Goal: Task Accomplishment & Management: Manage account settings

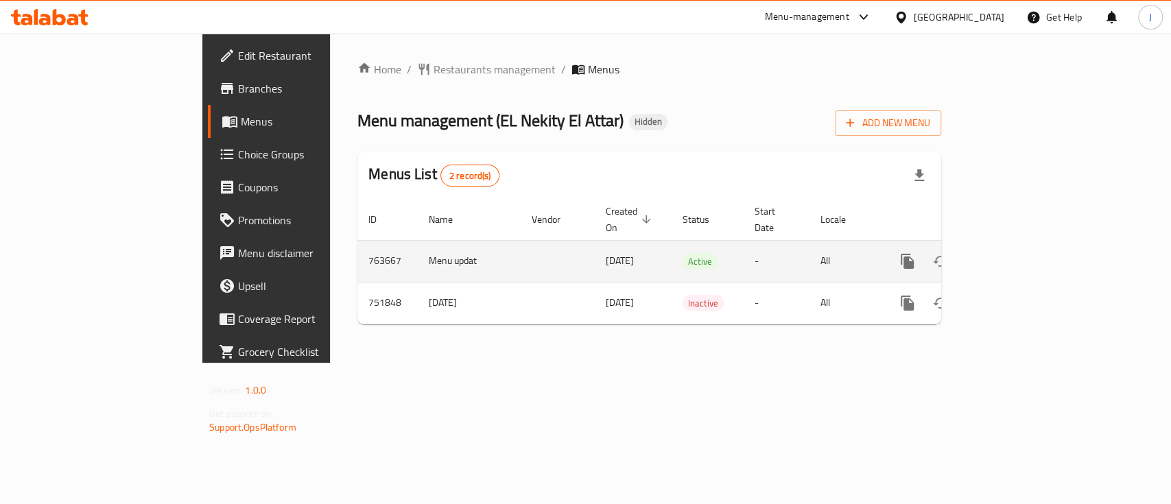
click at [1012, 255] on icon "enhanced table" at bounding box center [1006, 261] width 12 height 12
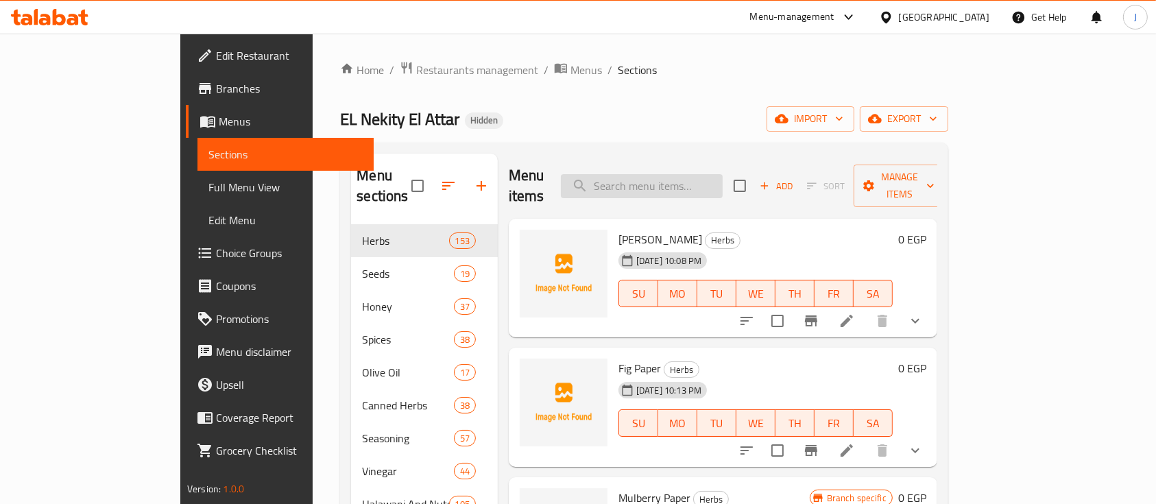
click at [706, 179] on input "search" at bounding box center [642, 186] width 162 height 24
paste input "جوز هند دفر"
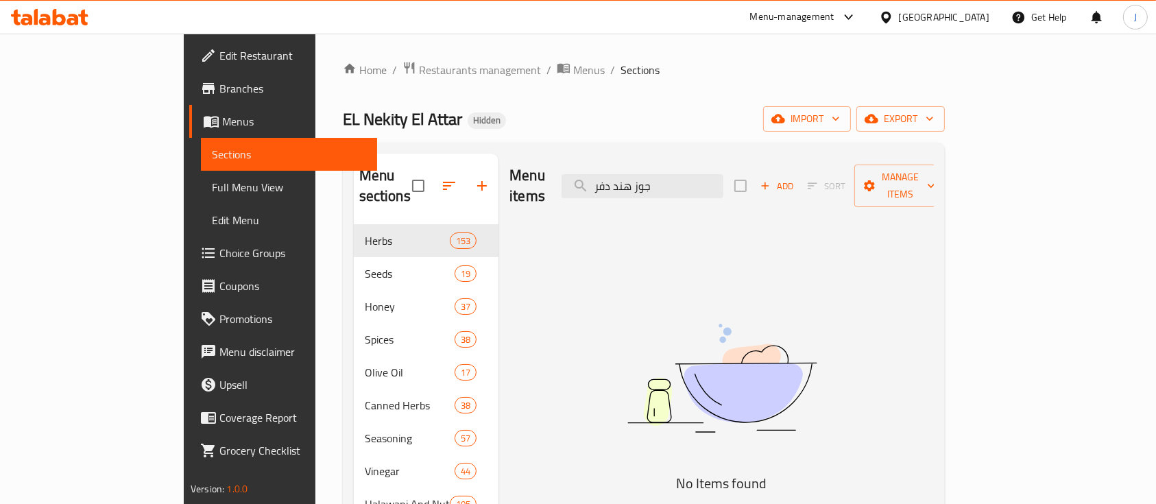
click at [687, 188] on div "Menu items جوز هند دفر Add Sort Manage items" at bounding box center [722, 186] width 425 height 65
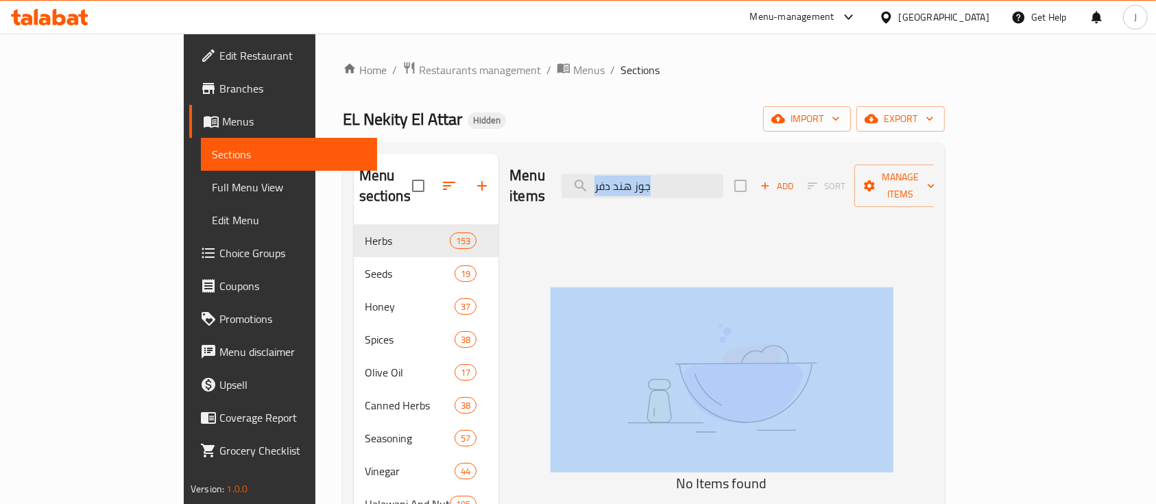
click at [687, 188] on div "Menu items جوز هند دفر Add Sort Manage items" at bounding box center [722, 186] width 425 height 65
click at [693, 177] on input "جوز هند دفر" at bounding box center [643, 186] width 162 height 24
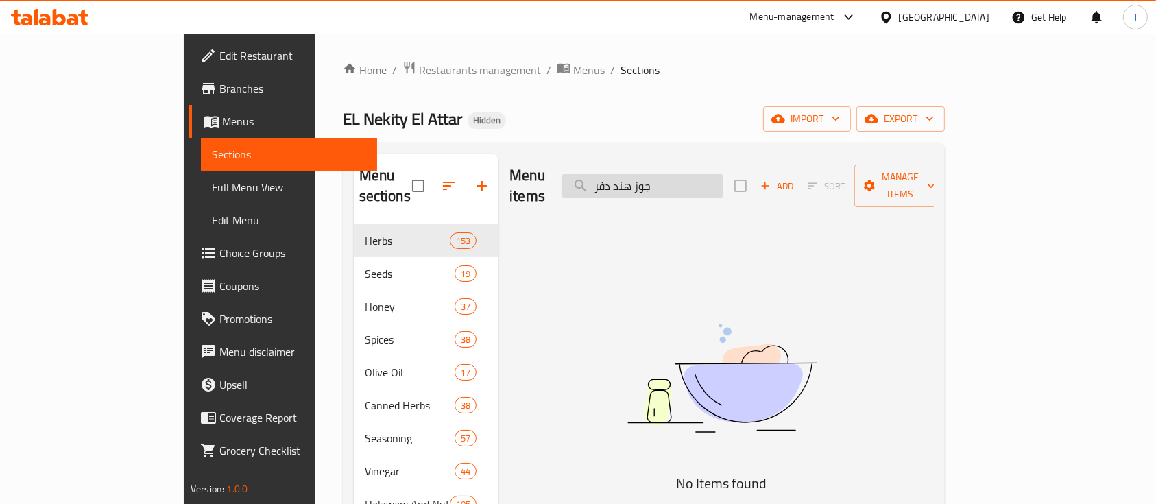
click at [693, 177] on input "جوز هند دفر" at bounding box center [643, 186] width 162 height 24
paste input "لبن نيوزلندى فونتيرة"
click at [687, 174] on input "لبن نيوزلندى فونتيرة" at bounding box center [643, 186] width 162 height 24
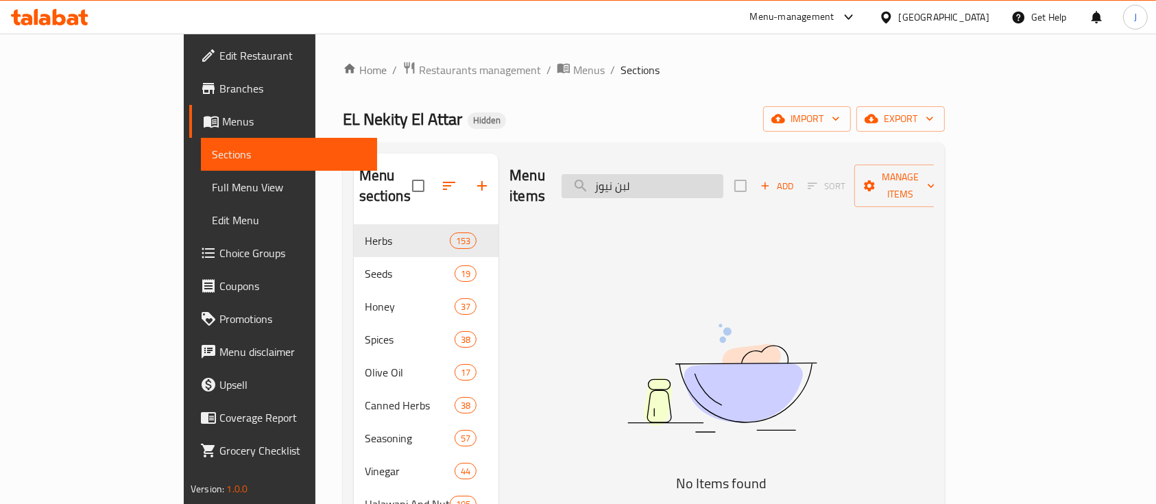
click at [687, 174] on input "لبن نيوز" at bounding box center [643, 186] width 162 height 24
type input "n"
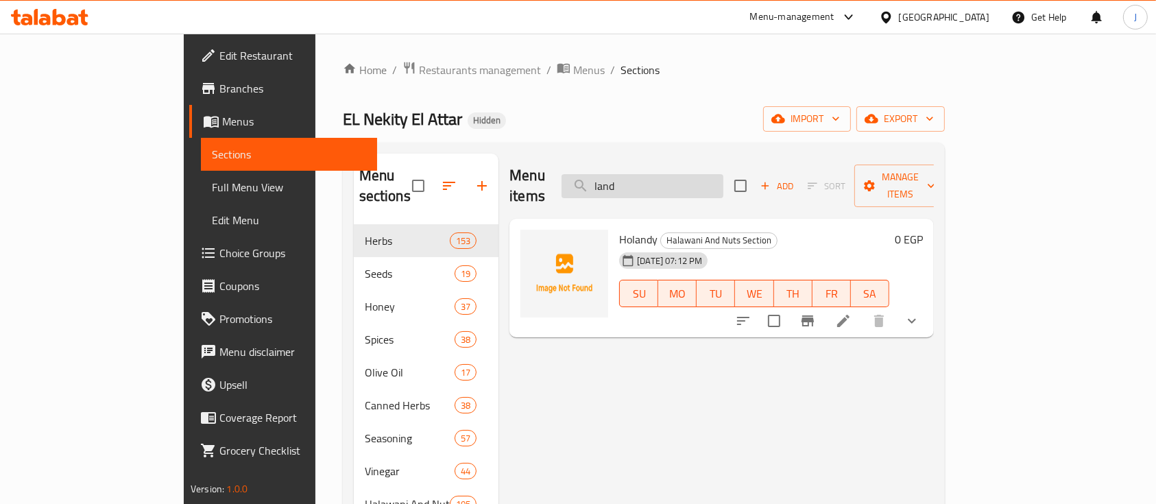
click at [713, 174] on input "land" at bounding box center [643, 186] width 162 height 24
paste input "فونتيرة"
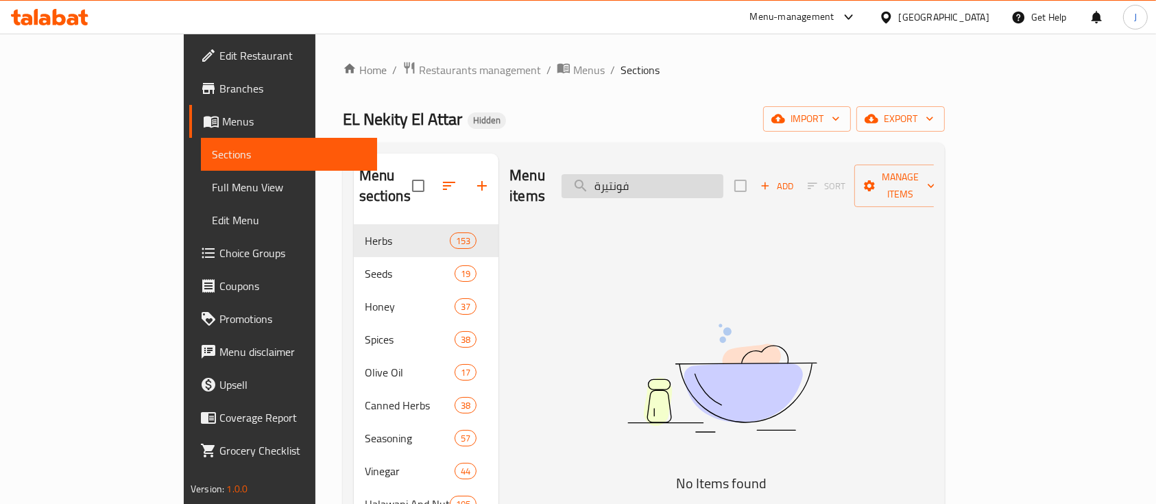
drag, startPoint x: 669, startPoint y: 177, endPoint x: 643, endPoint y: 178, distance: 26.1
click at [643, 178] on input "فونتيرة" at bounding box center [643, 186] width 162 height 24
click at [708, 176] on input "فونتير" at bounding box center [643, 186] width 162 height 24
type input "ف"
click at [708, 176] on input "search" at bounding box center [643, 186] width 162 height 24
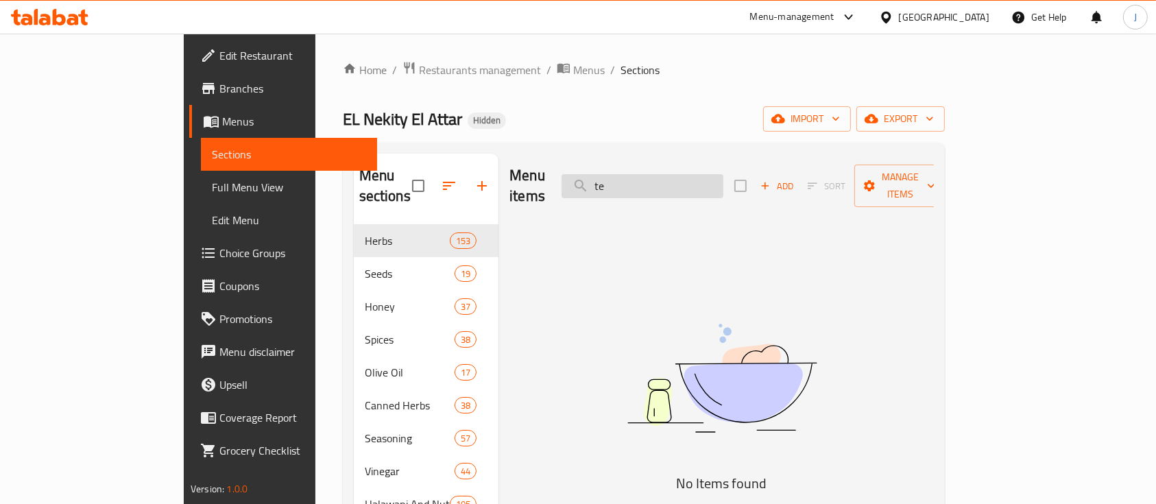
type input "t"
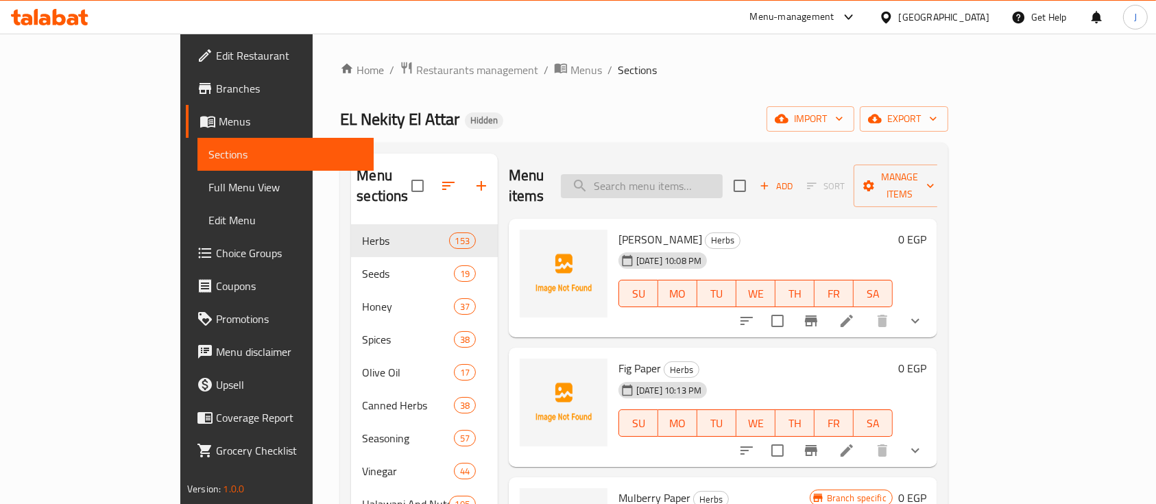
paste input "كريم باسترى"
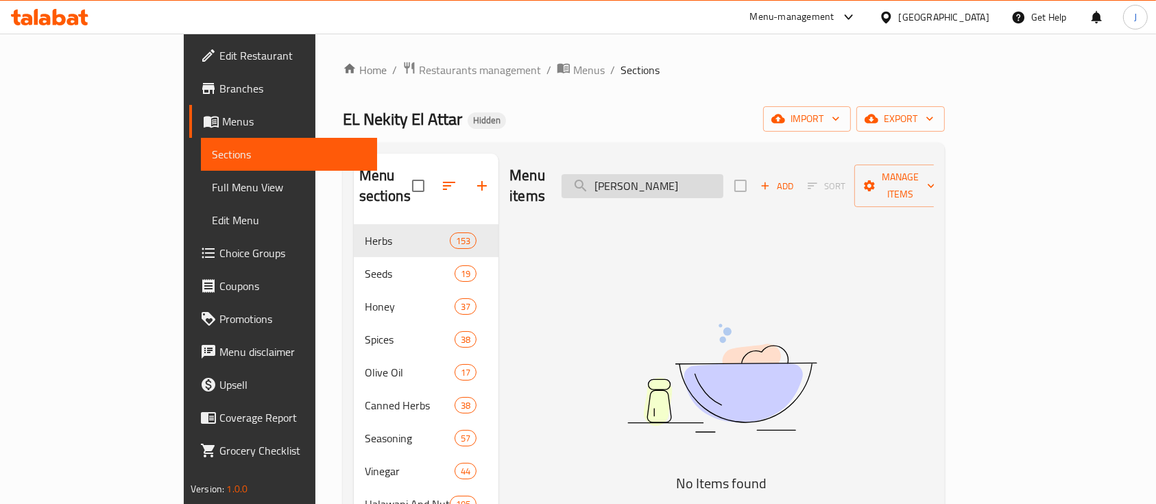
click at [717, 174] on input "كريم باسترى" at bounding box center [643, 186] width 162 height 24
paste input "جوزهند"
click at [680, 178] on input "جوزهند" at bounding box center [643, 186] width 162 height 24
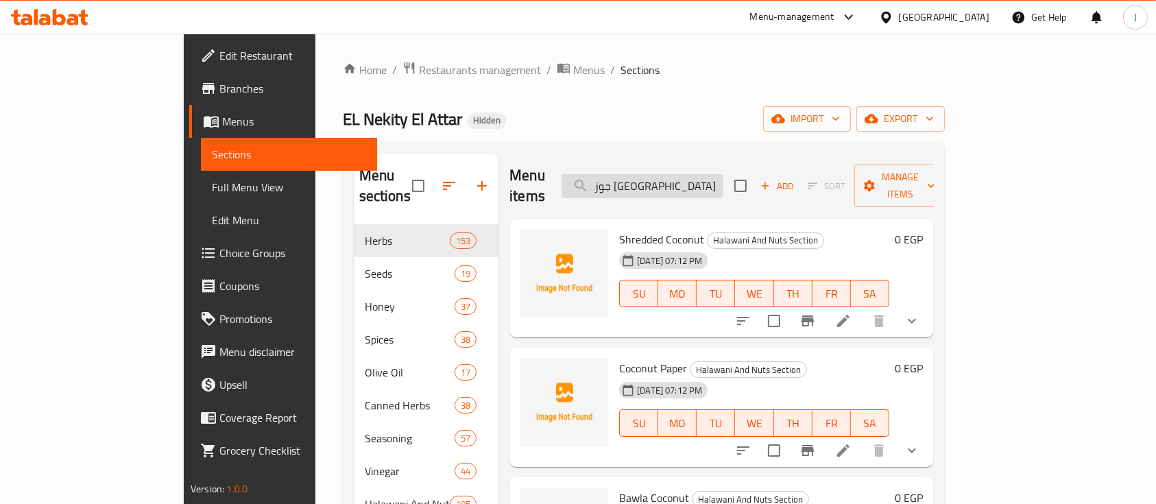
click at [707, 181] on input "جوز هند" at bounding box center [643, 186] width 162 height 24
type input "جوز هند"
click at [982, 16] on div "[GEOGRAPHIC_DATA]" at bounding box center [944, 17] width 91 height 15
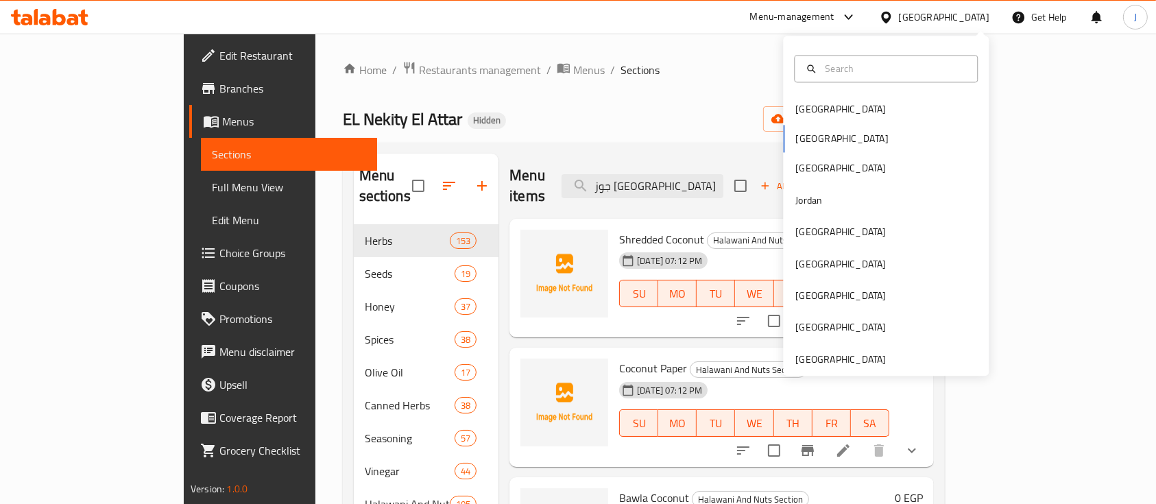
click at [654, 82] on div "Home / Restaurants management / Menus / Sections EL Nekity El Attar Hidden impo…" at bounding box center [644, 365] width 602 height 608
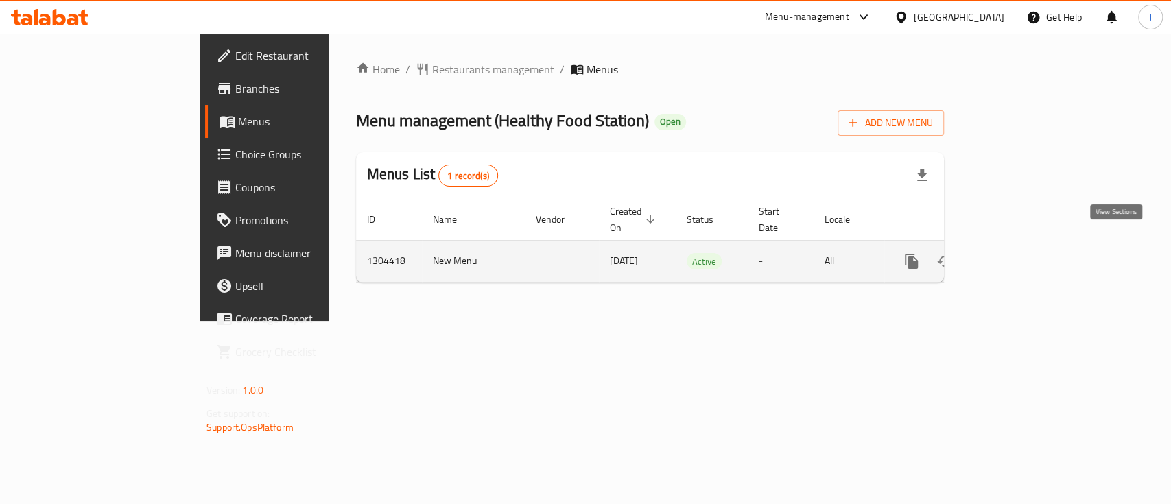
click at [1019, 253] on icon "enhanced table" at bounding box center [1010, 261] width 16 height 16
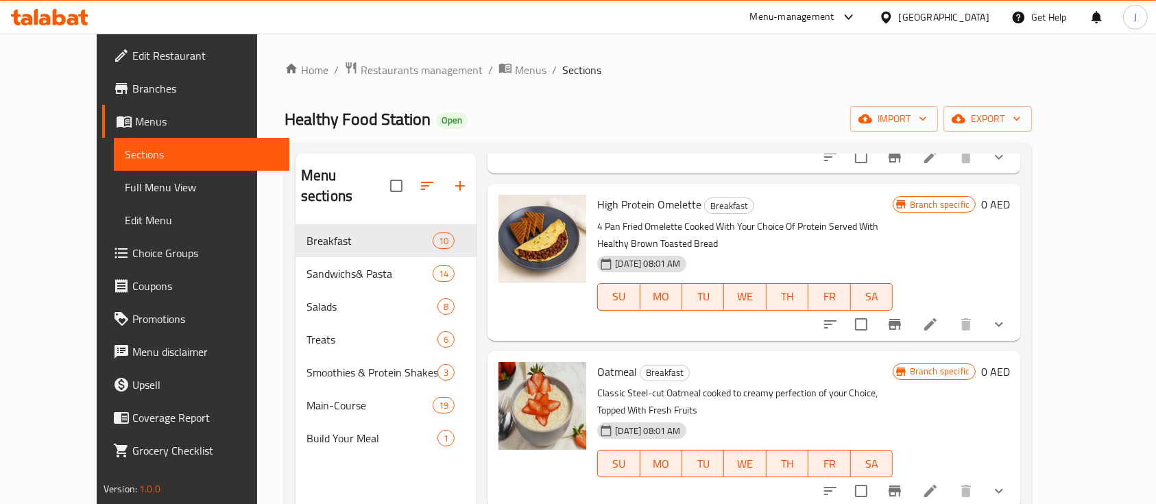
scroll to position [182, 0]
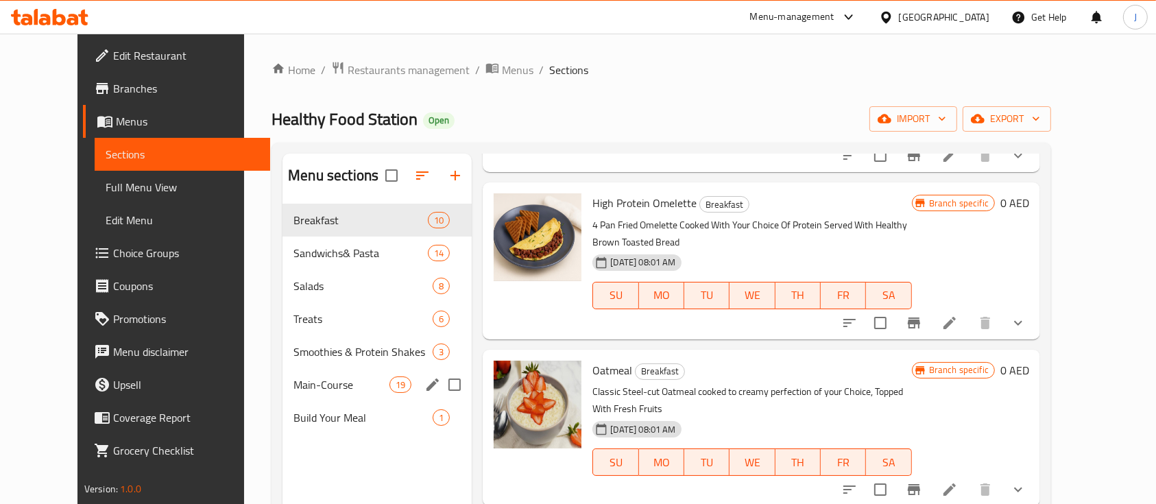
click at [307, 374] on div "Main-Course 19" at bounding box center [377, 384] width 189 height 33
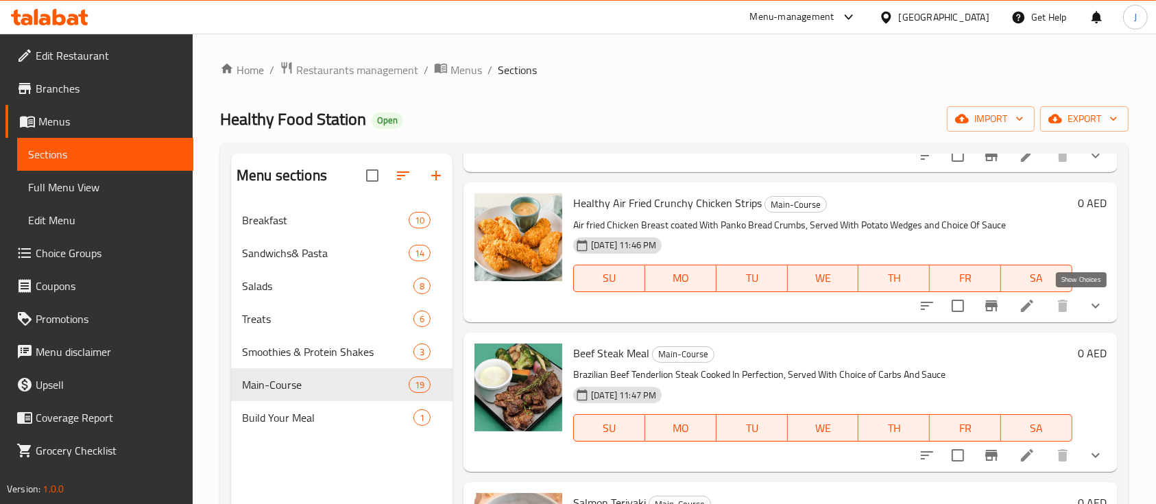
click at [1088, 313] on icon "show more" at bounding box center [1096, 306] width 16 height 16
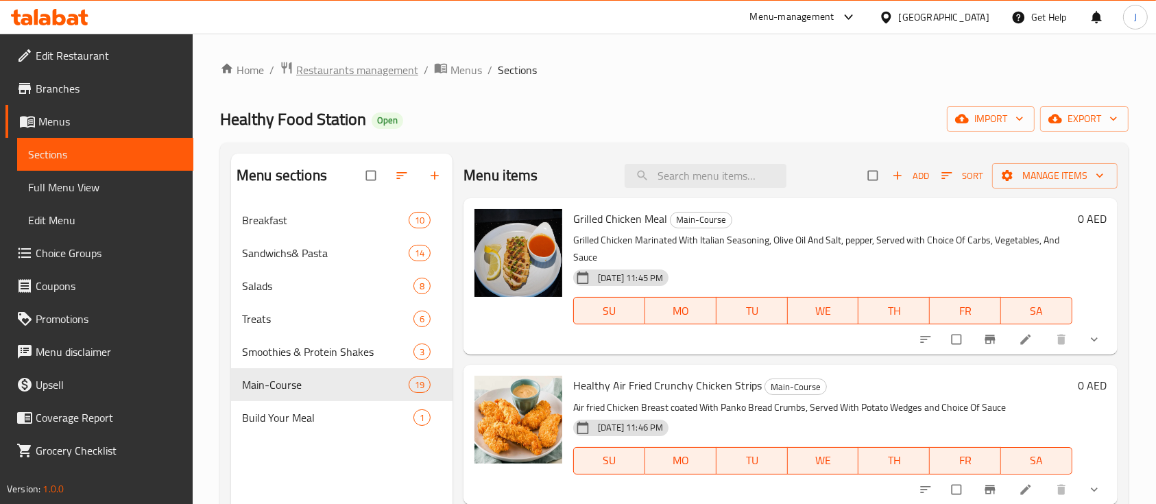
click at [333, 67] on span "Restaurants management" at bounding box center [357, 70] width 122 height 16
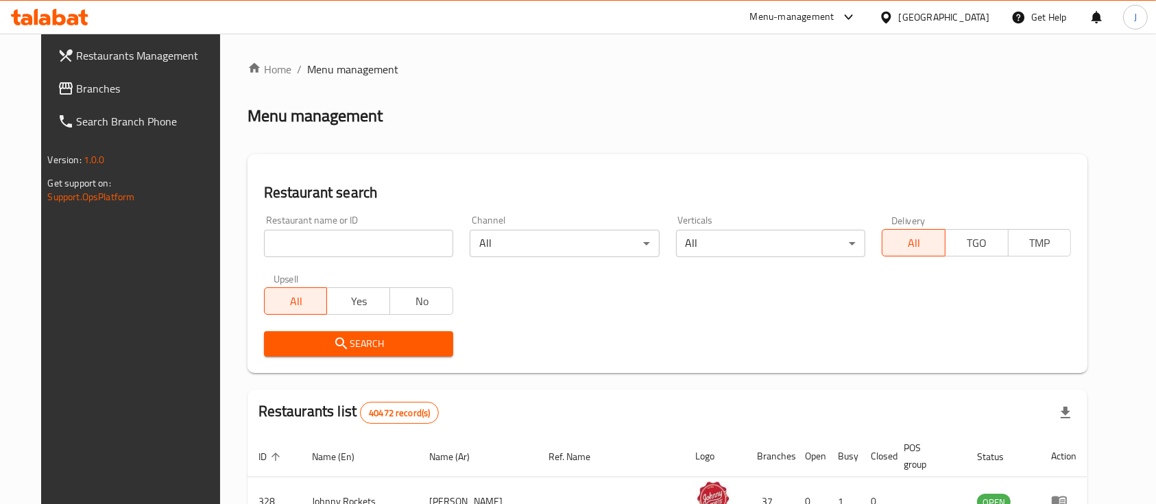
click at [307, 236] on input "search" at bounding box center [358, 243] width 189 height 27
type input "test"
click button "Search" at bounding box center [358, 343] width 189 height 25
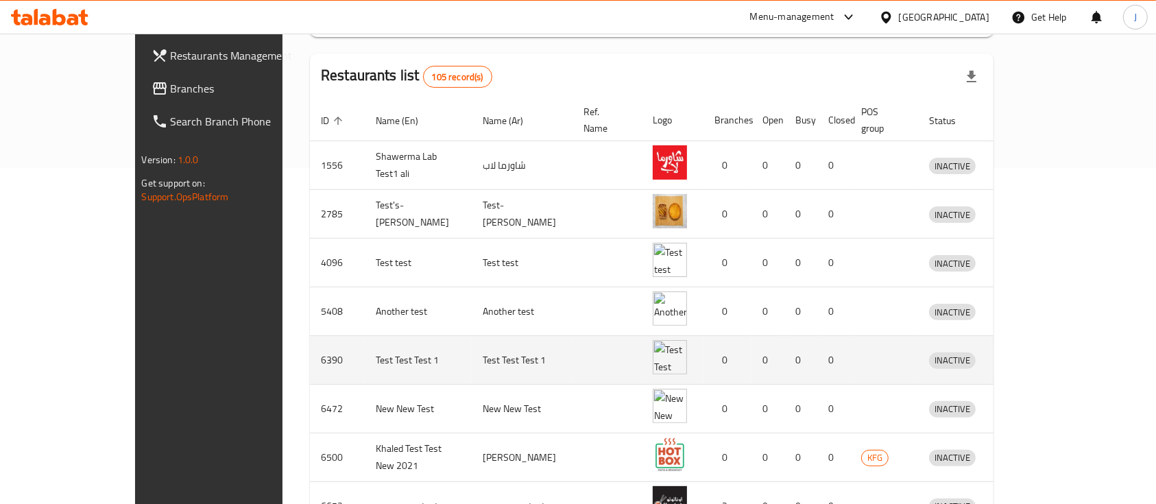
scroll to position [366, 0]
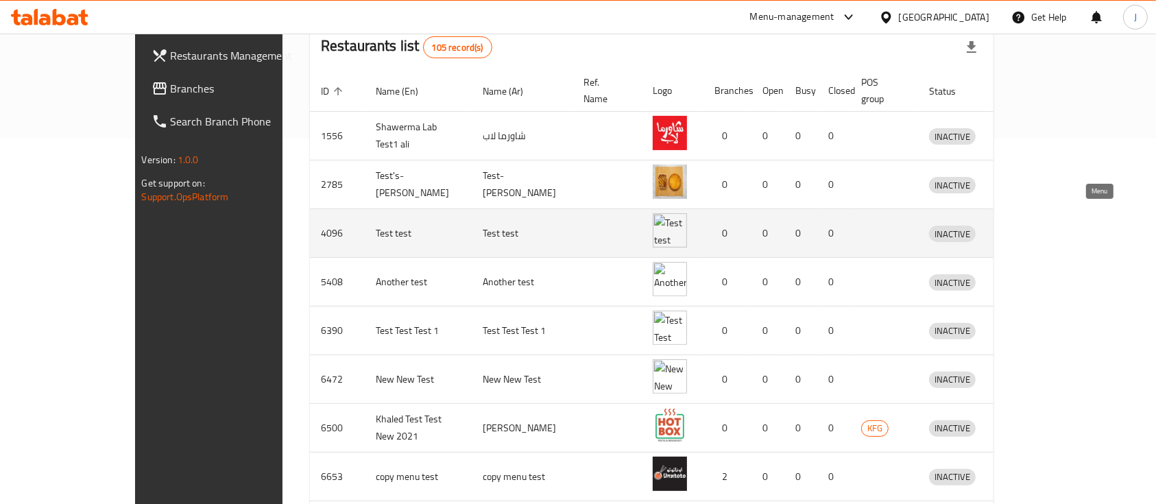
click at [1020, 225] on icon "enhanced table" at bounding box center [1011, 233] width 16 height 16
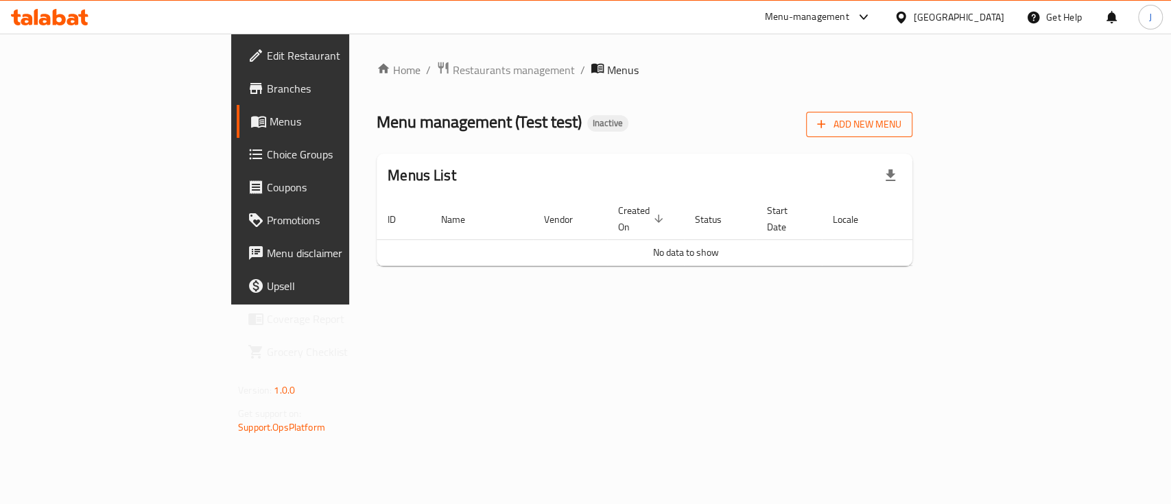
click at [901, 128] on span "Add New Menu" at bounding box center [859, 124] width 84 height 17
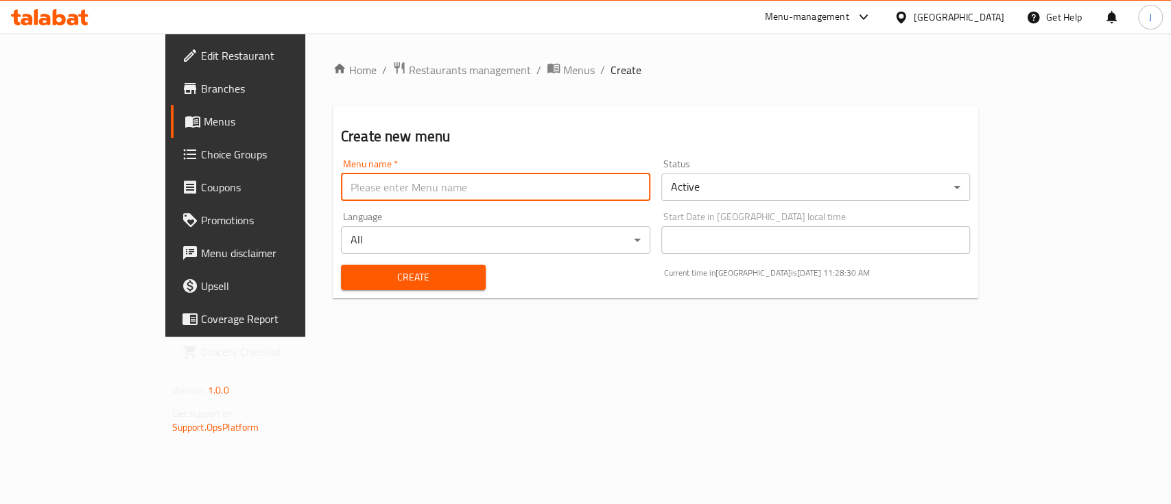
click at [477, 193] on input "text" at bounding box center [495, 187] width 309 height 27
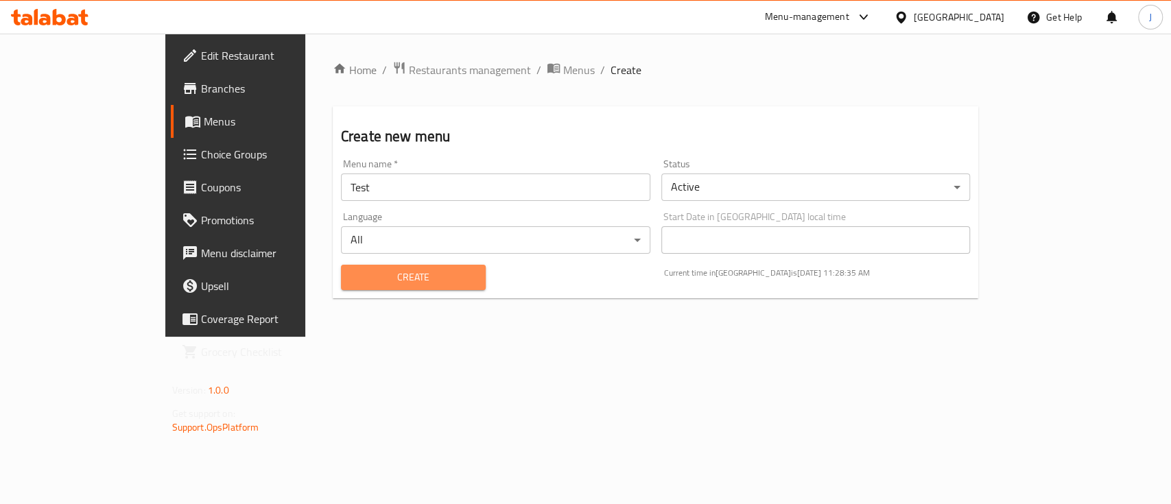
click at [352, 277] on span "Create" at bounding box center [413, 277] width 123 height 17
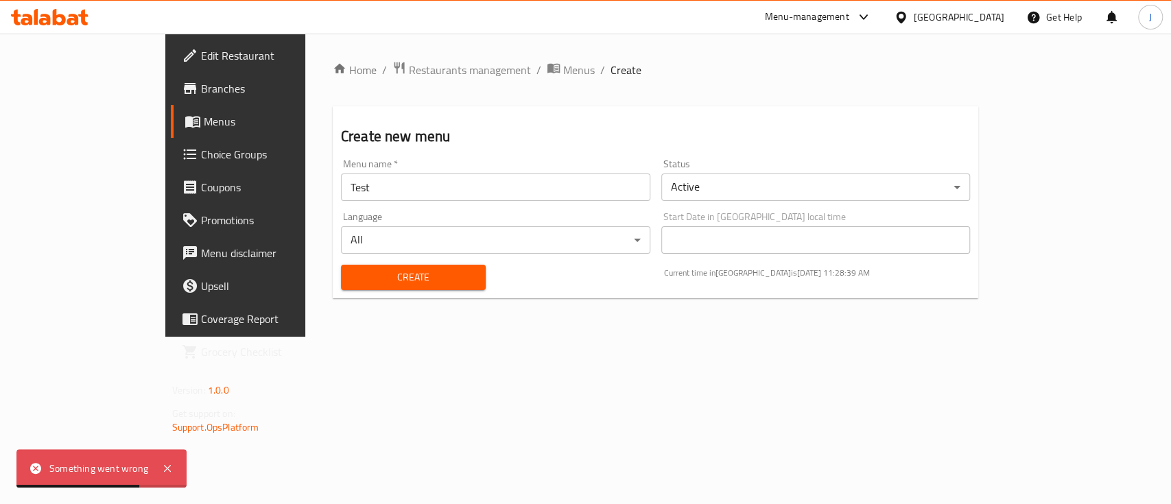
drag, startPoint x: 686, startPoint y: 264, endPoint x: 669, endPoint y: 235, distance: 33.2
click at [684, 265] on div "Current time in United Arab Emirates is 11 Aug 2025 11:28:39 AM" at bounding box center [817, 278] width 323 height 42
click at [722, 187] on body "Something went wrong ​ Menu-management United Arab Emirates Get Help J Edit Res…" at bounding box center [585, 269] width 1171 height 471
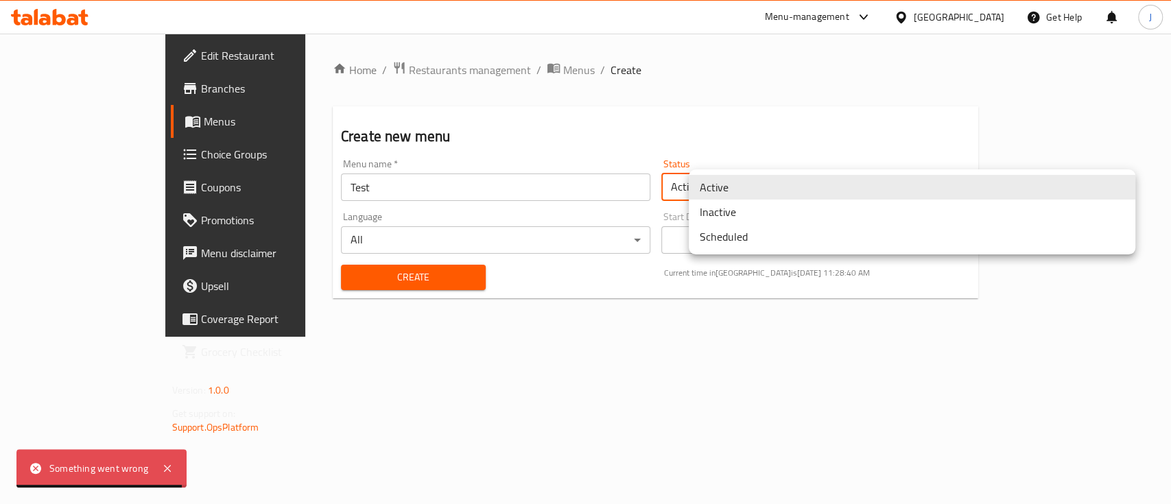
click at [581, 192] on div at bounding box center [585, 252] width 1171 height 504
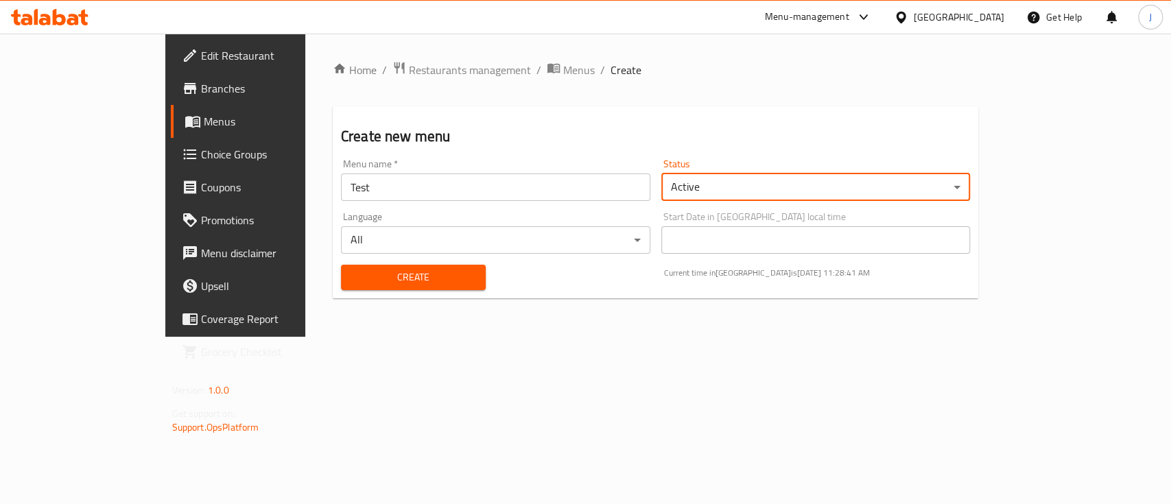
click at [353, 261] on div "Create" at bounding box center [413, 278] width 161 height 42
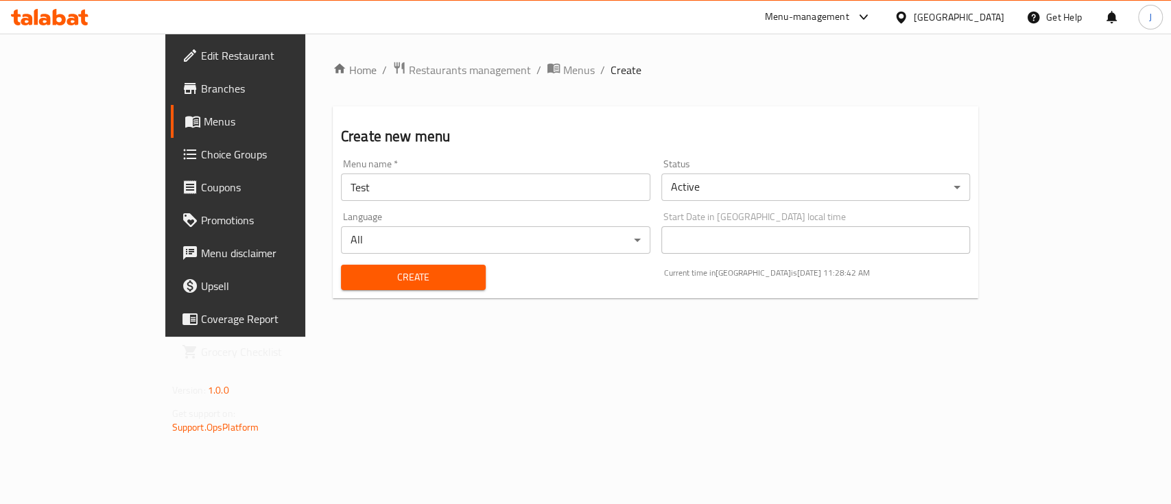
click at [352, 272] on span "Create" at bounding box center [413, 277] width 123 height 17
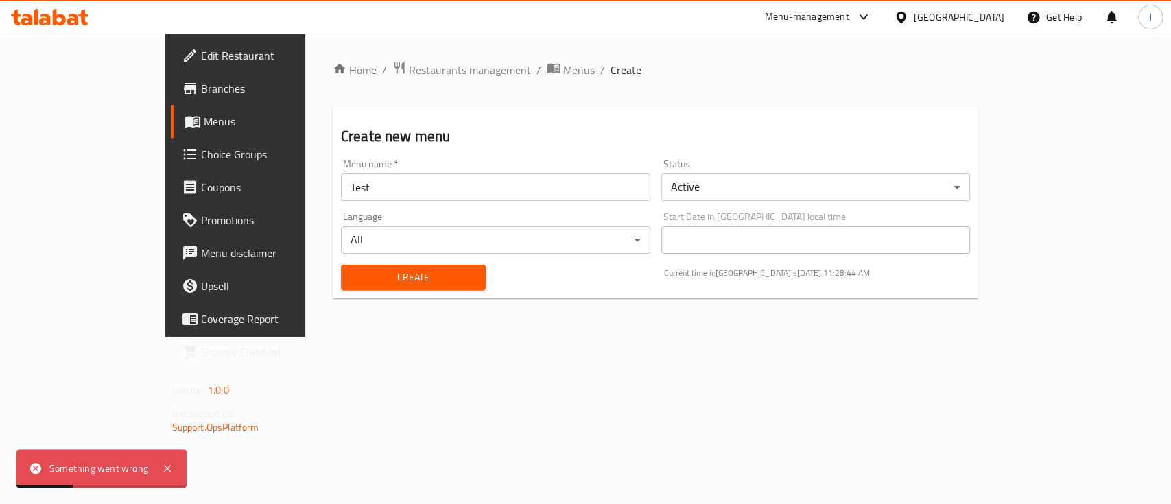
click at [318, 337] on div "Home / Restaurants management / Menus / Create Create new menu Menu name   * Te…" at bounding box center [655, 185] width 701 height 303
drag, startPoint x: 102, startPoint y: 472, endPoint x: 160, endPoint y: 471, distance: 59.0
click at [160, 471] on div "Something went wrong" at bounding box center [101, 468] width 170 height 38
click at [373, 337] on div "Home / Restaurants management / Menus / Create Create new menu Menu name   * Te…" at bounding box center [655, 185] width 701 height 303
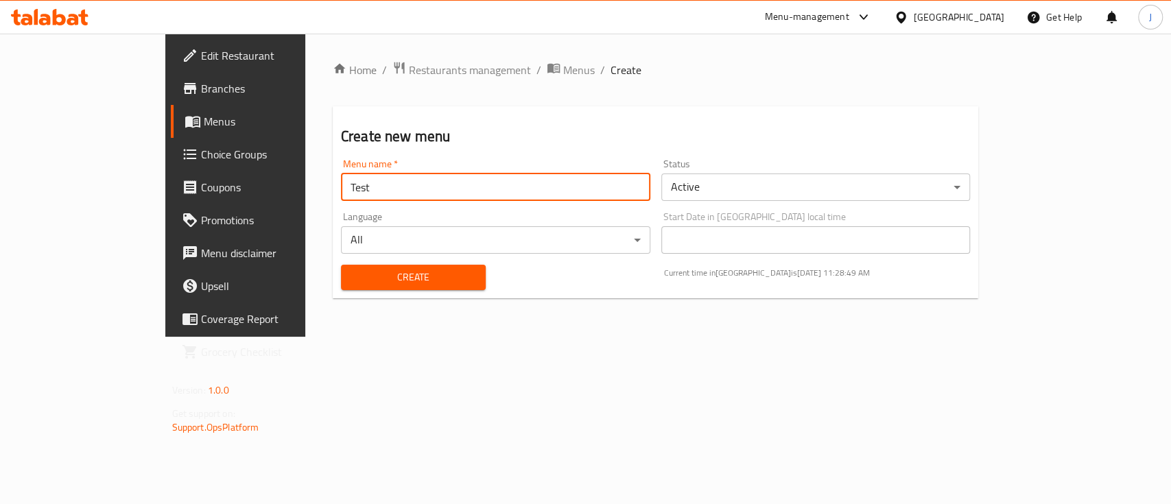
click at [598, 184] on input "Test" at bounding box center [495, 187] width 309 height 27
click at [289, 246] on body "​ Menu-management United Arab Emirates Get Help J Edit Restaurant Branches Menu…" at bounding box center [585, 269] width 1171 height 471
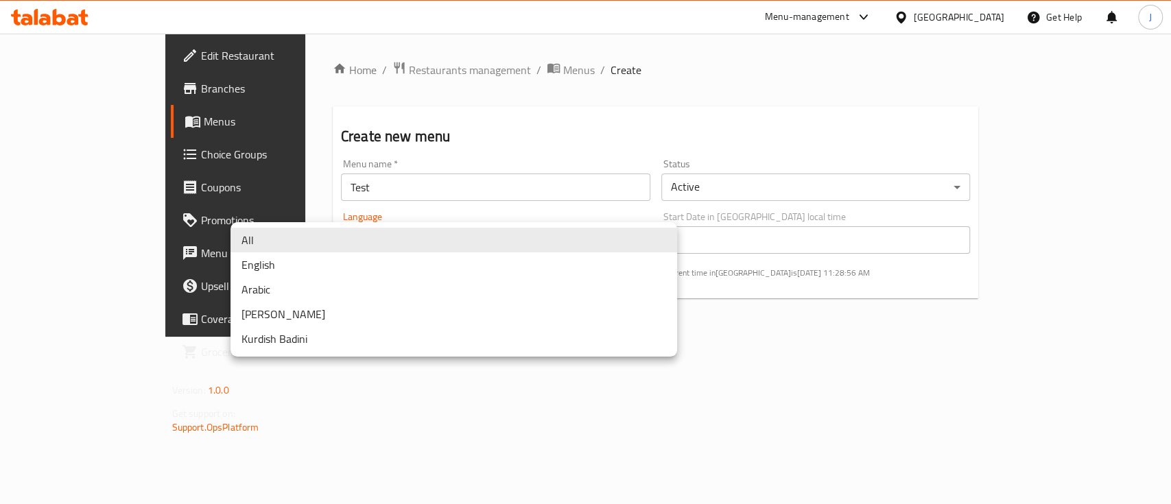
click at [287, 268] on li "English" at bounding box center [453, 264] width 447 height 25
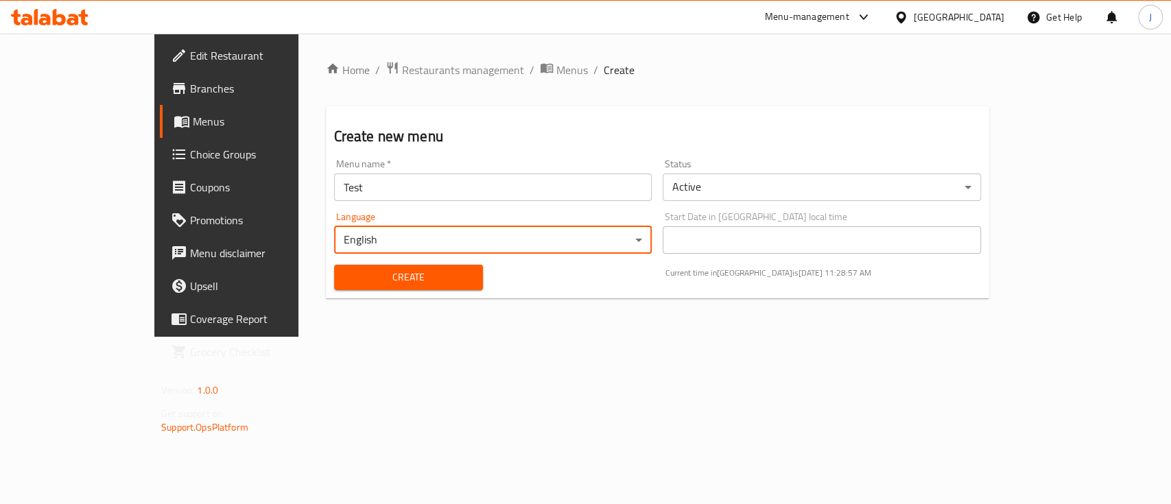
click at [345, 277] on span "Create" at bounding box center [409, 277] width 128 height 17
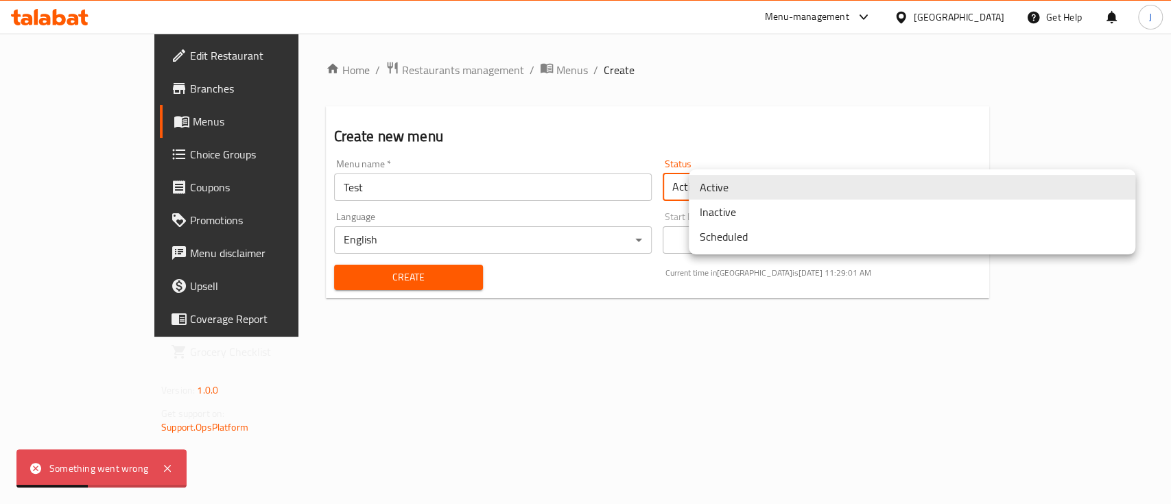
click at [769, 183] on body "Something went wrong ​ Menu-management United Arab Emirates Get Help J Edit Res…" at bounding box center [585, 269] width 1171 height 471
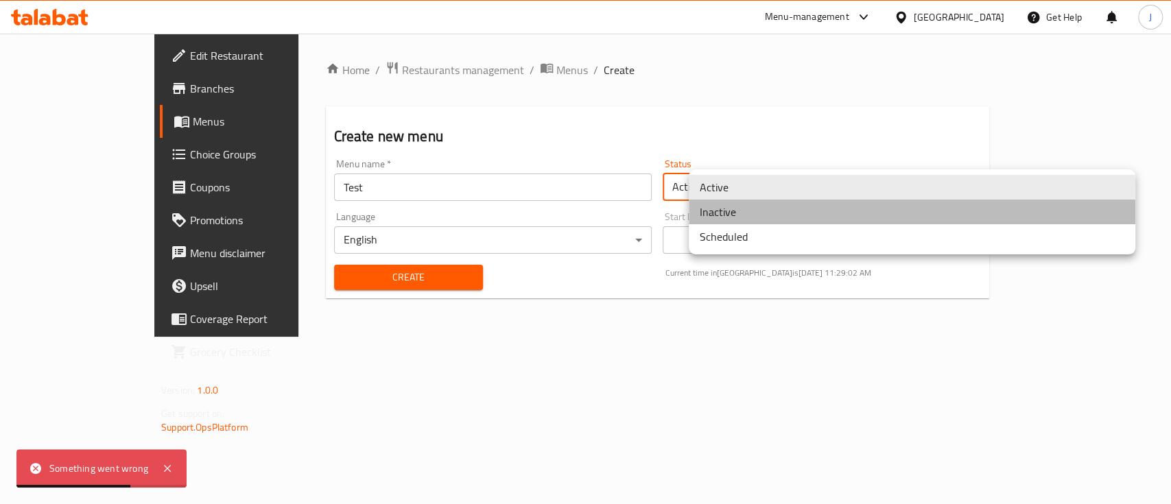
click at [709, 217] on li "Inactive" at bounding box center [912, 212] width 447 height 25
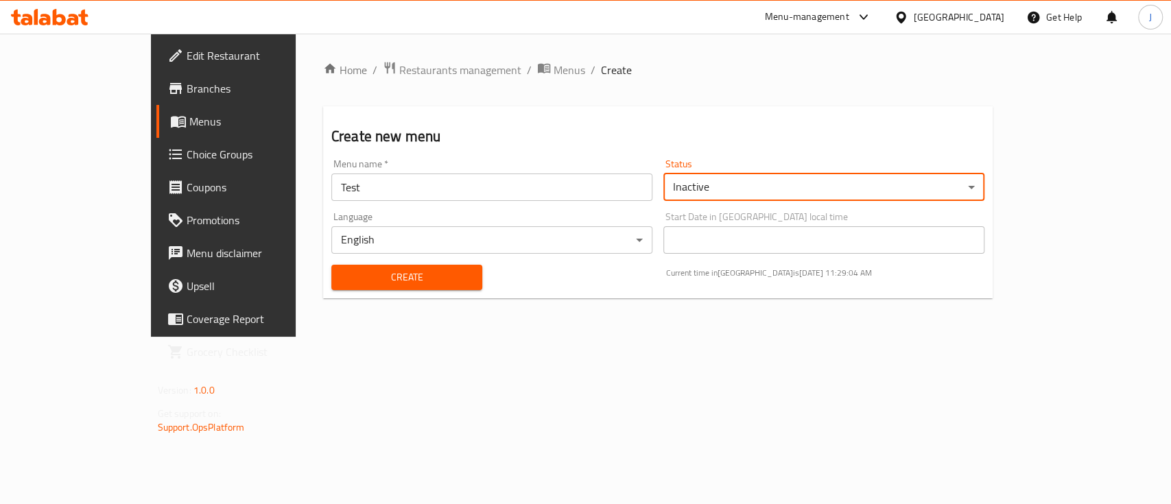
click at [811, 164] on div "Status Inactive ​" at bounding box center [823, 180] width 321 height 42
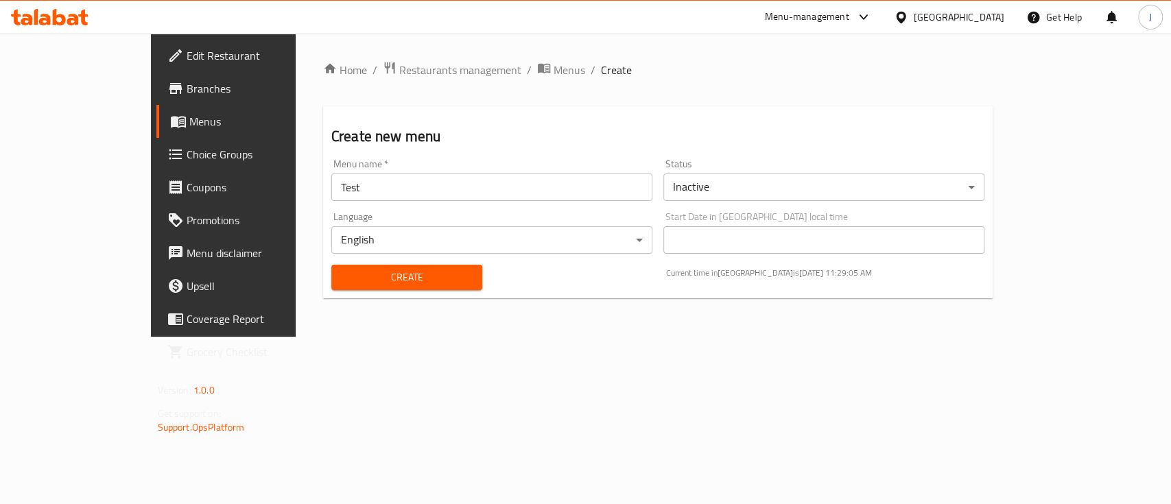
click at [302, 238] on body "​ Menu-management United Arab Emirates Get Help J Edit Restaurant Branches Menu…" at bounding box center [585, 269] width 1171 height 471
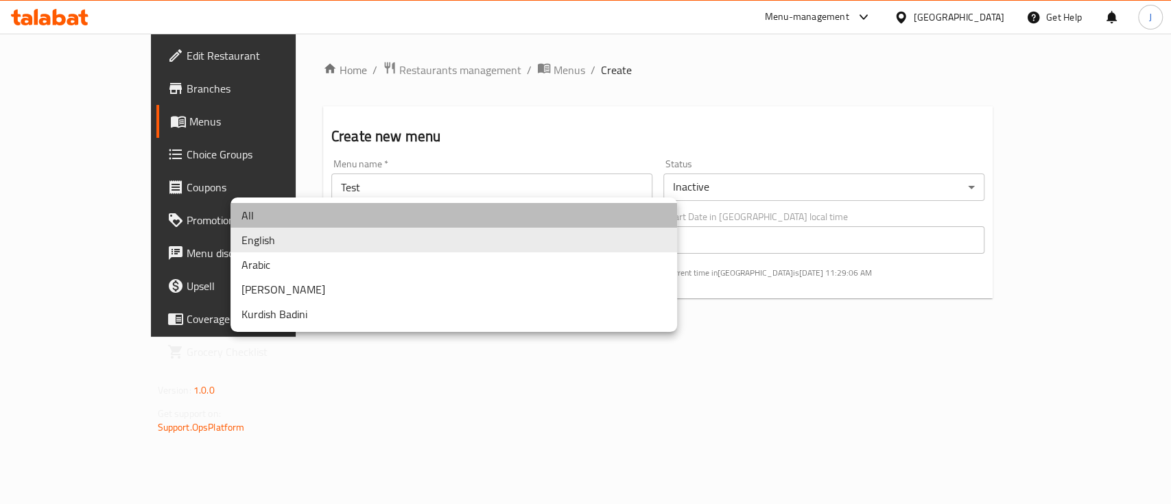
click at [280, 222] on li "All" at bounding box center [453, 215] width 447 height 25
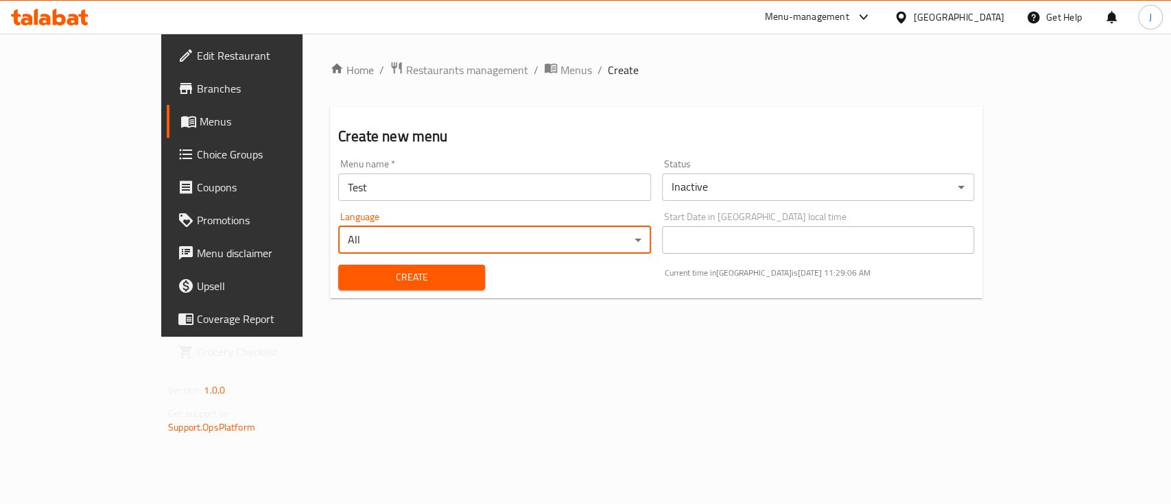
click at [349, 270] on span "Create" at bounding box center [411, 277] width 125 height 17
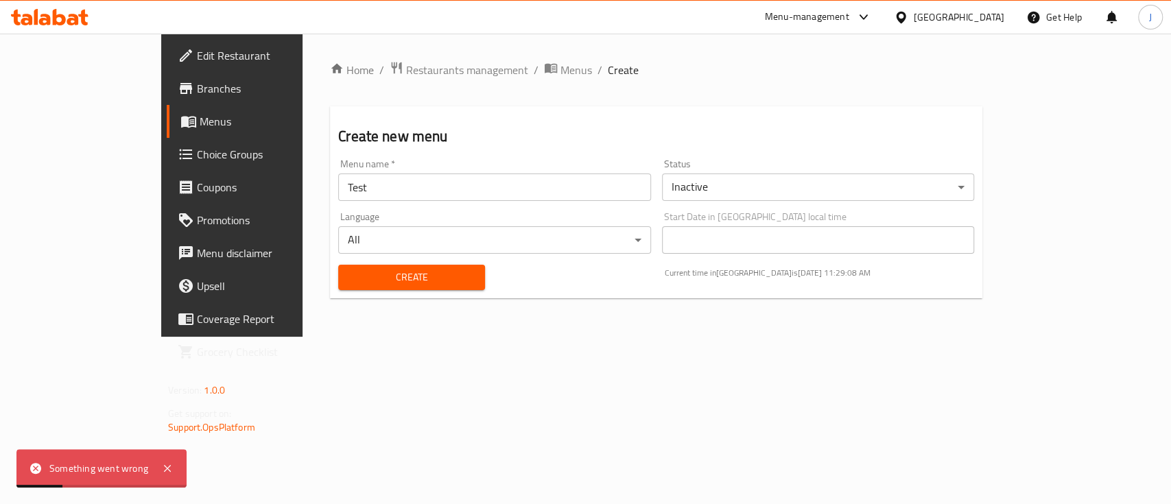
drag, startPoint x: 284, startPoint y: 173, endPoint x: 279, endPoint y: 187, distance: 15.2
click at [338, 174] on div "Menu name   * Test Menu name *" at bounding box center [494, 180] width 312 height 42
click at [338, 188] on input "Test" at bounding box center [494, 187] width 312 height 27
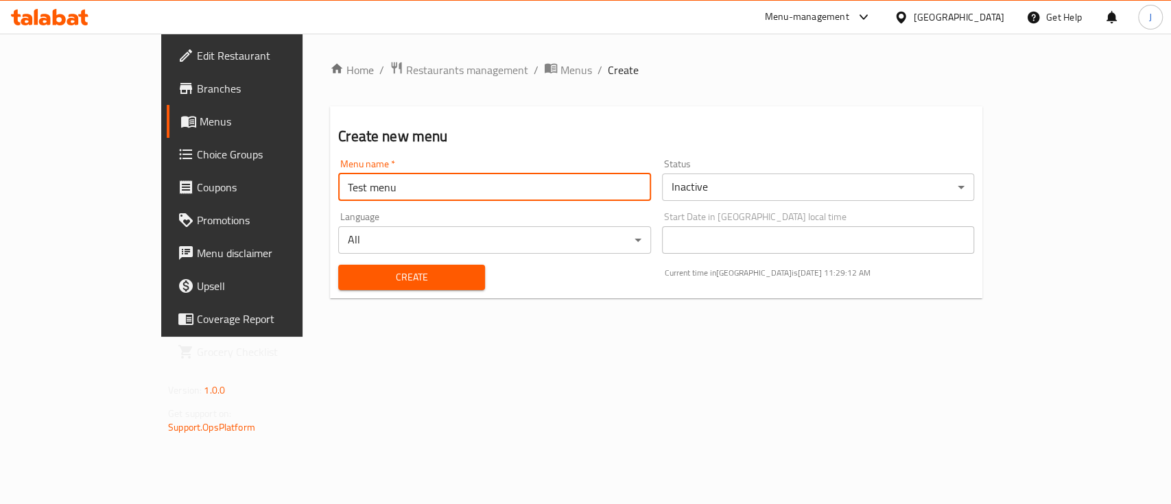
type input "Test menu"
click at [338, 265] on button "Create" at bounding box center [411, 277] width 147 height 25
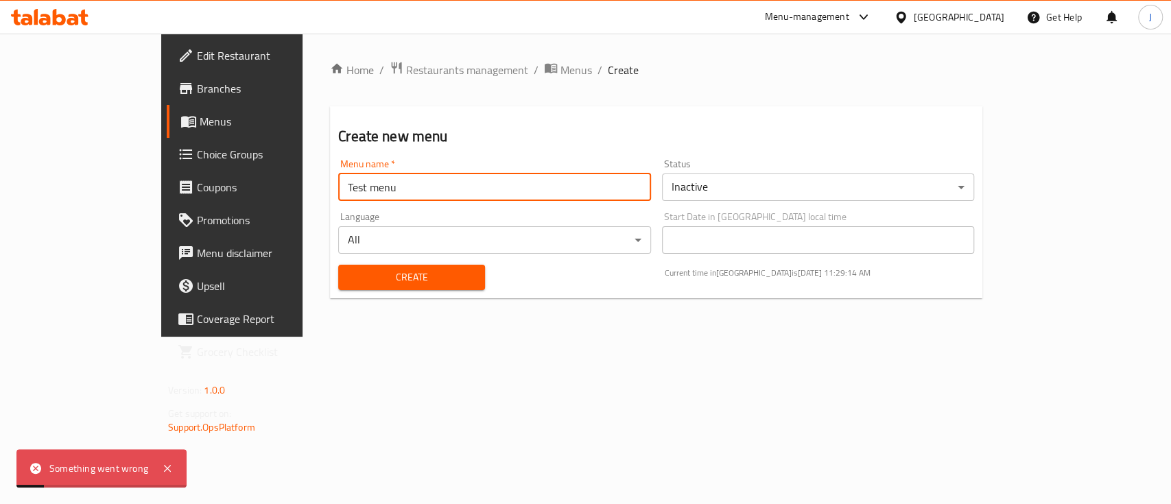
click at [349, 279] on span "Create" at bounding box center [411, 277] width 125 height 17
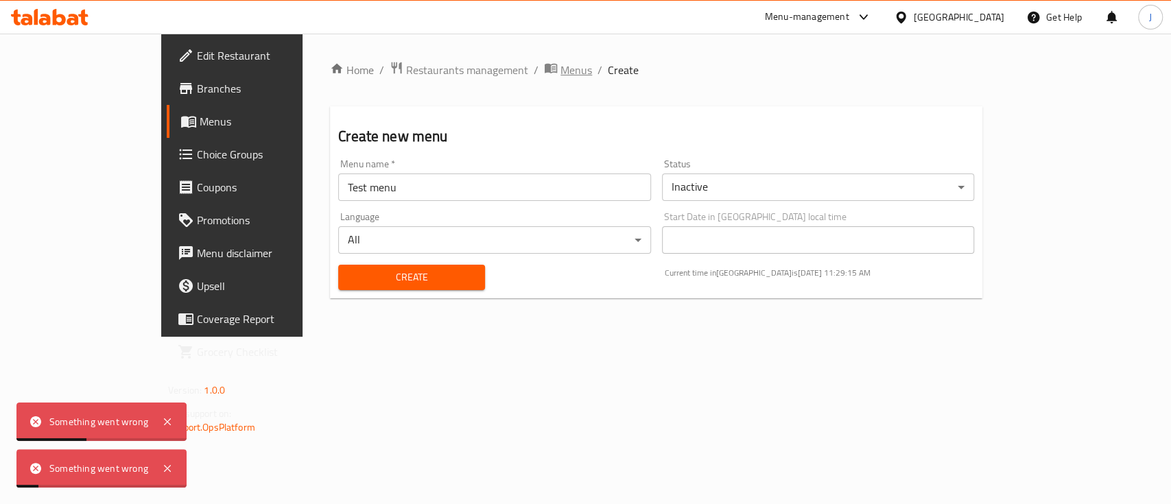
click at [560, 76] on span "Menus" at bounding box center [576, 70] width 32 height 16
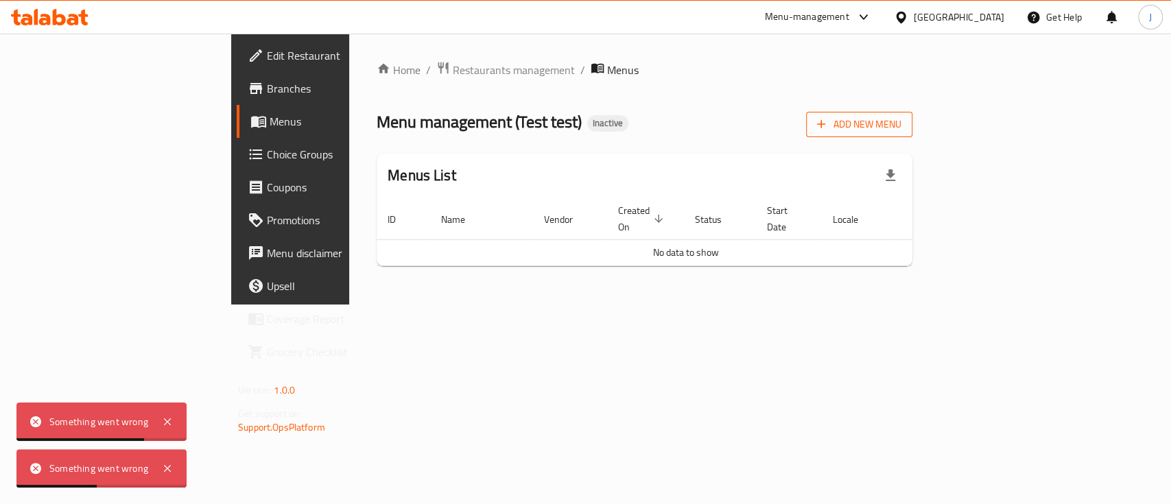
click at [828, 120] on icon "button" at bounding box center [821, 124] width 14 height 14
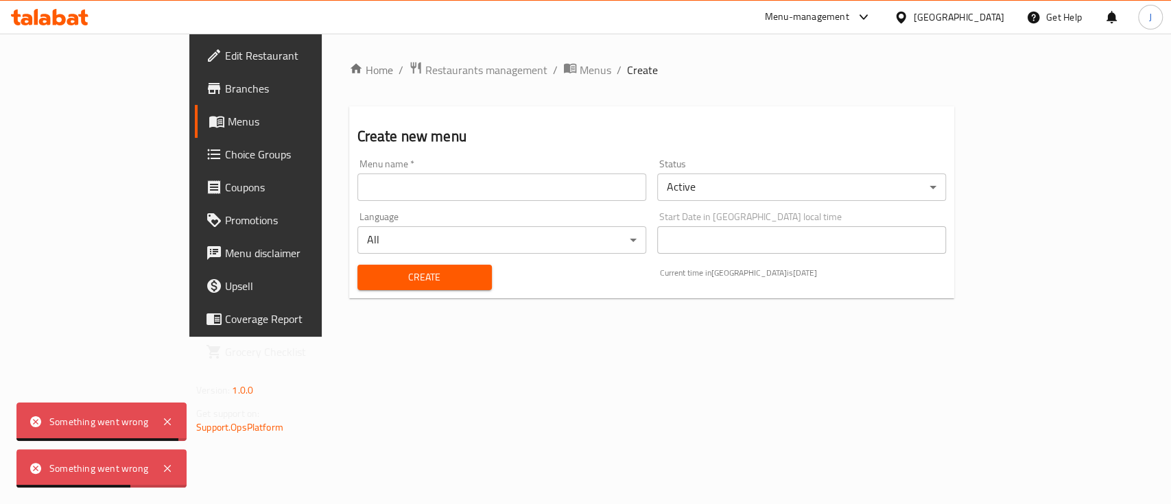
click at [377, 199] on input "text" at bounding box center [501, 187] width 289 height 27
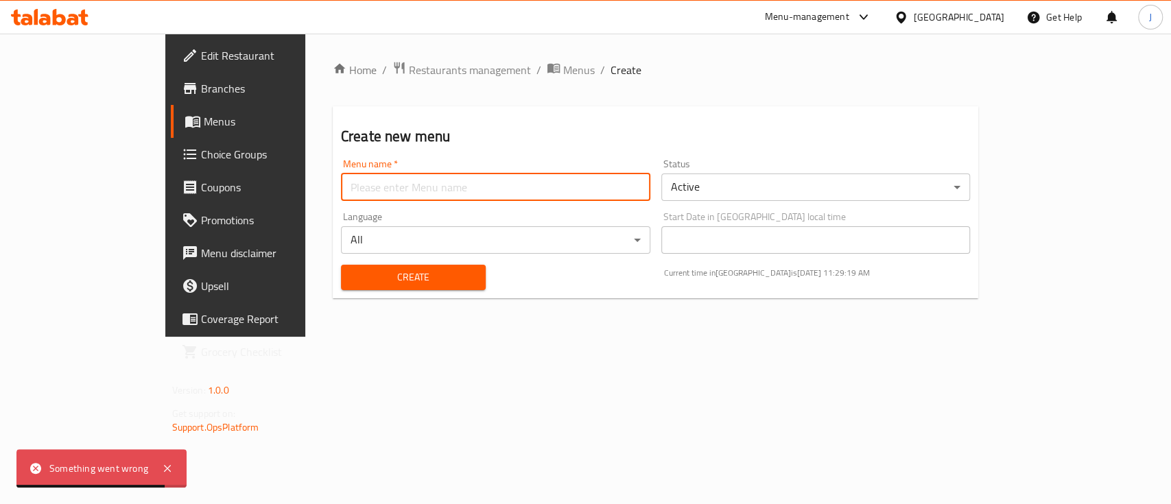
type input "Test"
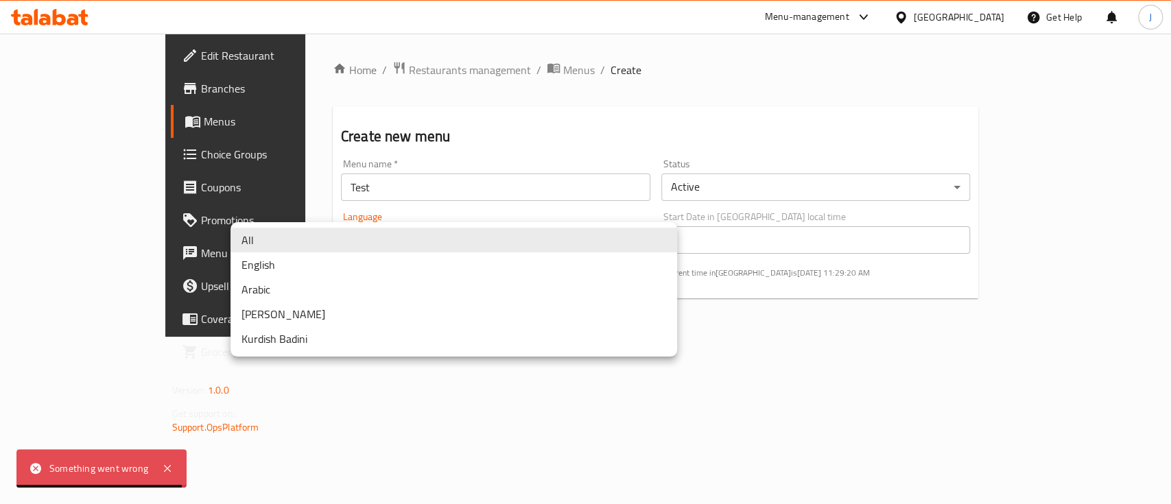
click at [368, 252] on body "Something went wrong ​ Menu-management United Arab Emirates Get Help J Edit Res…" at bounding box center [585, 269] width 1171 height 471
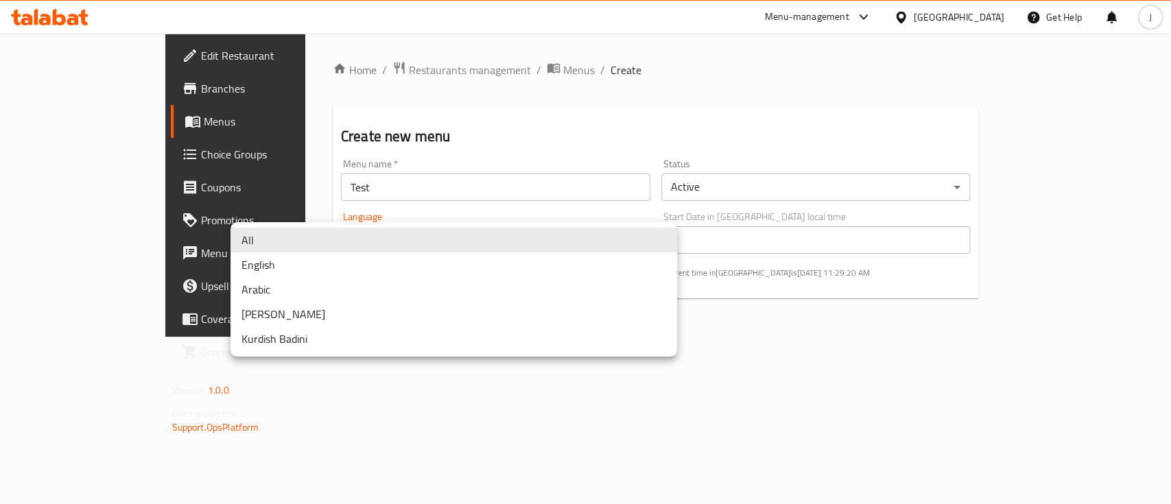
click at [800, 329] on div at bounding box center [585, 252] width 1171 height 504
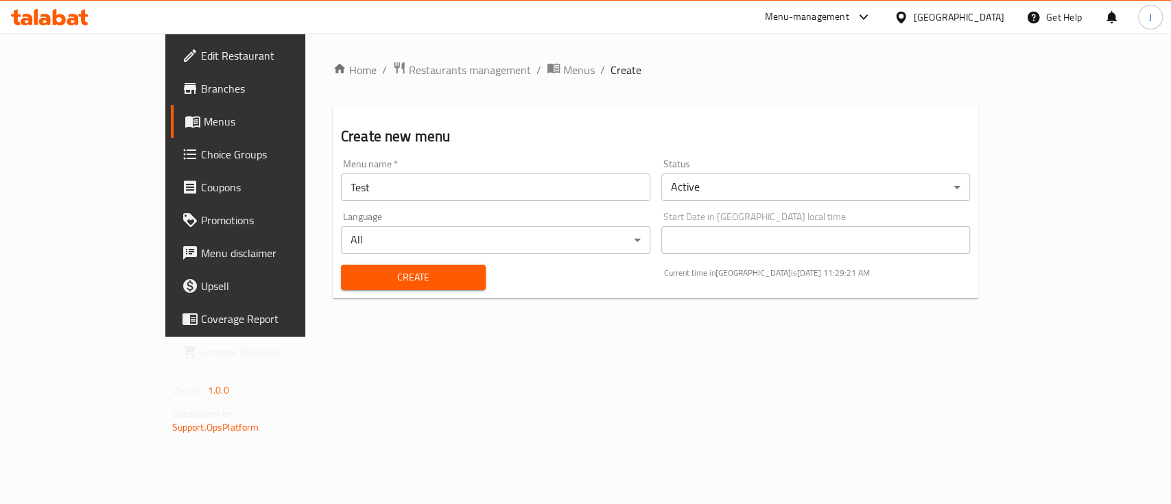
click at [773, 192] on body "​ Menu-management United Arab Emirates Get Help J Edit Restaurant Branches Menu…" at bounding box center [585, 269] width 1171 height 471
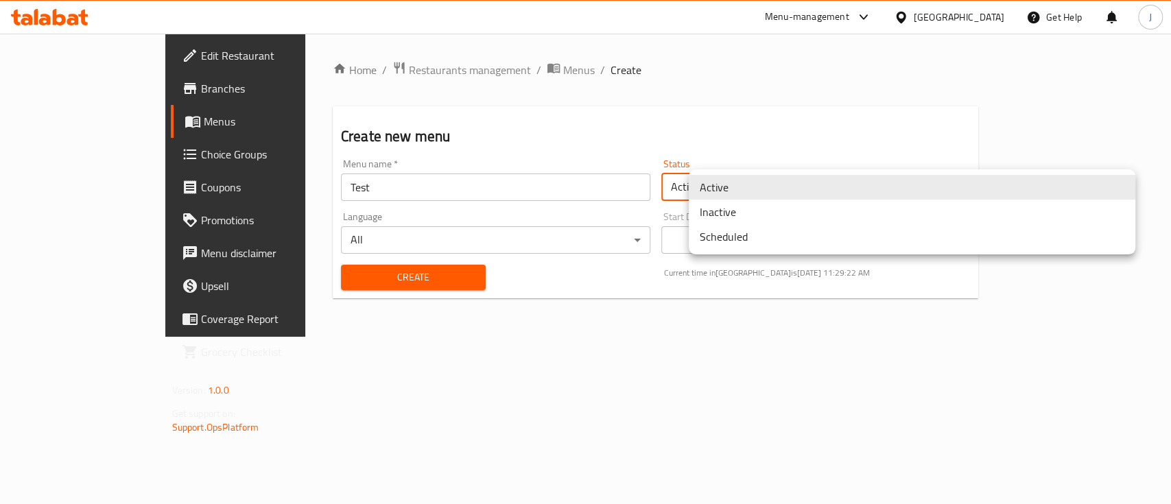
click at [761, 233] on li "Scheduled" at bounding box center [912, 236] width 447 height 25
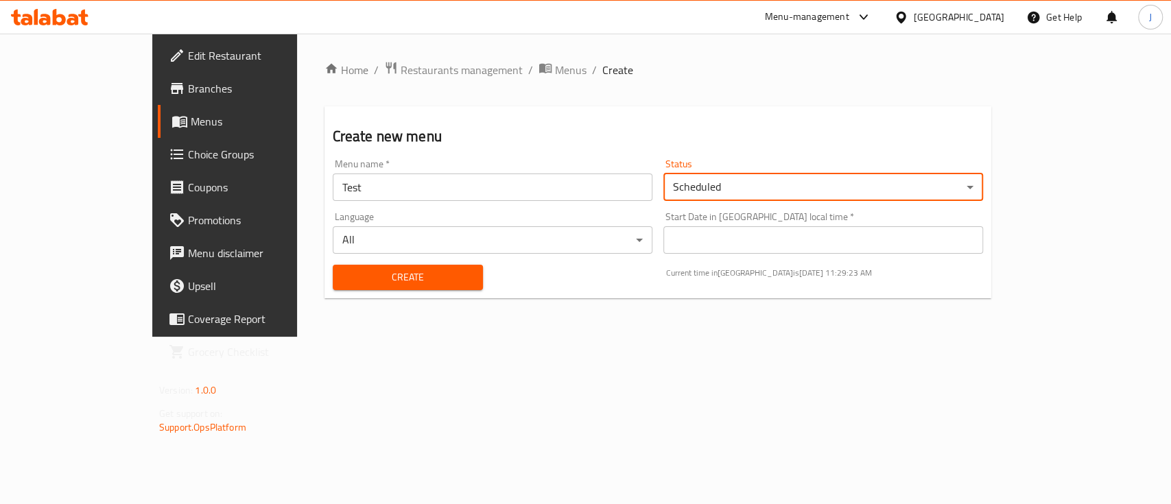
click at [370, 279] on span "Create" at bounding box center [408, 277] width 128 height 17
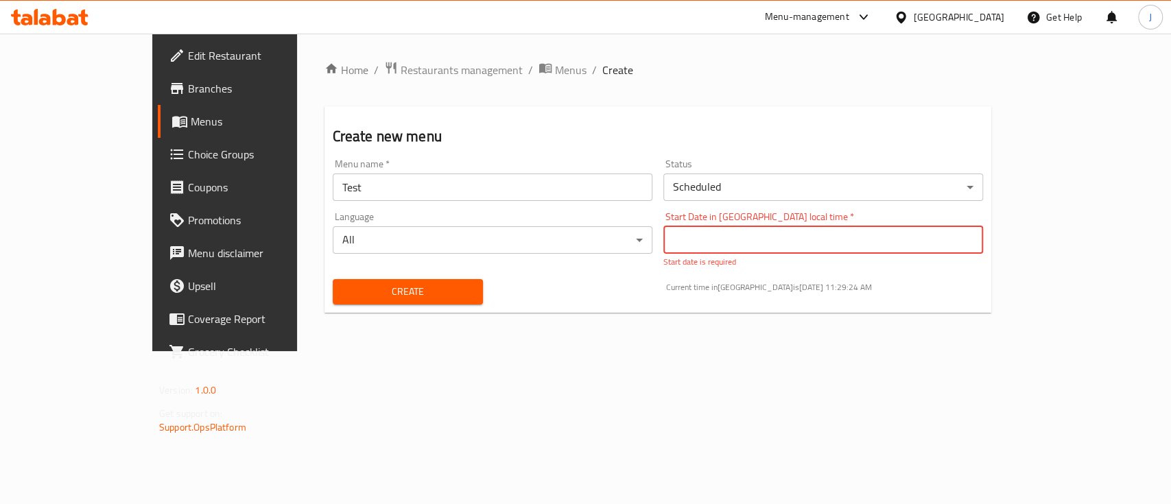
click at [739, 235] on input "Start Date in United Arab Emirates local time   *" at bounding box center [823, 239] width 320 height 27
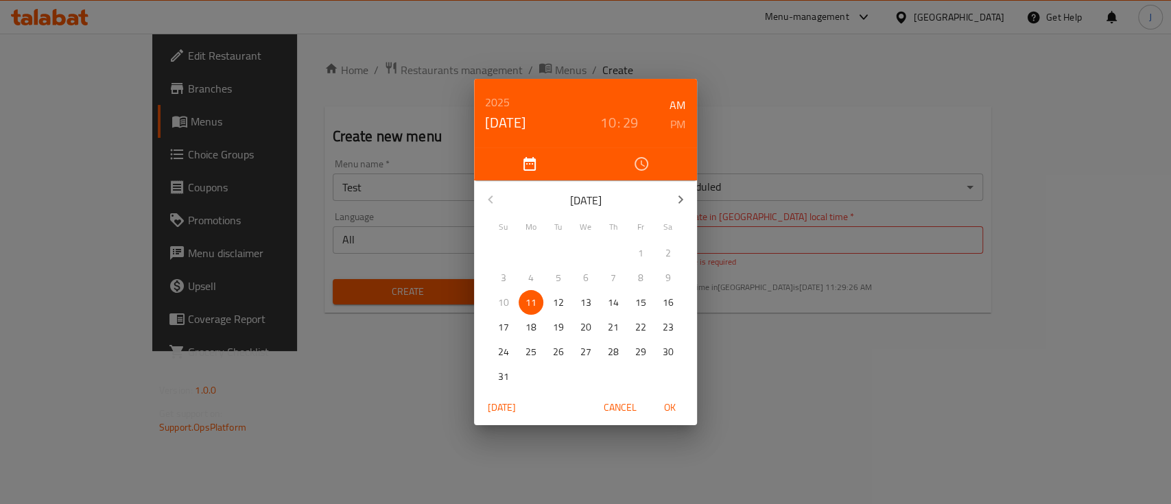
click at [674, 407] on span "OK" at bounding box center [669, 407] width 33 height 17
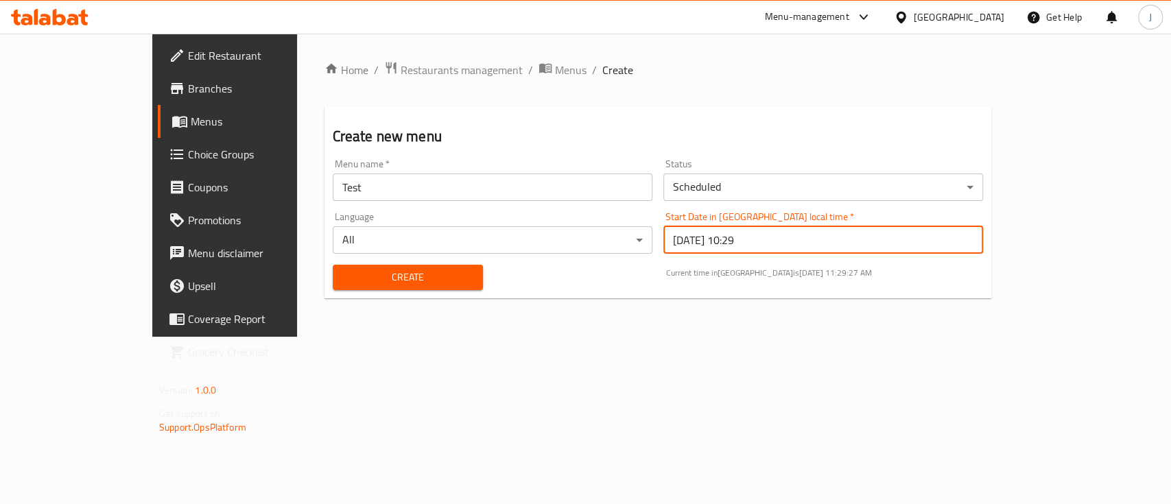
click at [834, 248] on input "2025/08/11 10:29" at bounding box center [823, 239] width 320 height 27
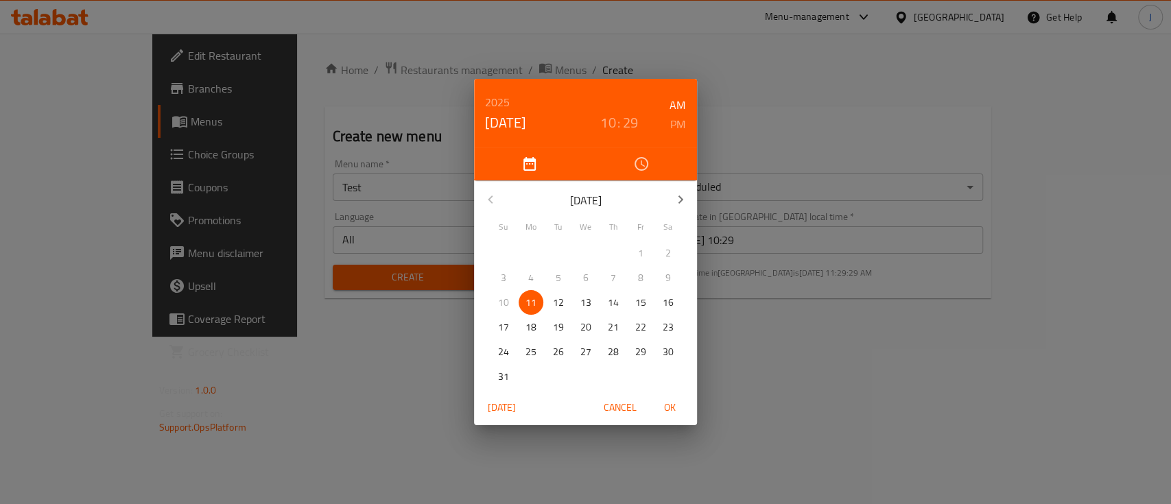
click at [689, 202] on button "button" at bounding box center [680, 199] width 33 height 33
click at [580, 311] on button "17" at bounding box center [585, 302] width 25 height 25
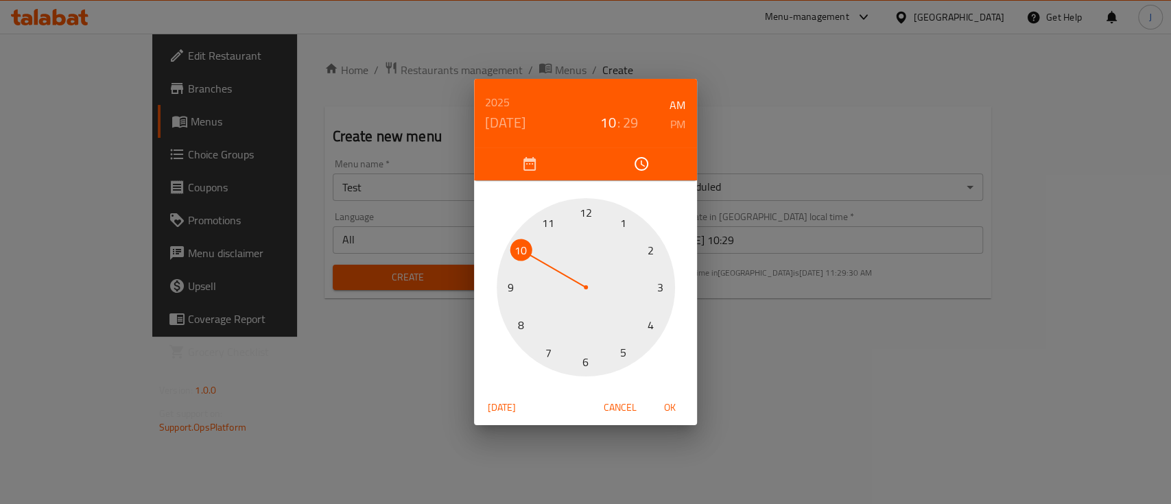
click at [665, 409] on span "OK" at bounding box center [669, 407] width 33 height 17
type input "2025/09/17 10:29"
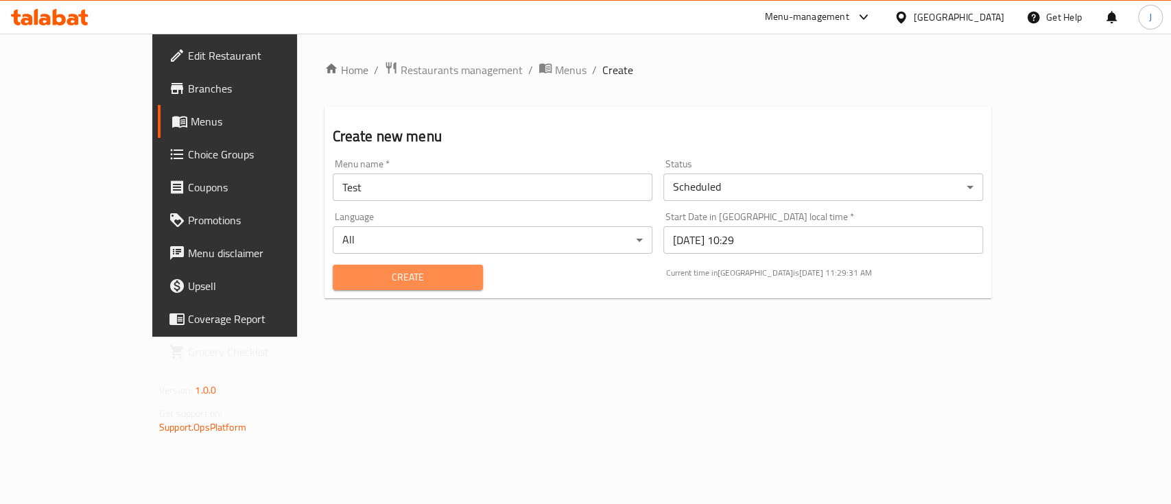
click at [383, 277] on span "Create" at bounding box center [408, 277] width 128 height 17
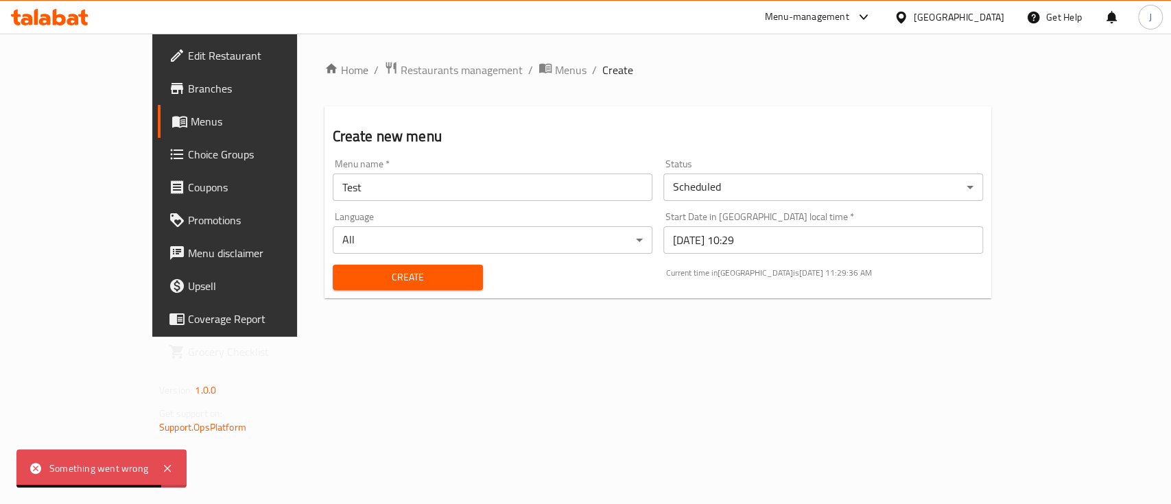
click at [297, 337] on div "Home / Restaurants management / Menus / Create Create new menu Menu name   * Te…" at bounding box center [658, 185] width 722 height 303
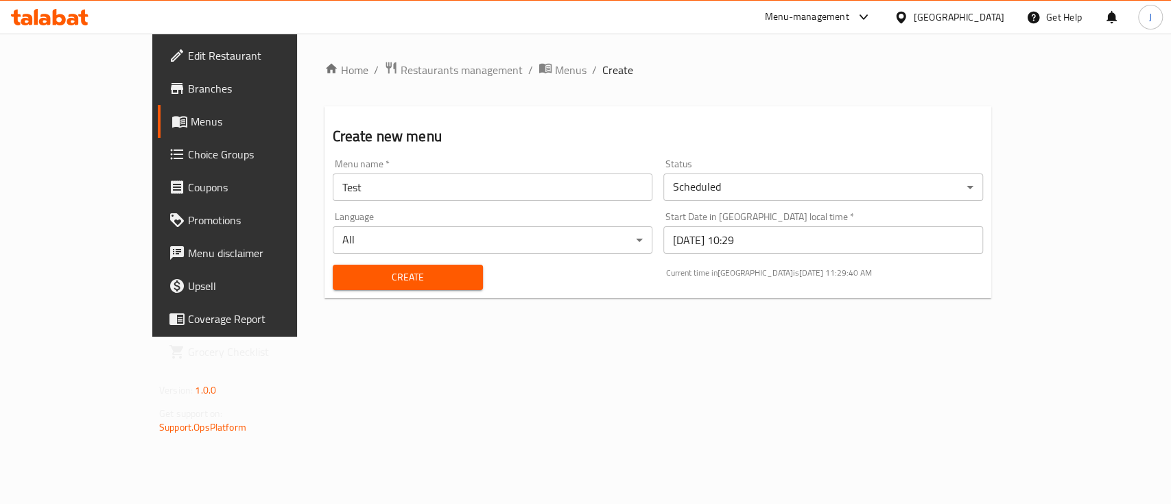
click at [458, 337] on div "Home / Restaurants management / Menus / Create Create new menu Menu name   * Te…" at bounding box center [658, 185] width 722 height 303
click at [502, 129] on h2 "Create new menu" at bounding box center [658, 136] width 650 height 21
click at [668, 322] on div "Home / Restaurants management / Menus / Create Create new menu Menu name   * Te…" at bounding box center [658, 185] width 722 height 303
click at [555, 62] on span "Menus" at bounding box center [571, 70] width 32 height 16
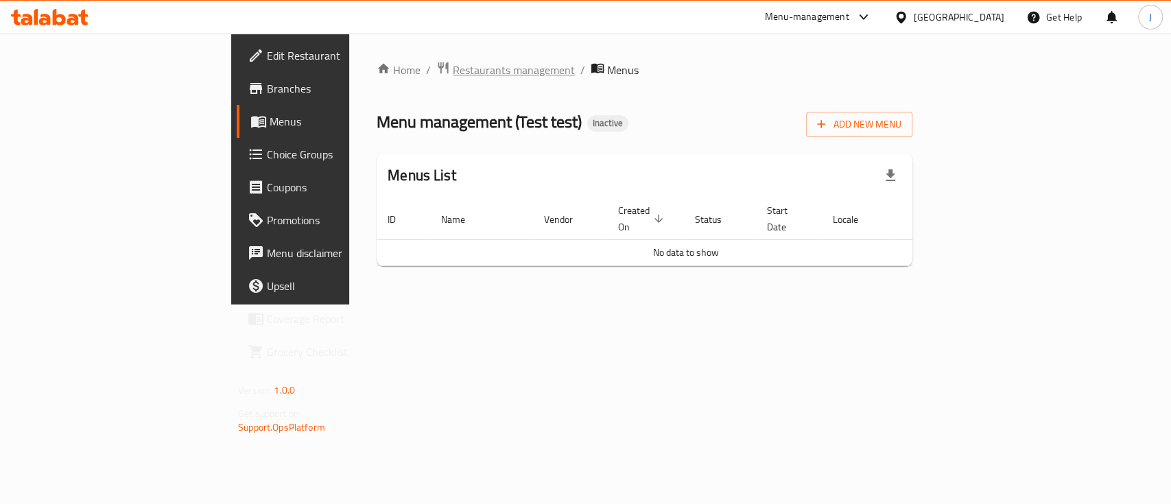
click at [453, 75] on span "Restaurants management" at bounding box center [514, 70] width 122 height 16
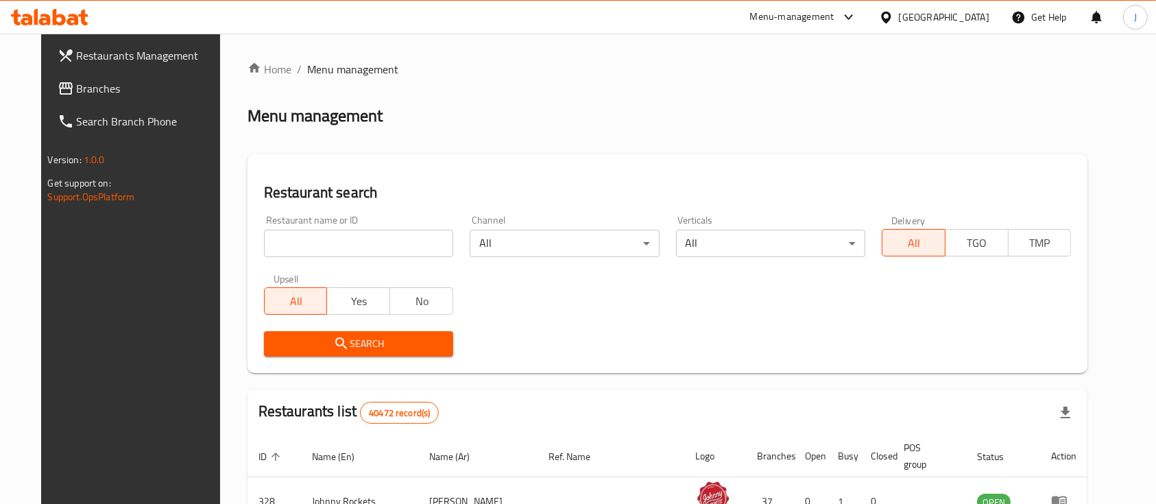
click at [346, 239] on input "search" at bounding box center [358, 243] width 189 height 27
type input "test"
click button "Search" at bounding box center [358, 343] width 189 height 25
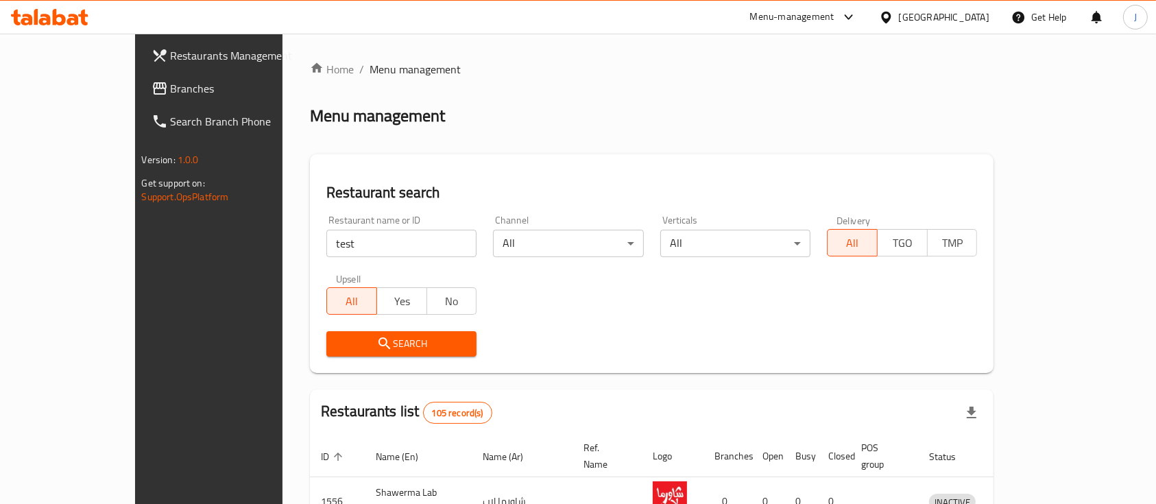
click at [903, 14] on div "United Arab Emirates" at bounding box center [944, 17] width 91 height 15
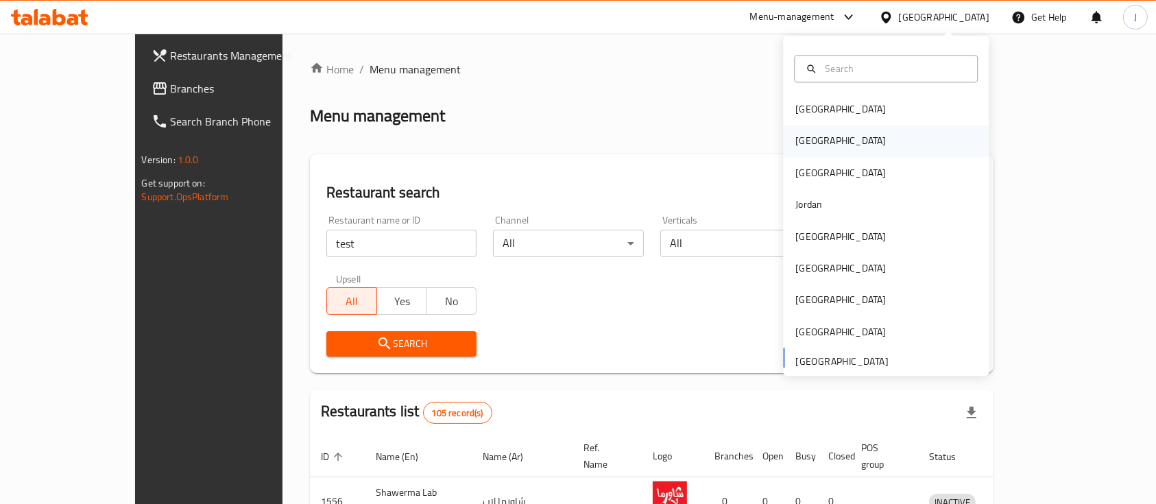
click at [799, 141] on div "[GEOGRAPHIC_DATA]" at bounding box center [841, 141] width 91 height 15
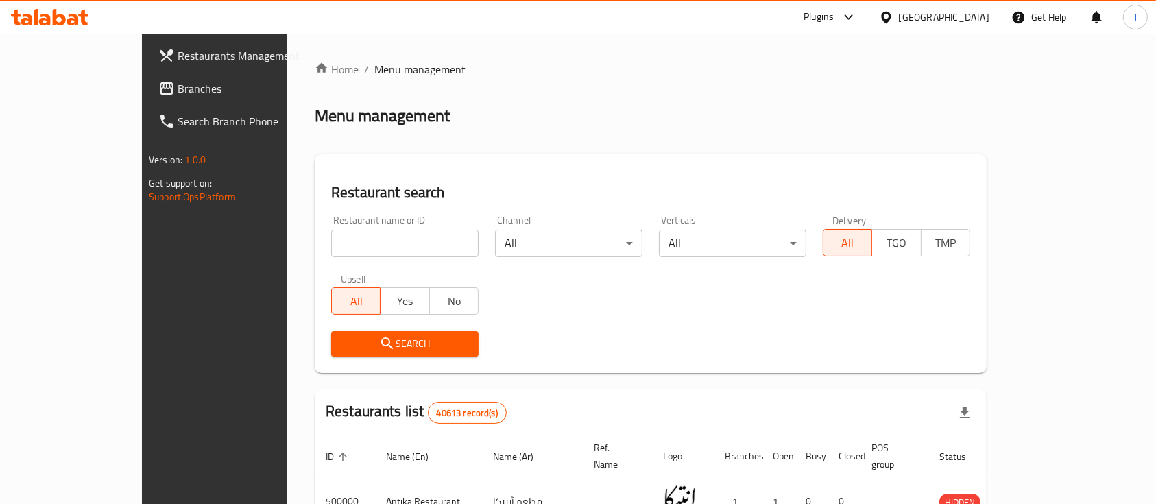
click at [331, 243] on input "search" at bounding box center [404, 243] width 147 height 27
type input "test"
click button "Search" at bounding box center [404, 343] width 147 height 25
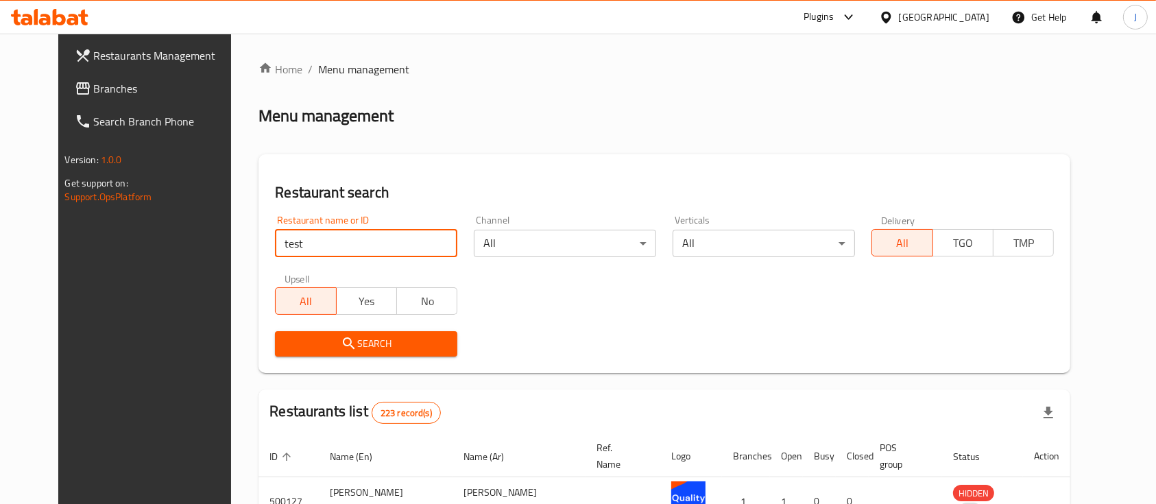
click button "Search" at bounding box center [366, 343] width 182 height 25
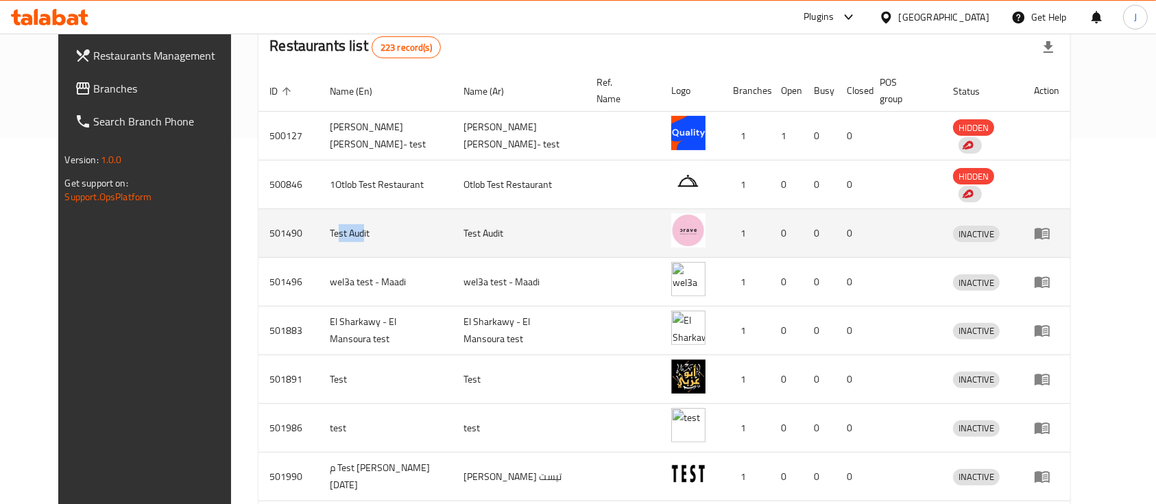
drag, startPoint x: 299, startPoint y: 238, endPoint x: 357, endPoint y: 235, distance: 57.7
click at [335, 235] on td "Test Audit" at bounding box center [385, 233] width 133 height 49
click at [1050, 228] on icon "enhanced table" at bounding box center [1042, 234] width 15 height 12
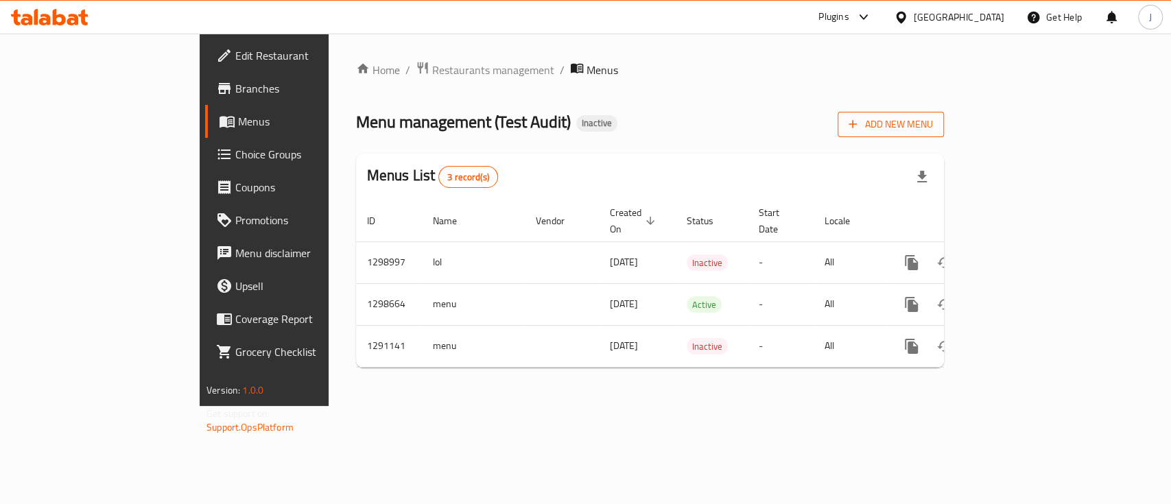
click at [933, 130] on span "Add New Menu" at bounding box center [890, 124] width 84 height 17
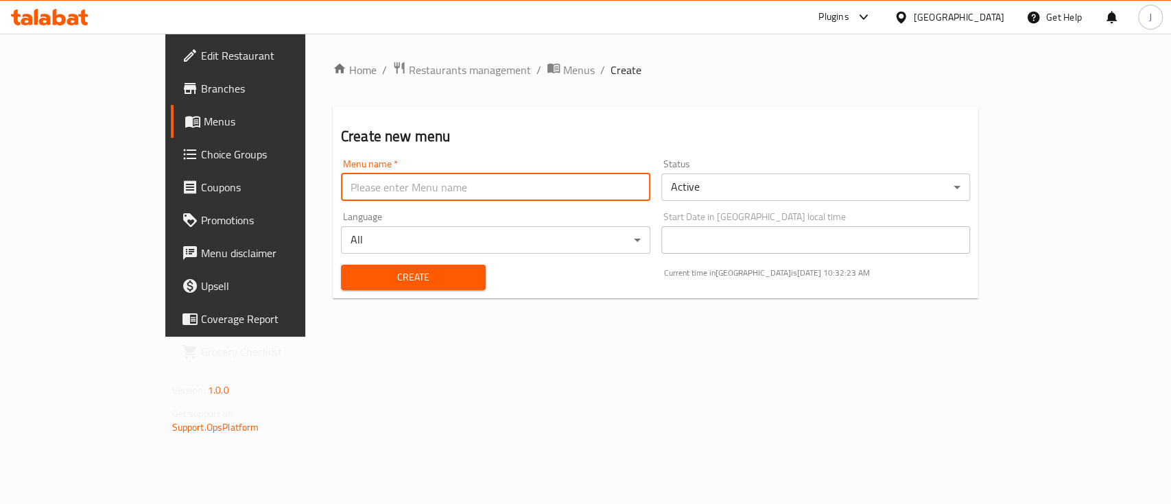
click at [353, 188] on input "text" at bounding box center [495, 187] width 309 height 27
type input "Test"
click at [352, 283] on span "Create" at bounding box center [413, 277] width 123 height 17
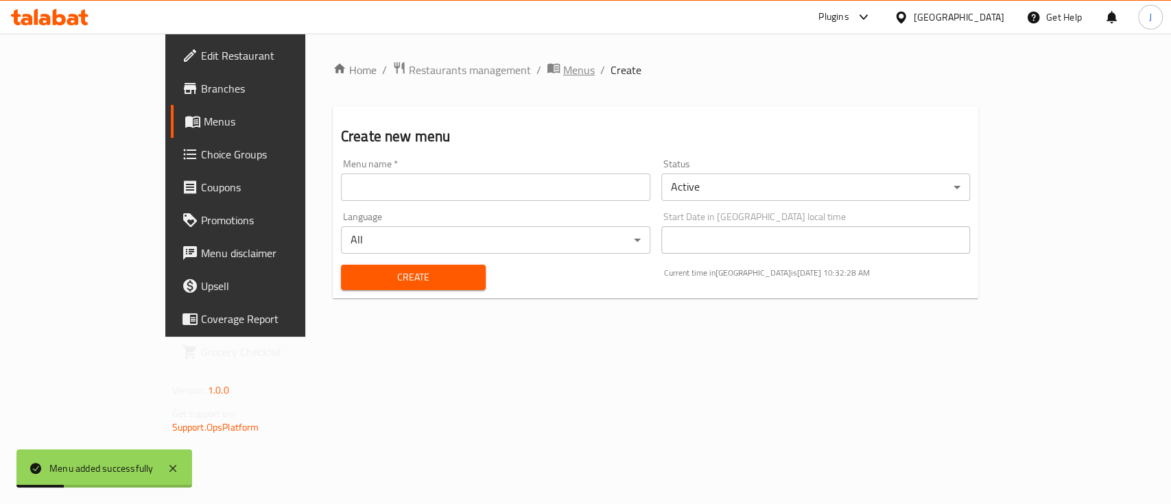
click at [563, 73] on span "Menus" at bounding box center [579, 70] width 32 height 16
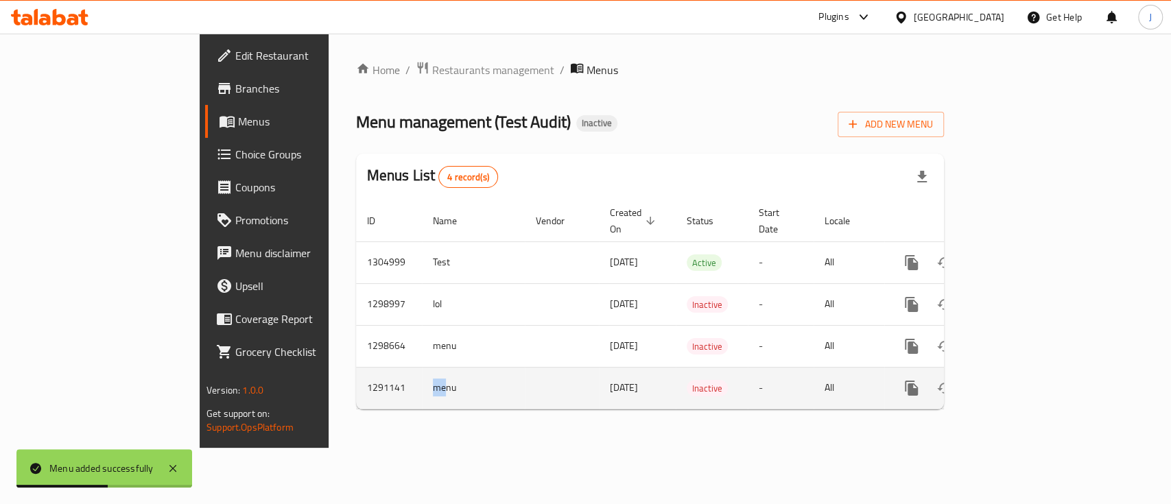
drag, startPoint x: 309, startPoint y: 378, endPoint x: 325, endPoint y: 380, distance: 16.6
click at [422, 378] on td "menu" at bounding box center [473, 388] width 103 height 42
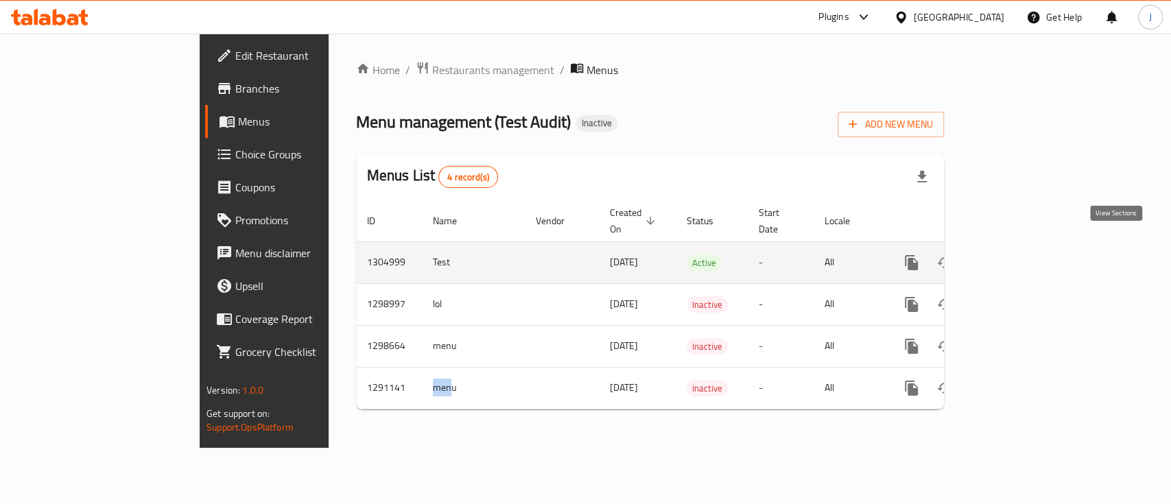
click at [1027, 246] on link "enhanced table" at bounding box center [1010, 262] width 33 height 33
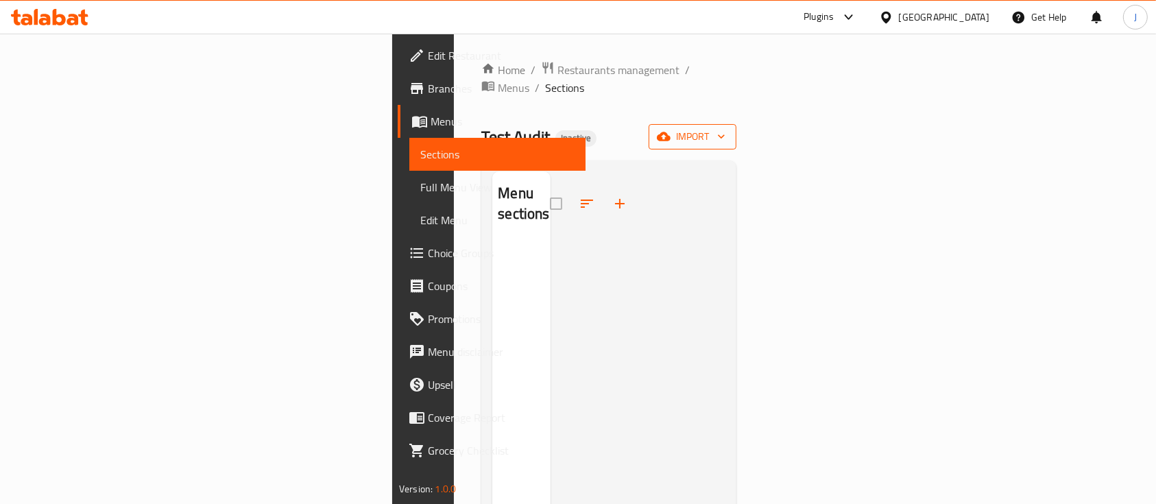
click at [726, 128] on span "import" at bounding box center [693, 136] width 66 height 17
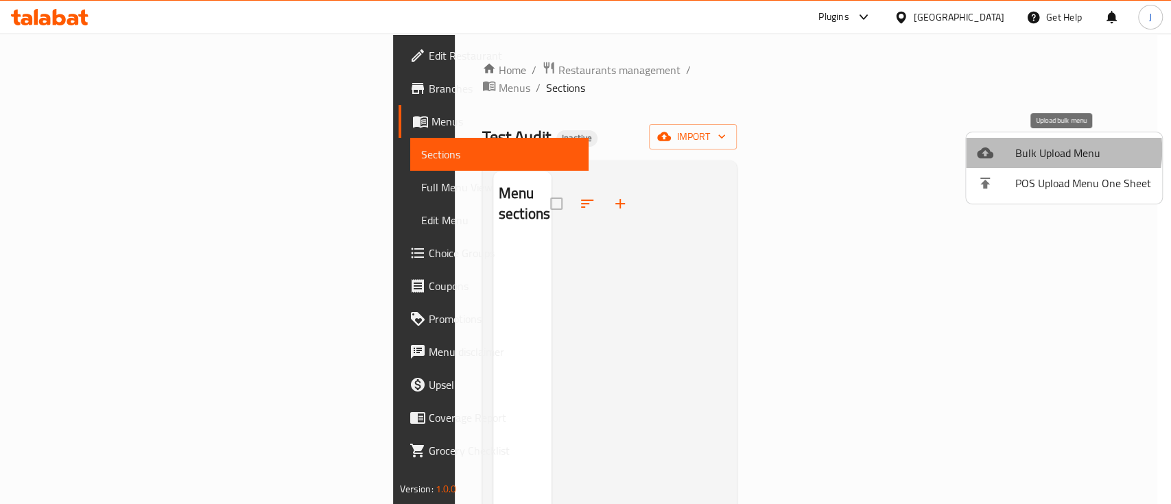
click at [1043, 150] on span "Bulk Upload Menu" at bounding box center [1083, 153] width 136 height 16
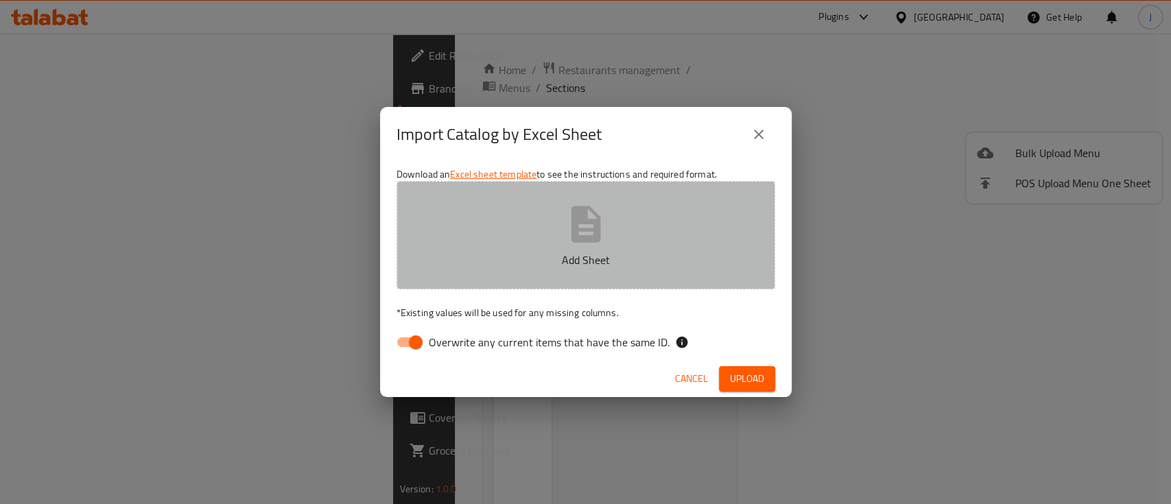
click at [602, 217] on icon "button" at bounding box center [586, 224] width 44 height 44
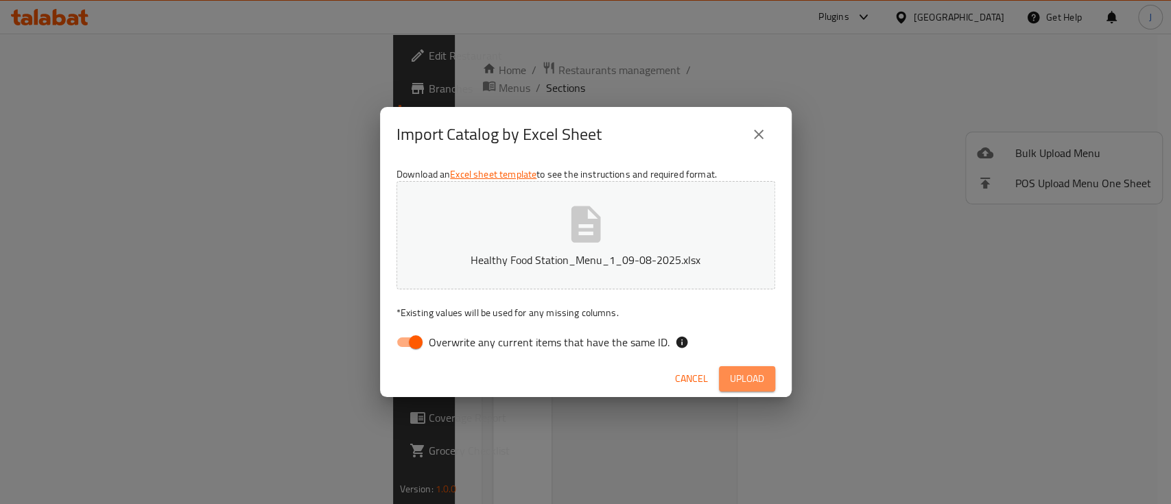
click at [750, 377] on span "Upload" at bounding box center [747, 378] width 34 height 17
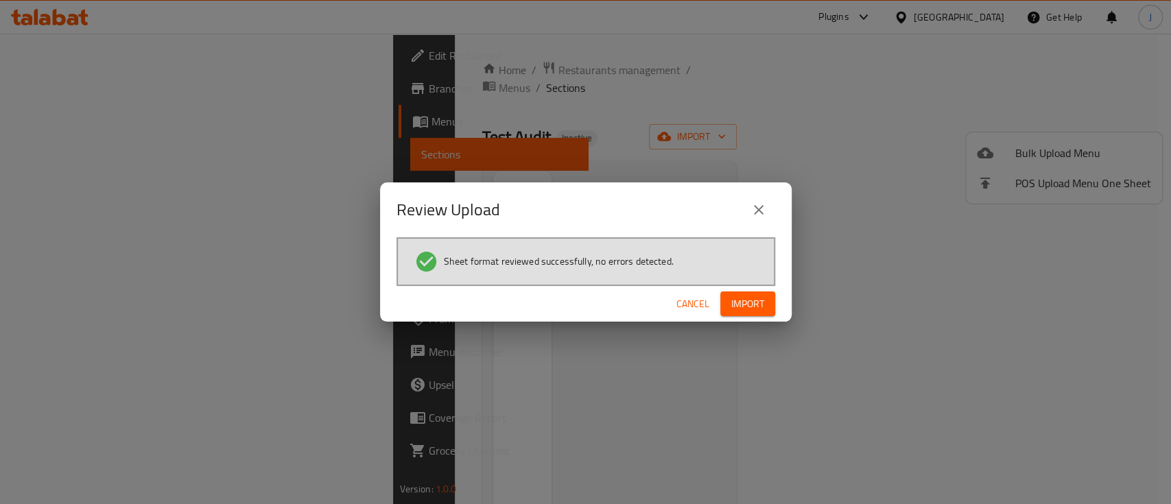
click at [752, 309] on span "Import" at bounding box center [747, 304] width 33 height 17
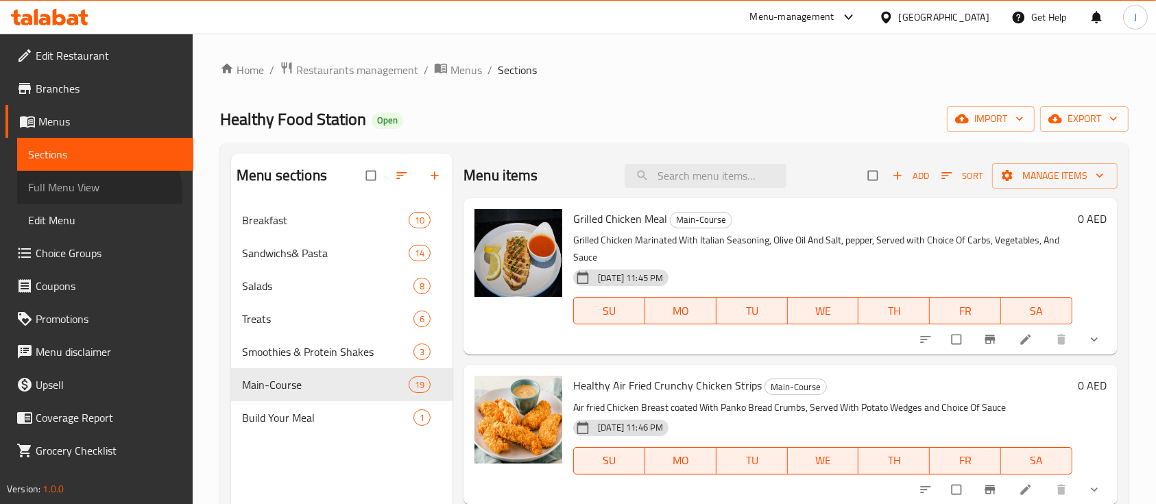
click at [71, 195] on span "Full Menu View" at bounding box center [105, 187] width 154 height 16
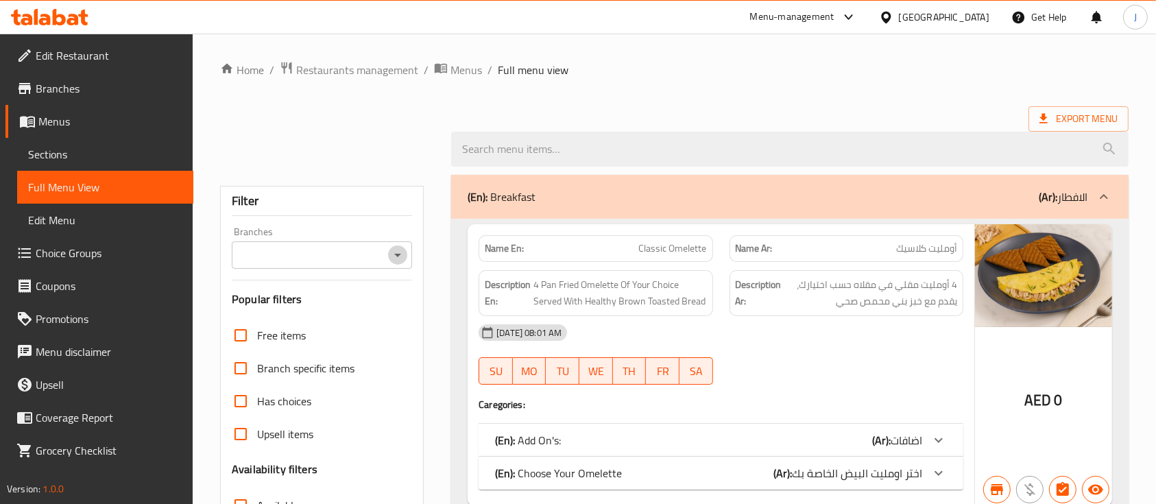
click at [404, 254] on icon "Open" at bounding box center [398, 255] width 16 height 16
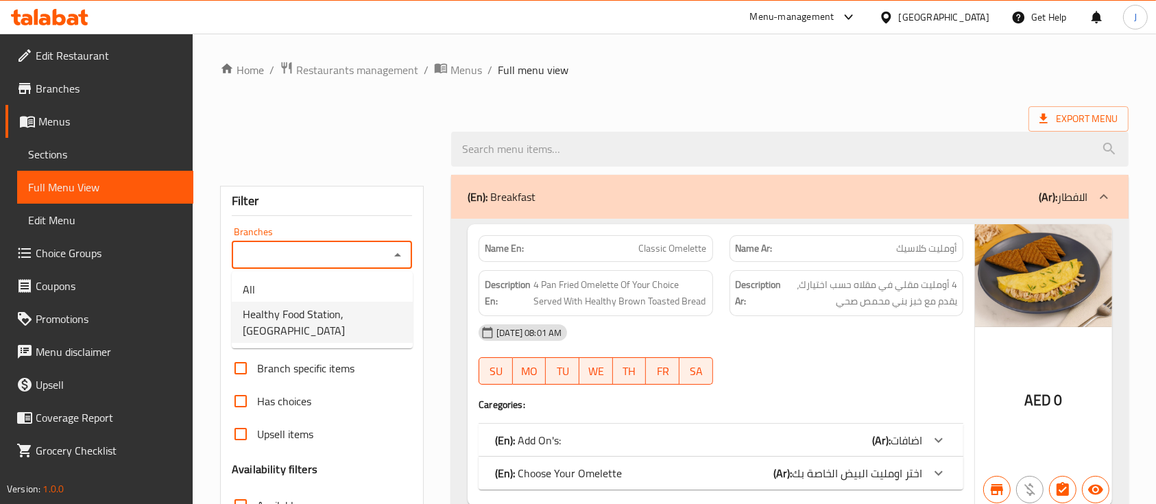
click at [302, 316] on span "Healthy Food Station, Al Dhaid" at bounding box center [322, 322] width 159 height 33
type input "Healthy Food Station, Al Dhaid"
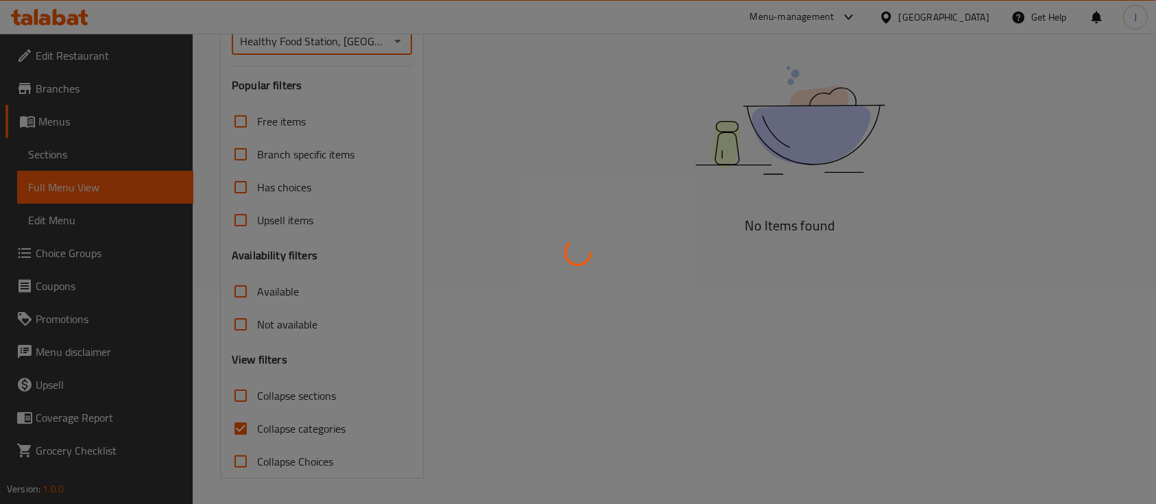
scroll to position [215, 0]
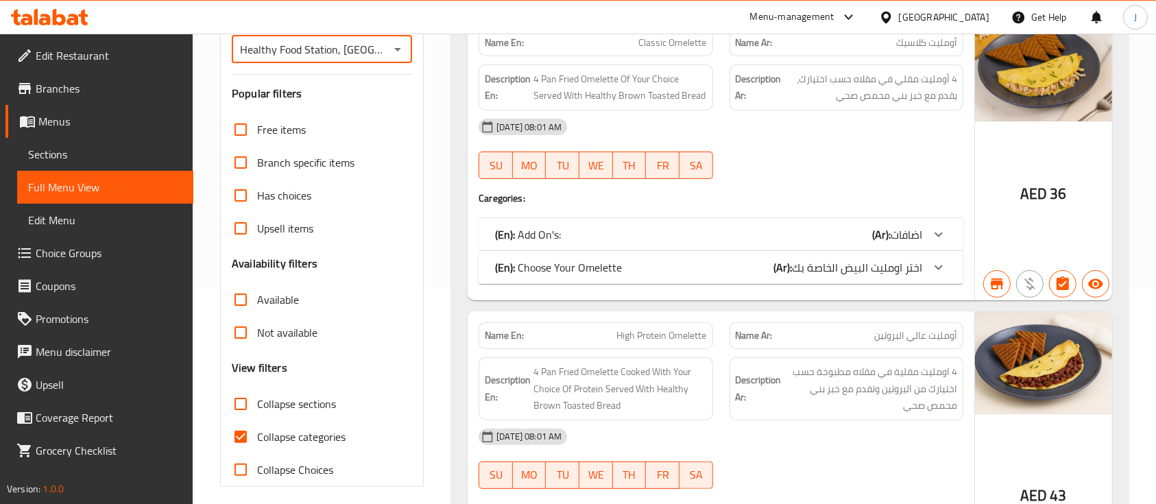
click at [238, 405] on input "Collapse sections" at bounding box center [240, 404] width 33 height 33
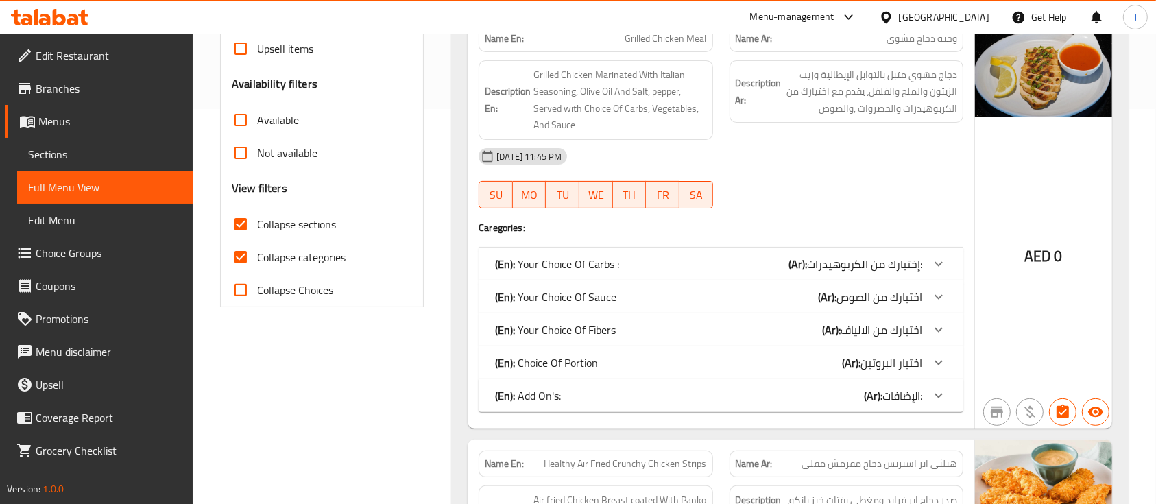
scroll to position [396, 0]
click at [238, 219] on input "Collapse sections" at bounding box center [240, 223] width 33 height 33
checkbox input "false"
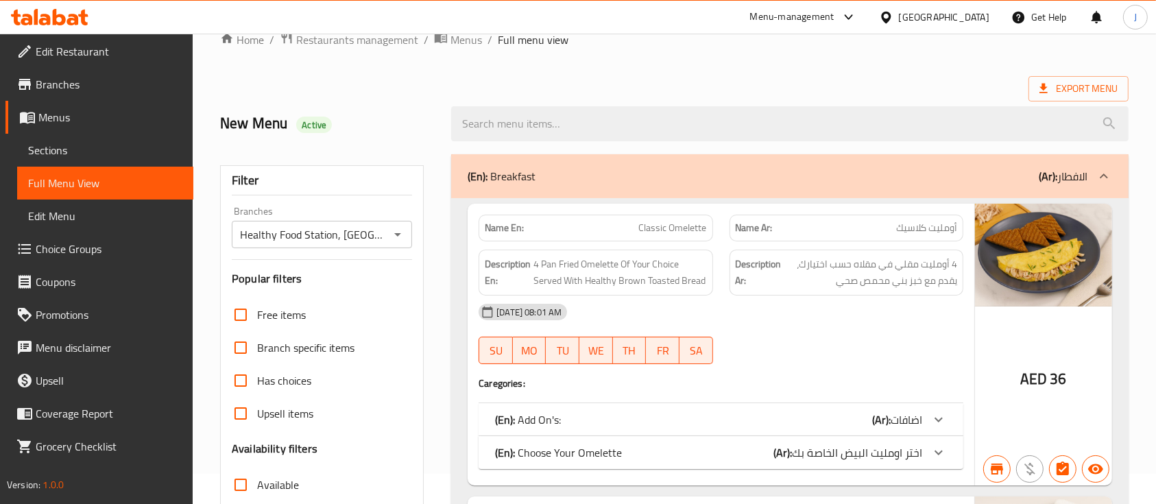
scroll to position [5, 0]
click at [236, 486] on input "Available" at bounding box center [240, 484] width 33 height 33
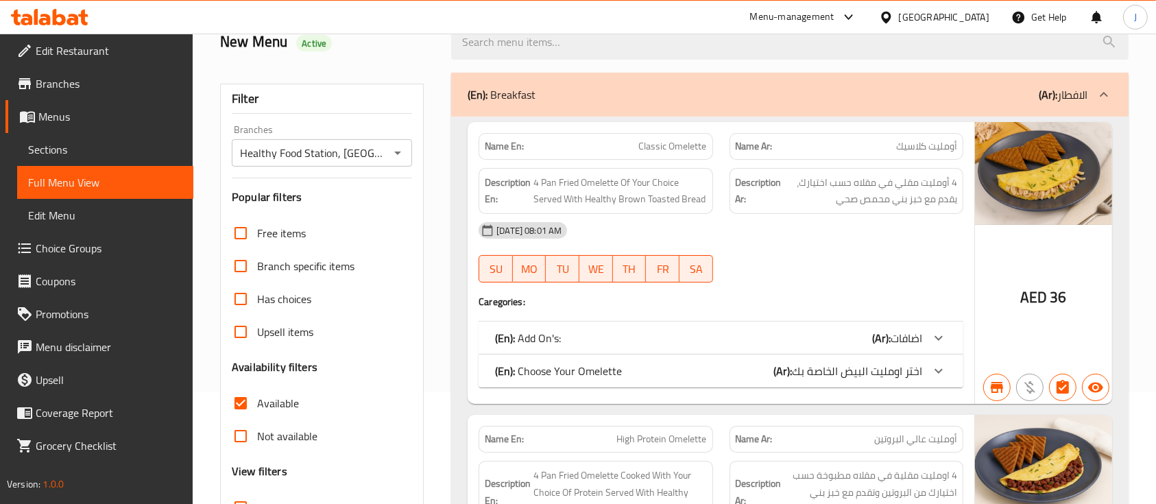
scroll to position [213, 0]
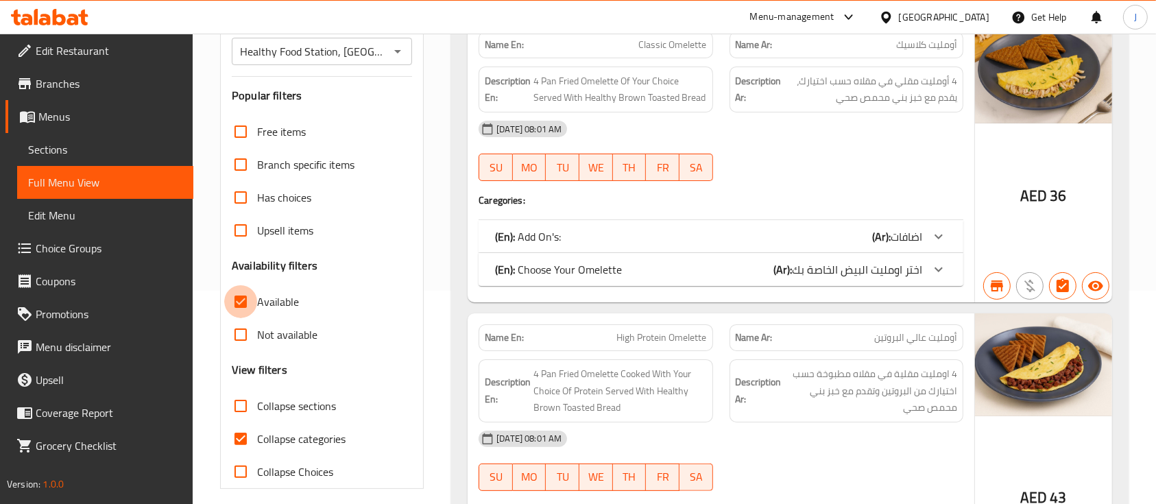
click at [243, 303] on input "Available" at bounding box center [240, 301] width 33 height 33
checkbox input "false"
click at [241, 404] on input "Collapse sections" at bounding box center [240, 406] width 33 height 33
checkbox input "true"
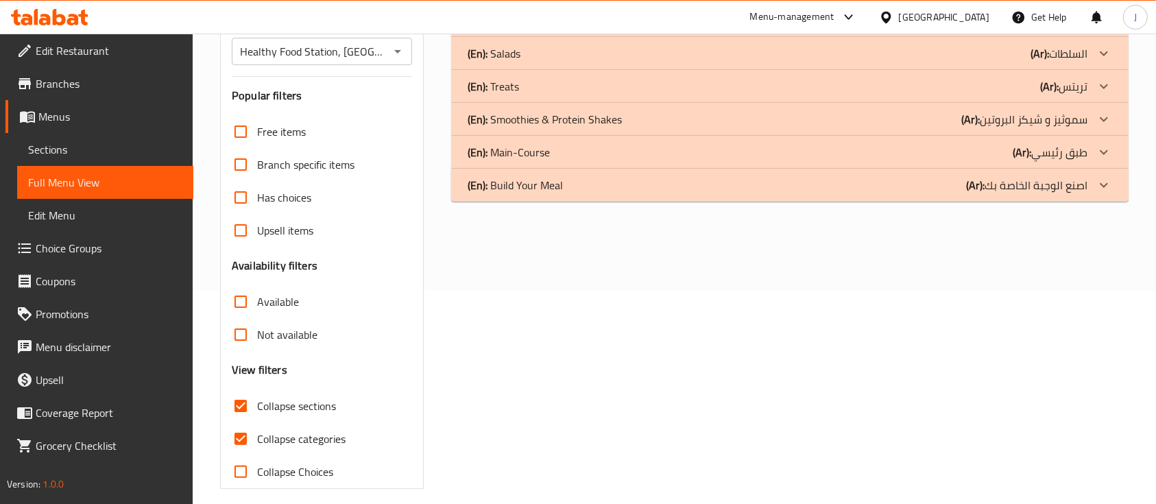
click at [244, 436] on input "Collapse categories" at bounding box center [240, 438] width 33 height 33
checkbox input "false"
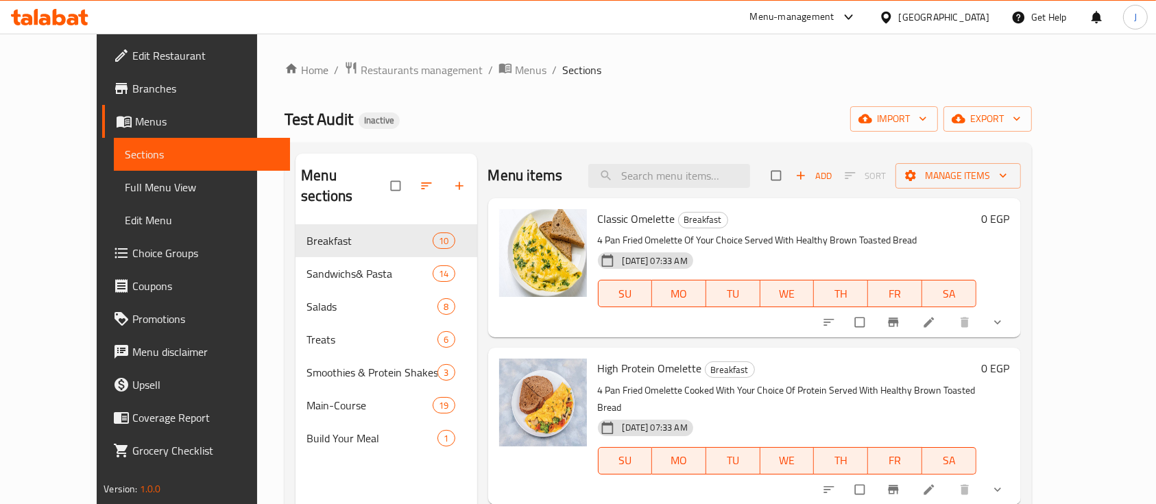
click at [125, 191] on span "Full Menu View" at bounding box center [202, 187] width 154 height 16
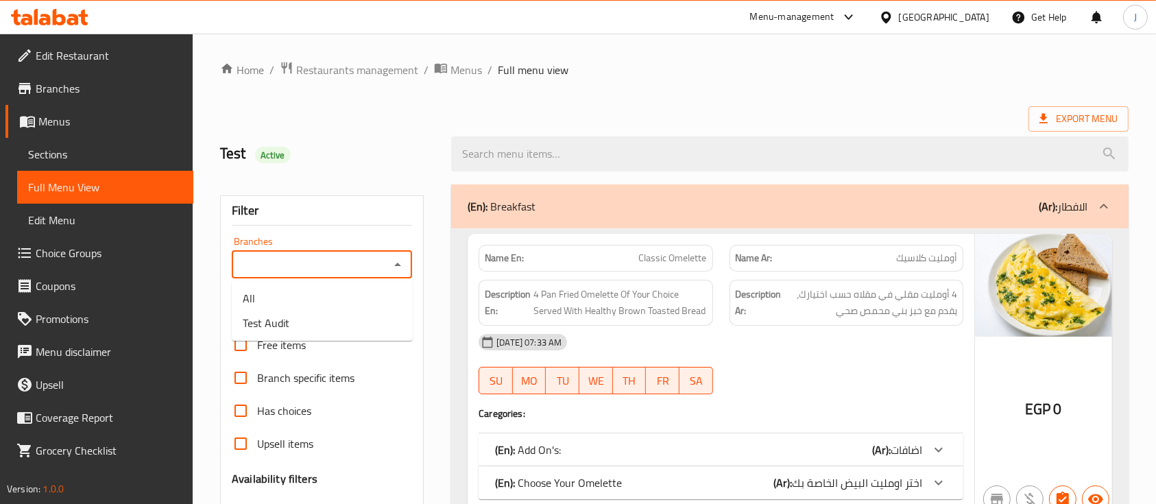
click at [295, 255] on input "Branches" at bounding box center [311, 264] width 150 height 19
click at [291, 331] on li "Test Audit" at bounding box center [322, 323] width 181 height 25
type input "Test Audit"
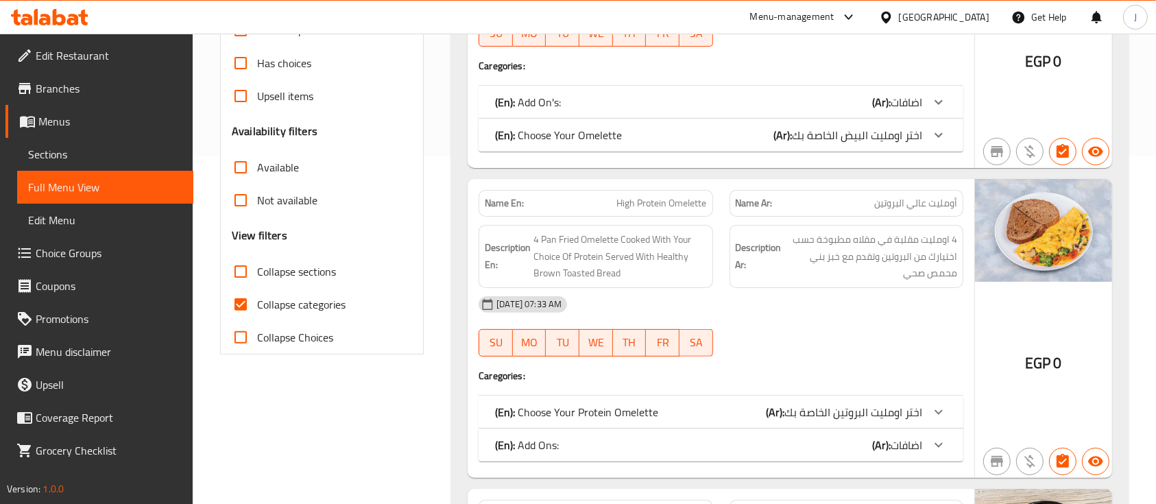
scroll to position [366, 0]
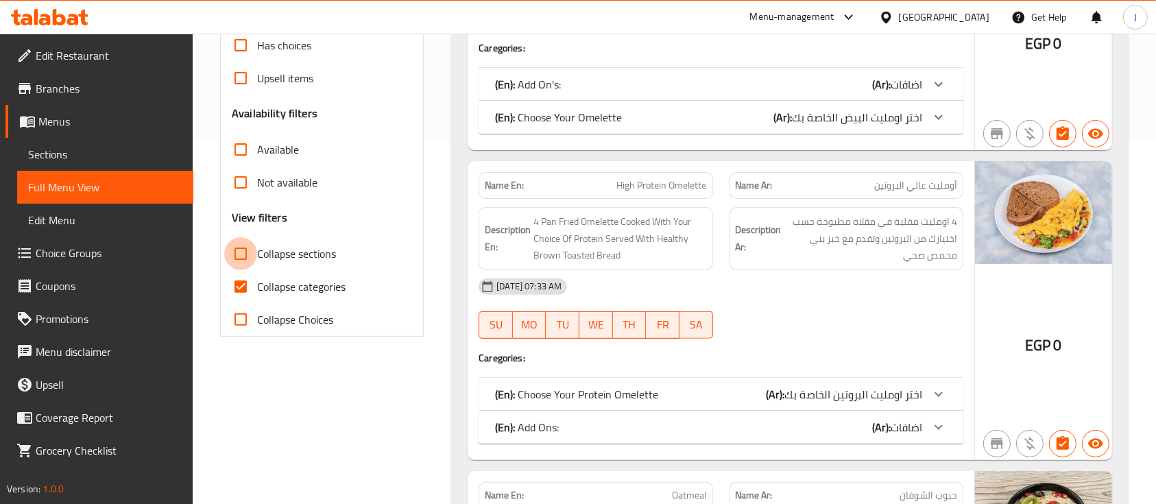
click at [244, 254] on input "Collapse sections" at bounding box center [240, 253] width 33 height 33
checkbox input "true"
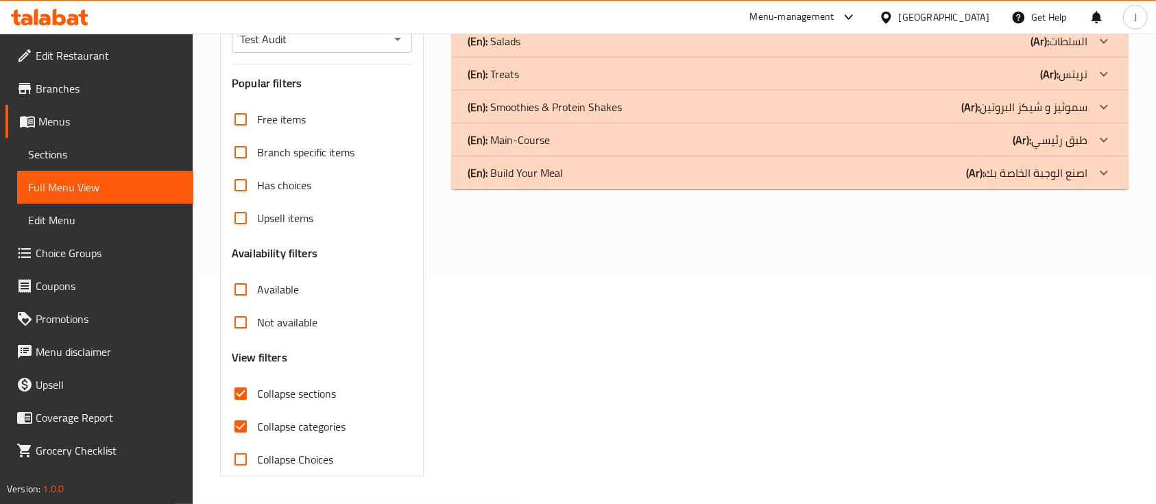
scroll to position [225, 0]
click at [241, 287] on input "Available" at bounding box center [240, 290] width 33 height 33
click at [239, 289] on input "Available" at bounding box center [240, 290] width 33 height 33
checkbox input "false"
click at [243, 425] on input "Collapse categories" at bounding box center [240, 427] width 33 height 33
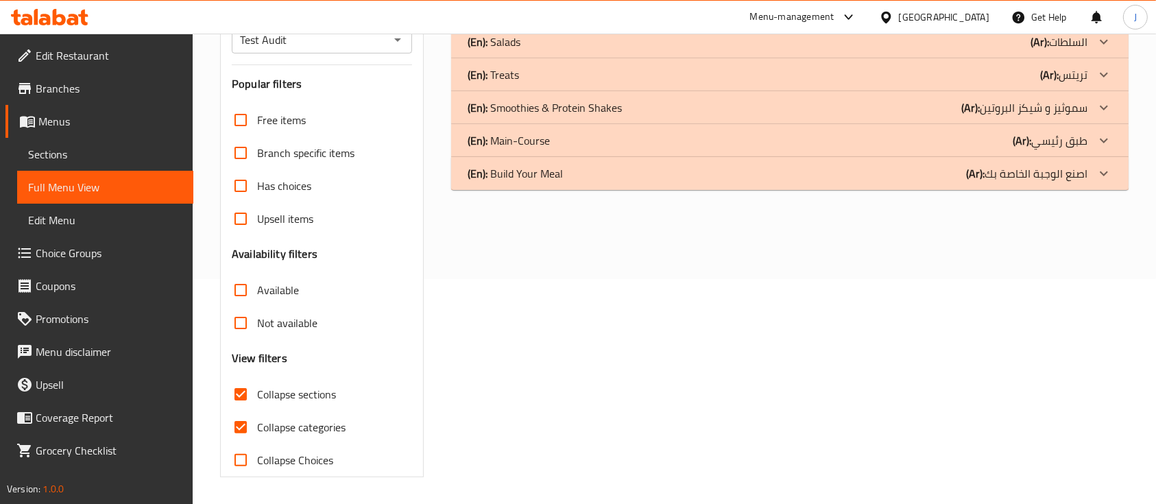
checkbox input "false"
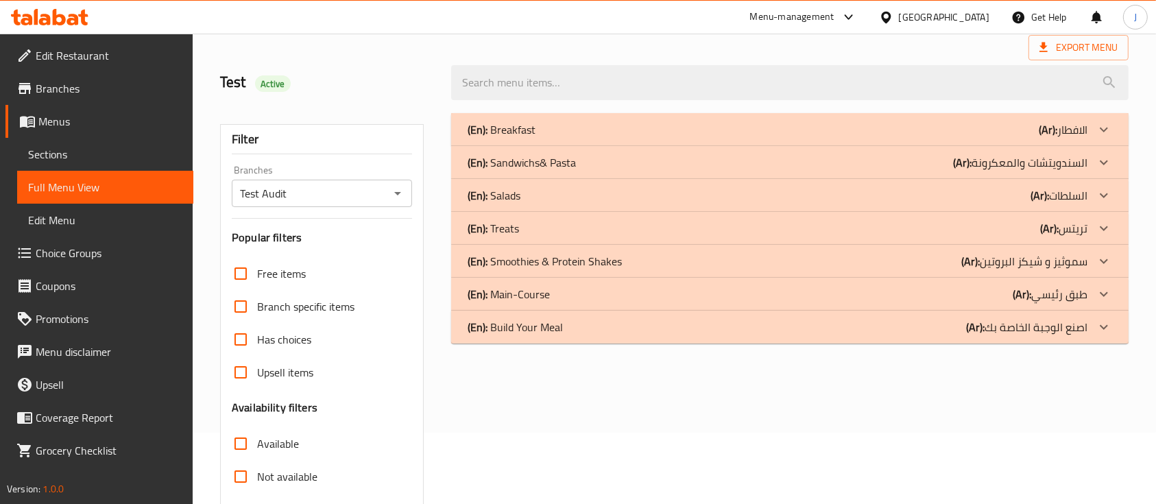
scroll to position [43, 0]
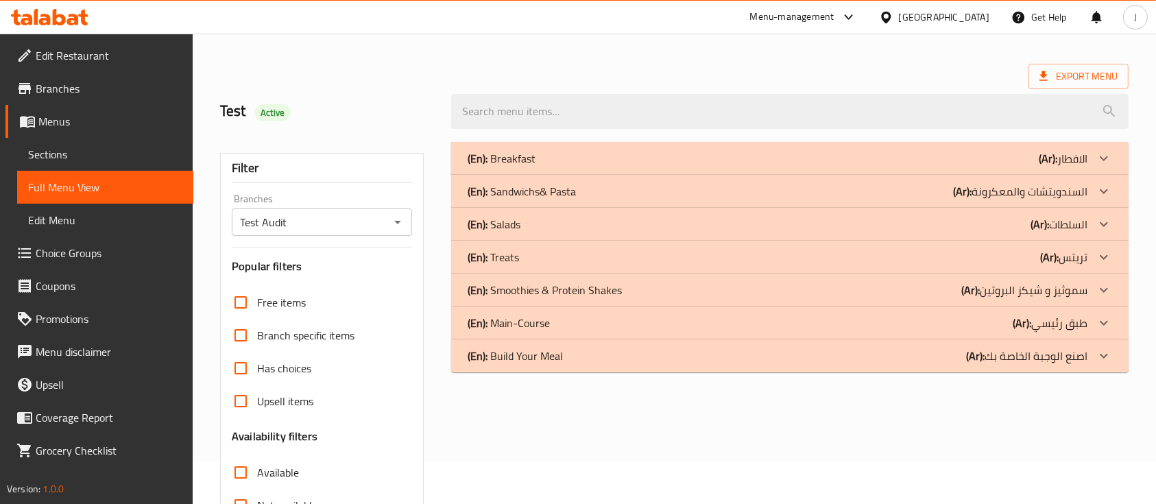
click at [566, 167] on div "(En): Main-Course (Ar): طبق رئيسي" at bounding box center [778, 158] width 620 height 16
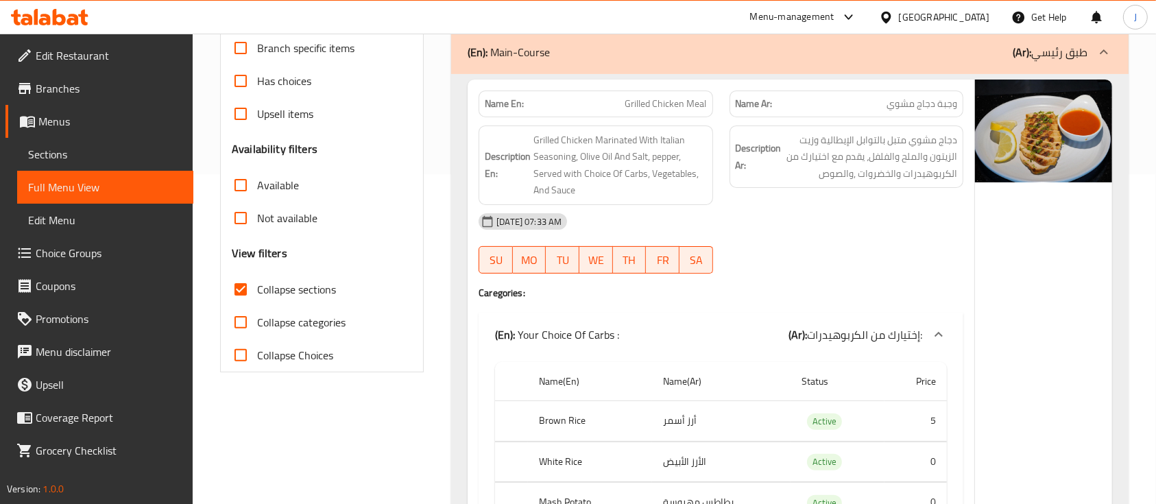
scroll to position [328, 0]
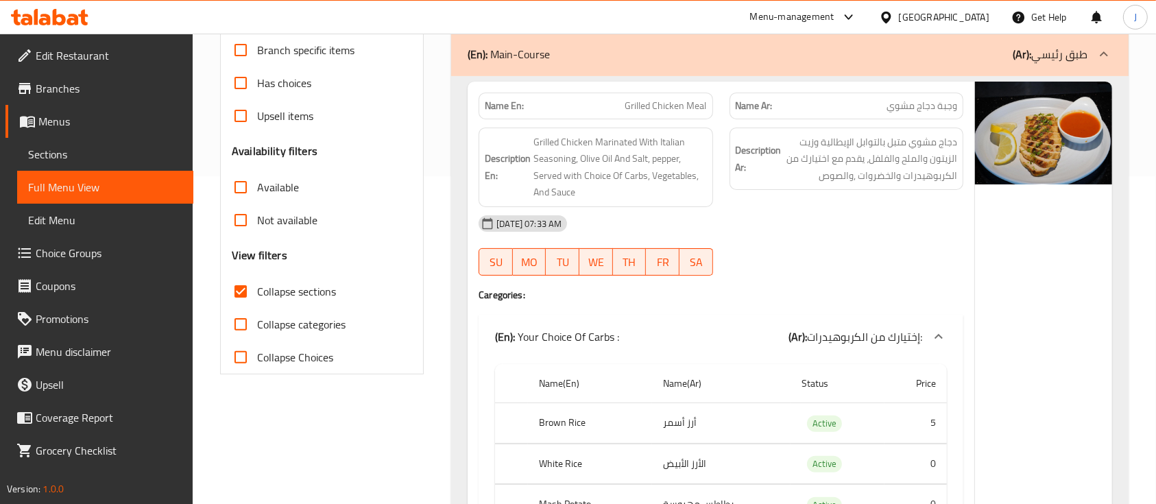
click at [697, 110] on span "Grilled Chicken Meal" at bounding box center [667, 106] width 82 height 14
click at [647, 99] on span "Grilled Chicken Meal" at bounding box center [667, 106] width 82 height 14
copy span "Grilled Chicken Meal"
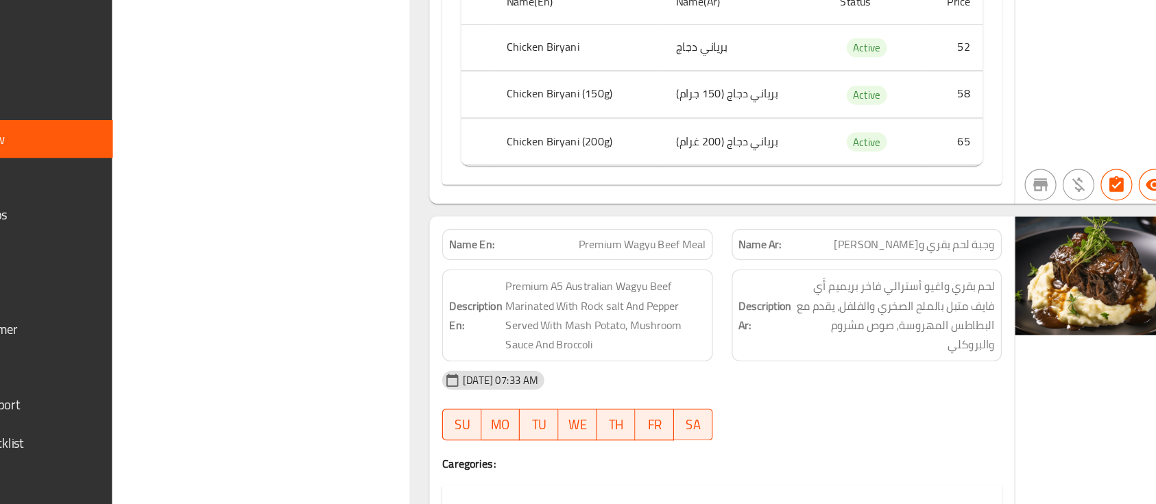
scroll to position [27800, 0]
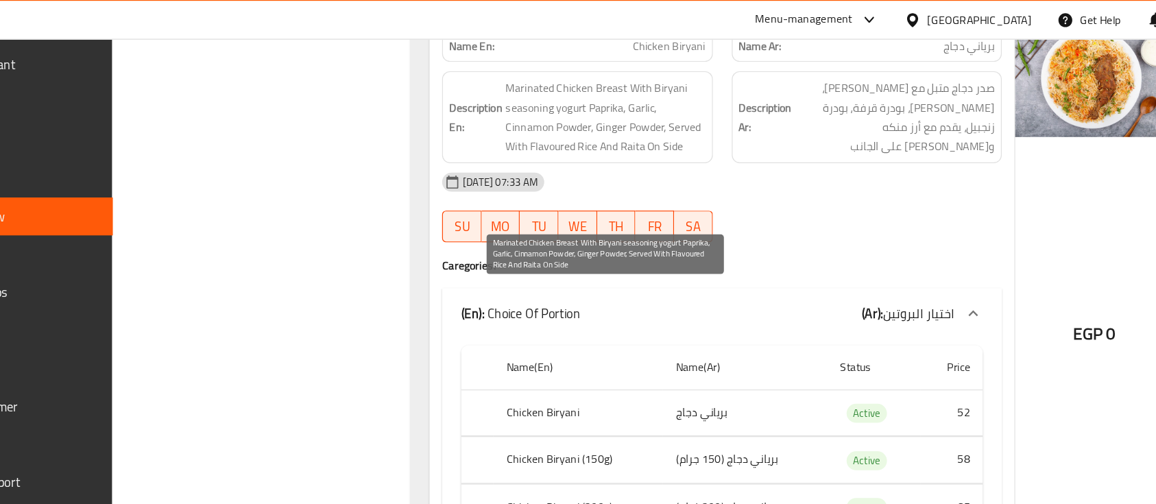
click at [615, 135] on span "Marinated Chicken Breast With Biryani seasoning yogurt Paprika, Garlic, Cinnamo…" at bounding box center [620, 101] width 173 height 67
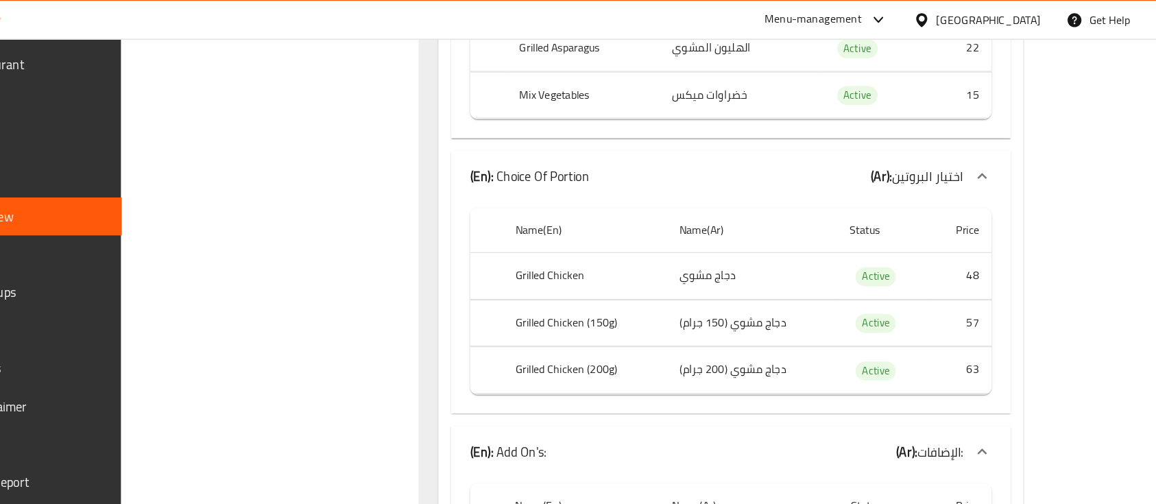
scroll to position [0, 0]
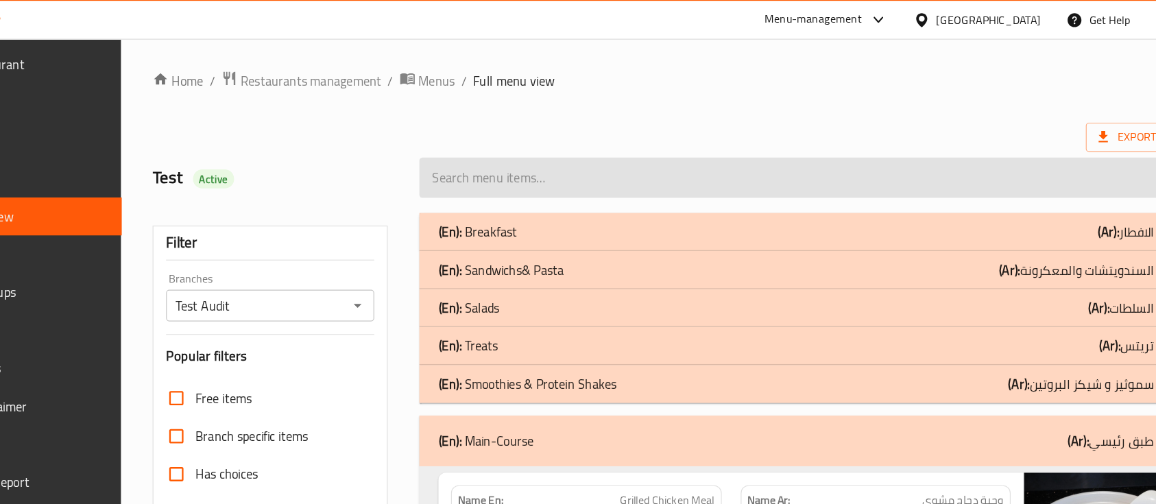
click at [538, 147] on input "search" at bounding box center [790, 153] width 678 height 35
paste input ""Choice Of Portion :- Crunchy Chicken :- 50 AED Crunchy Chicken (150g) :- 57.5 …"
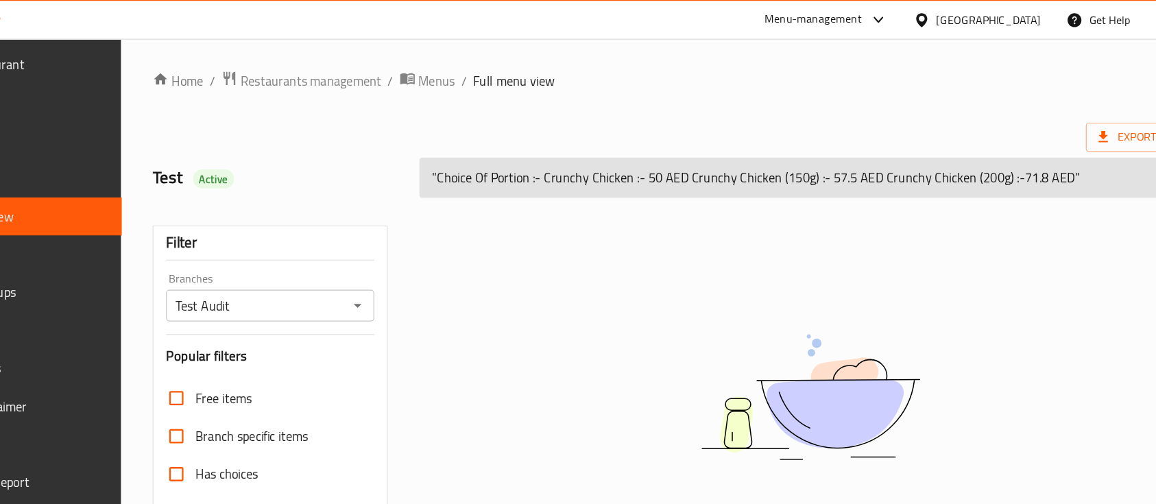
click at [568, 153] on input ""Choice Of Portion :- Crunchy Chicken :- 50 AED Crunchy Chicken (150g) :- 57.5 …" at bounding box center [790, 153] width 678 height 35
click at [525, 154] on input ""Choice Of Portion :- Crunchy Chicken :- 50 AED Crunchy Chicken (150g) :- 57.5 …" at bounding box center [790, 153] width 678 height 35
paste input "Healthy Air Fried Crunchy Chicken Strips"
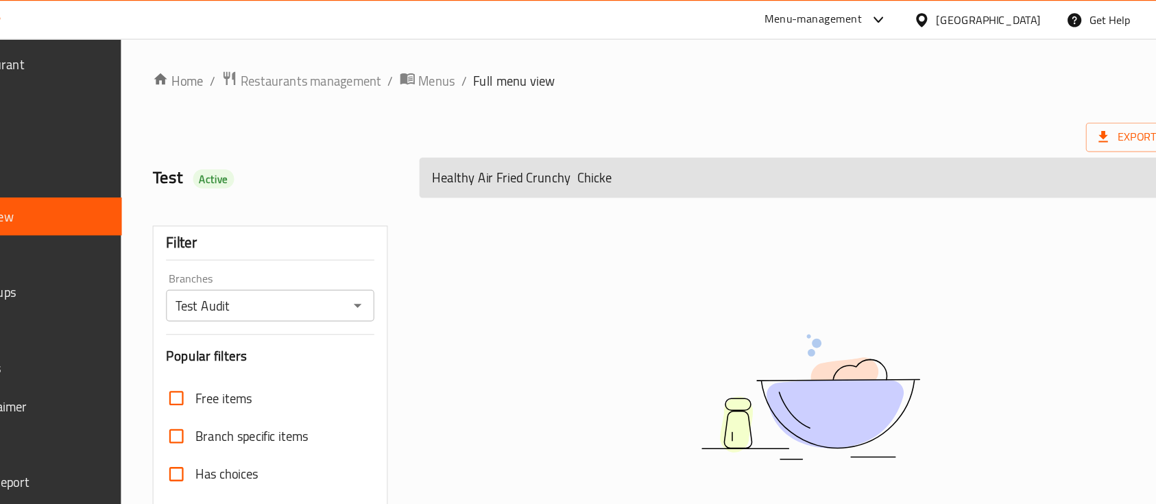
click at [582, 156] on input "Healthy Air Fried Crunchy Chicke" at bounding box center [790, 153] width 678 height 35
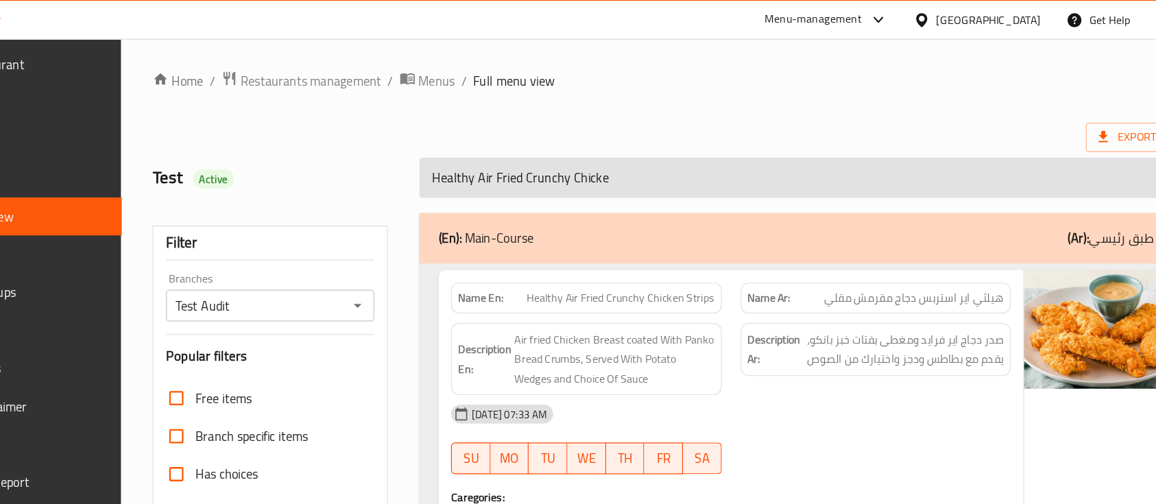
click at [630, 154] on input "Healthy Air Fried Crunchy Chicke" at bounding box center [790, 153] width 678 height 35
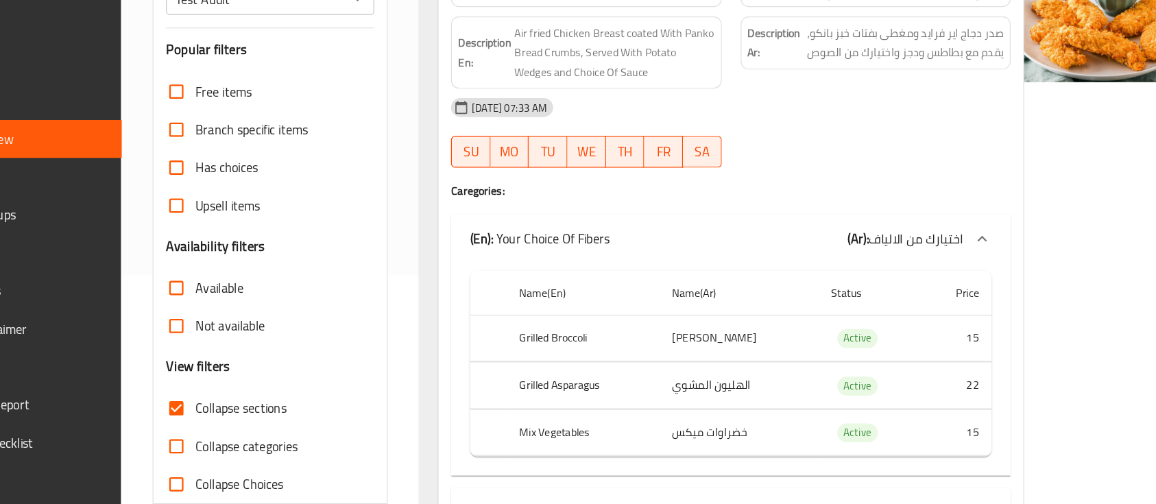
scroll to position [250, 0]
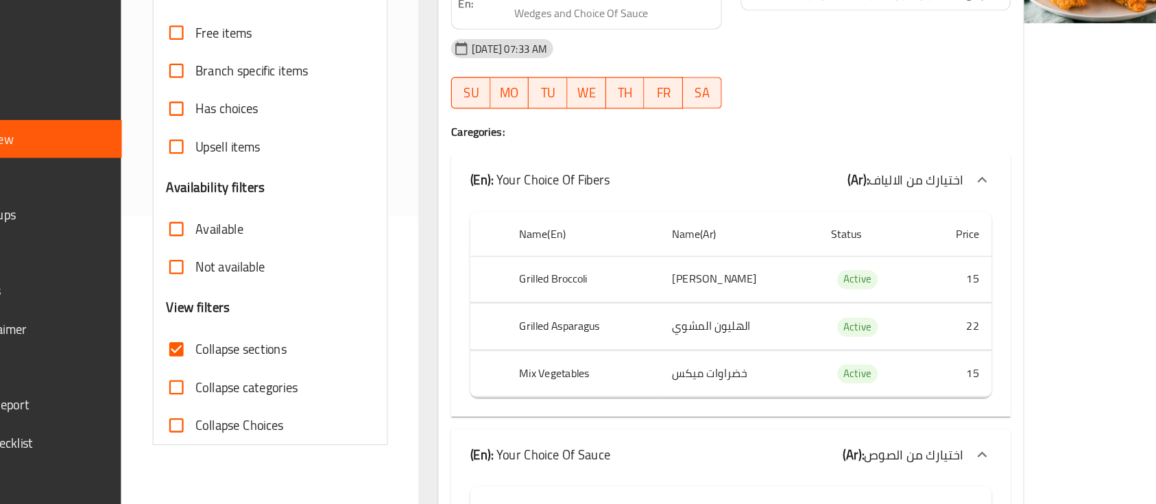
click at [576, 306] on th "Grilled Broccoli" at bounding box center [593, 309] width 132 height 40
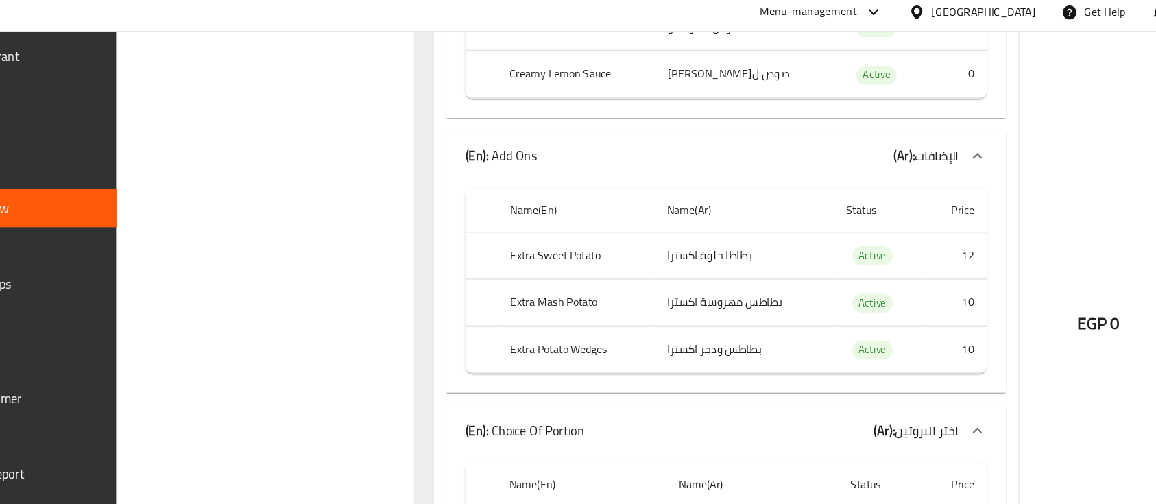
scroll to position [971, 0]
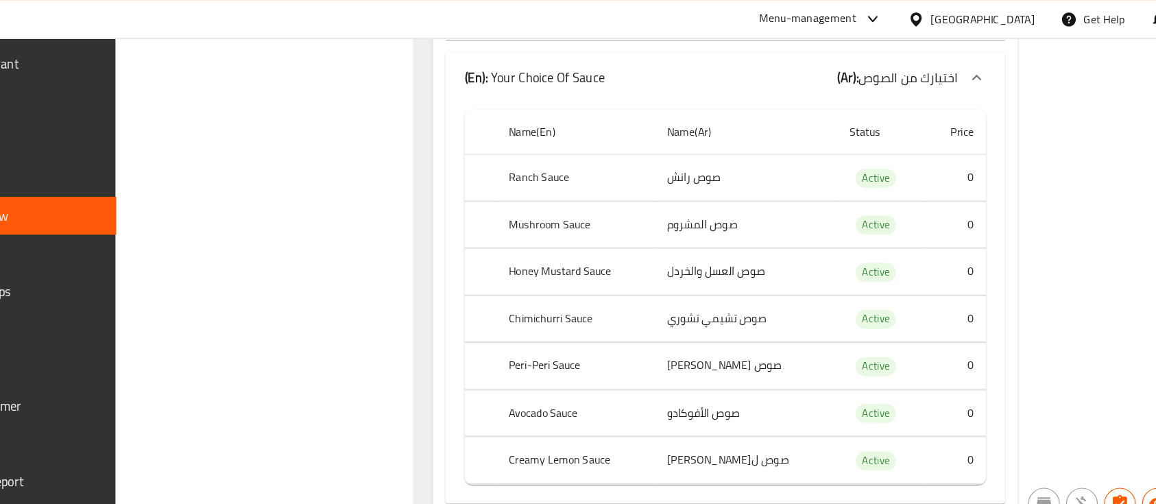
scroll to position [1759, 0]
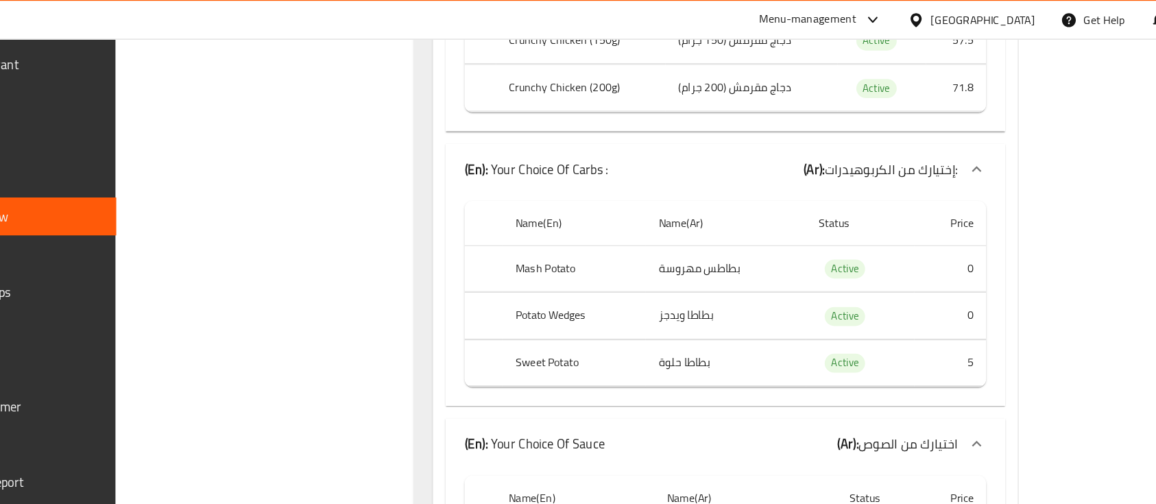
scroll to position [1442, 0]
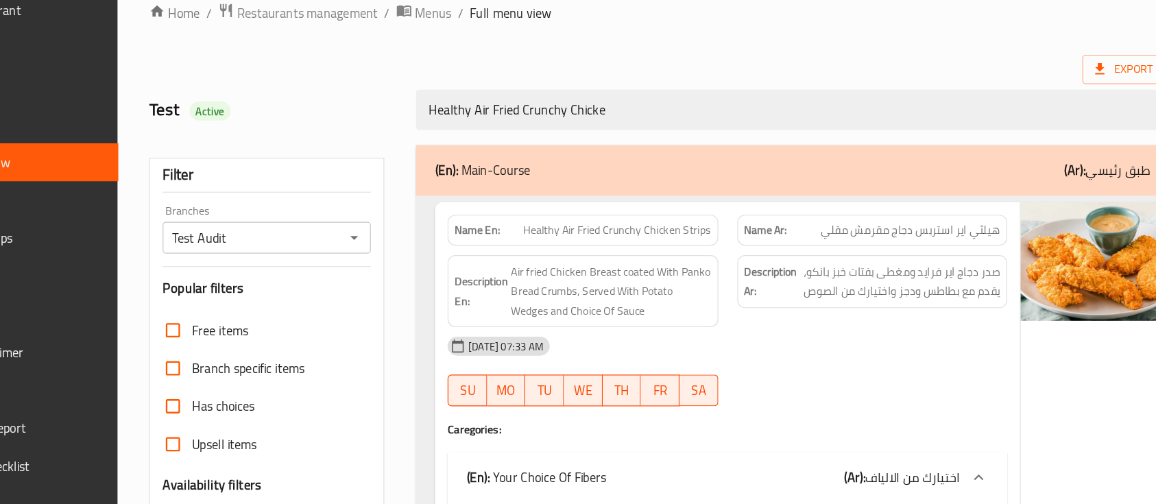
scroll to position [12, 0]
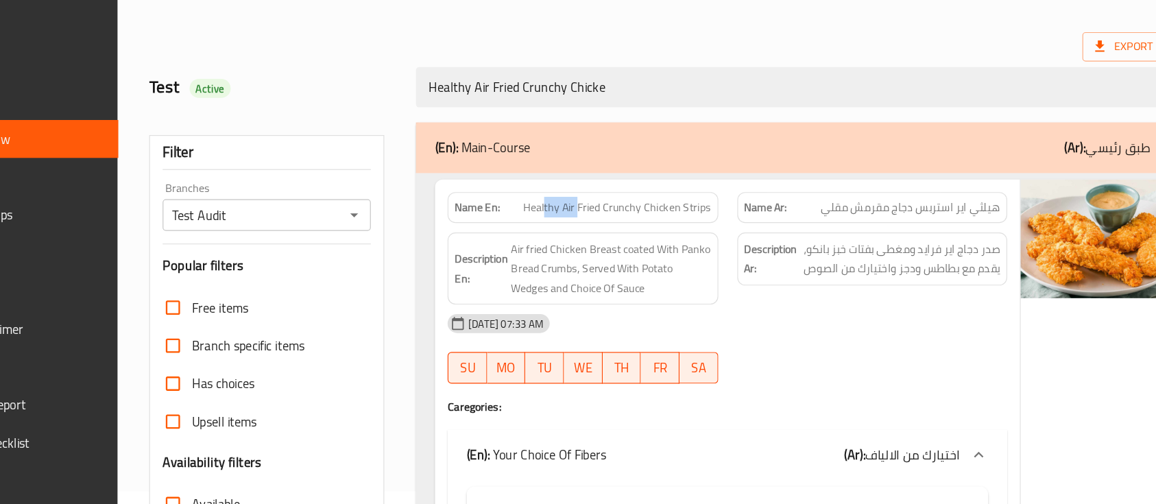
drag, startPoint x: 564, startPoint y: 252, endPoint x: 649, endPoint y: 259, distance: 84.6
click at [621, 252] on span "Healthy Air Fried Crunchy Chicken Strips" at bounding box center [626, 246] width 163 height 14
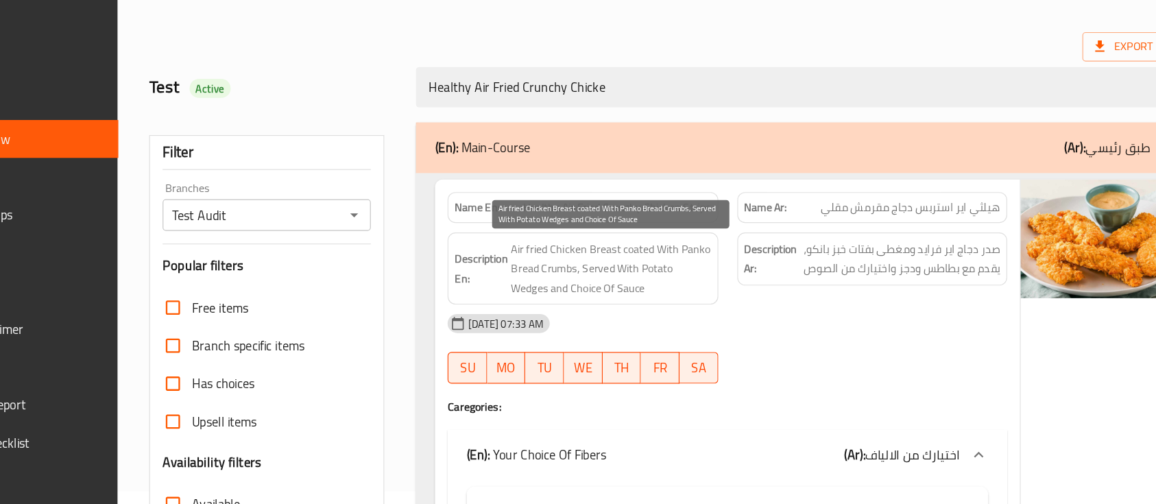
click at [629, 303] on span "Air fried Chicken Breast coated With Panko Bread Crumbs, Served With Potato Wed…" at bounding box center [620, 299] width 173 height 51
drag, startPoint x: 558, startPoint y: 283, endPoint x: 586, endPoint y: 313, distance: 40.8
click at [583, 310] on span "Air fried Chicken Breast coated With Panko Bread Crumbs, Served With Potato Wed…" at bounding box center [620, 299] width 173 height 51
click at [630, 309] on span "Air fried Chicken Breast coated With Panko Bread Crumbs, Served With Potato Wed…" at bounding box center [620, 299] width 173 height 51
click at [558, 287] on span "Air fried Chicken Breast coated With Panko Bread Crumbs, Served With Potato Wed…" at bounding box center [620, 299] width 173 height 51
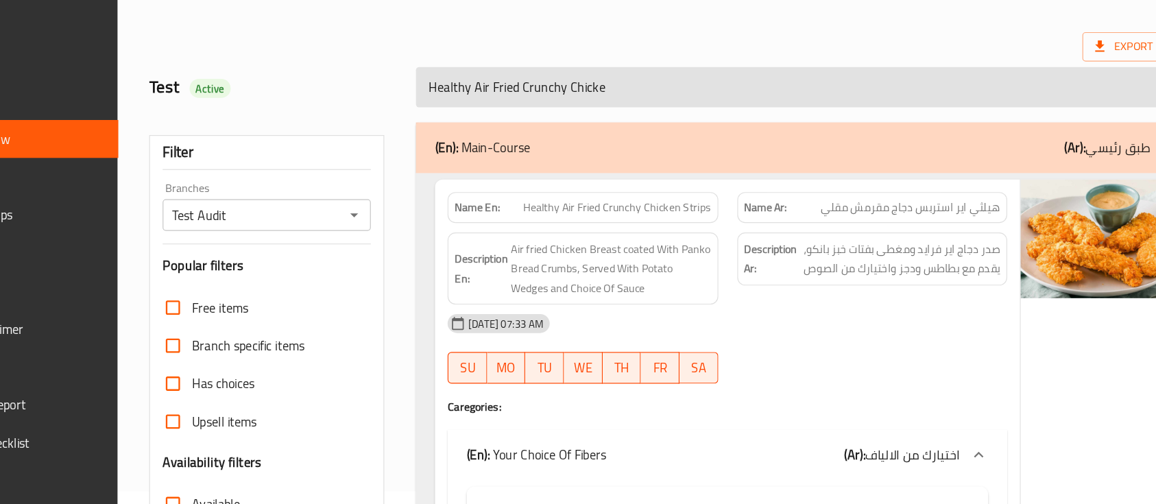
click at [648, 141] on input "Healthy Air Fried Crunchy Chicke" at bounding box center [790, 142] width 678 height 35
paste input "Beef Steak Meal"
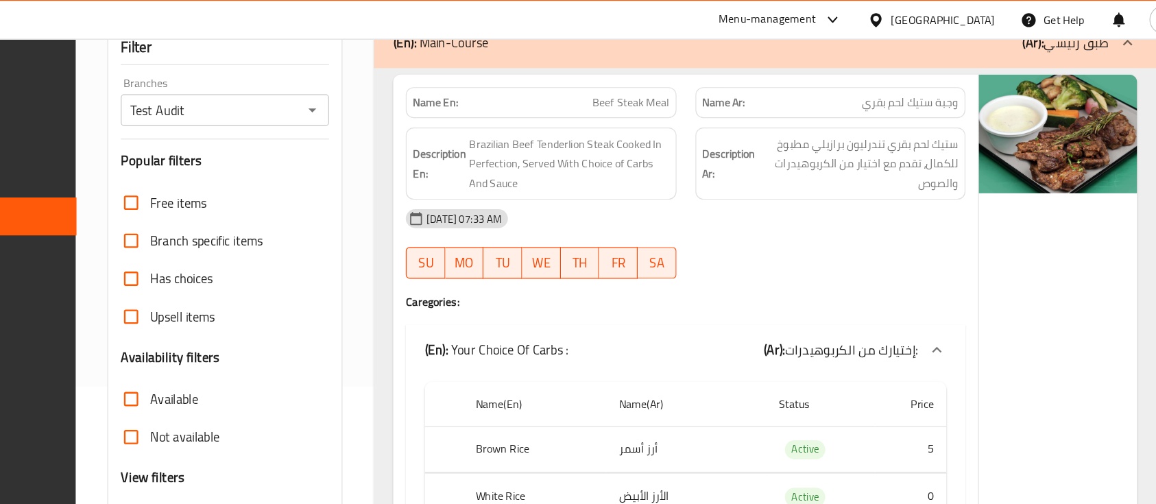
scroll to position [0, 0]
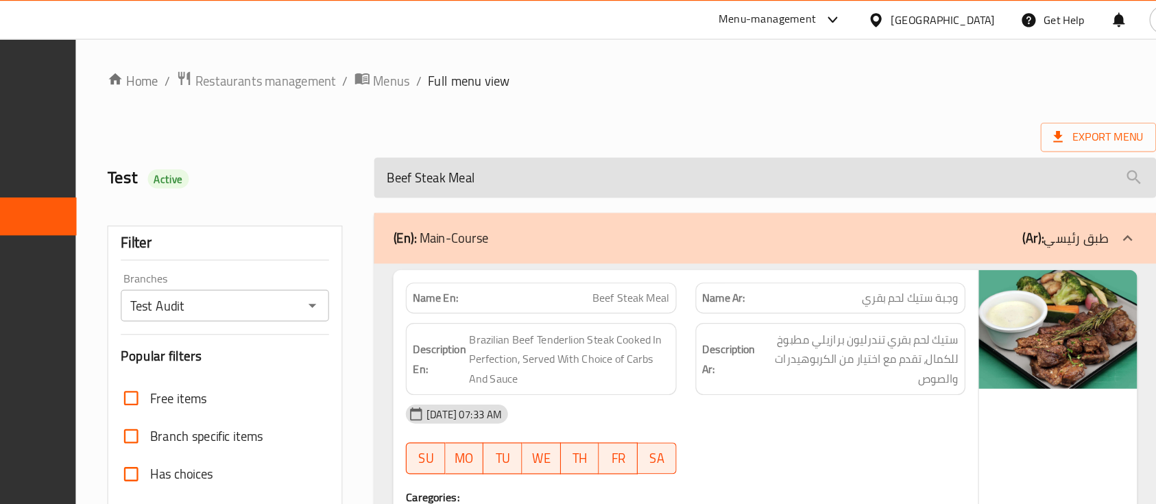
click at [538, 152] on input "Beef Steak Meal" at bounding box center [790, 153] width 678 height 35
paste input "Mongolian Beef With White Rice"
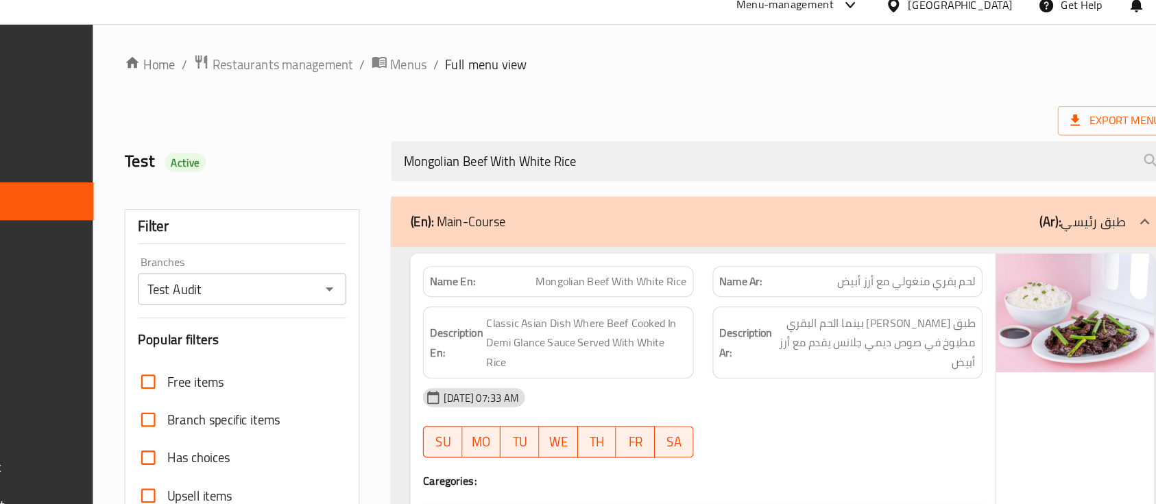
scroll to position [1, 0]
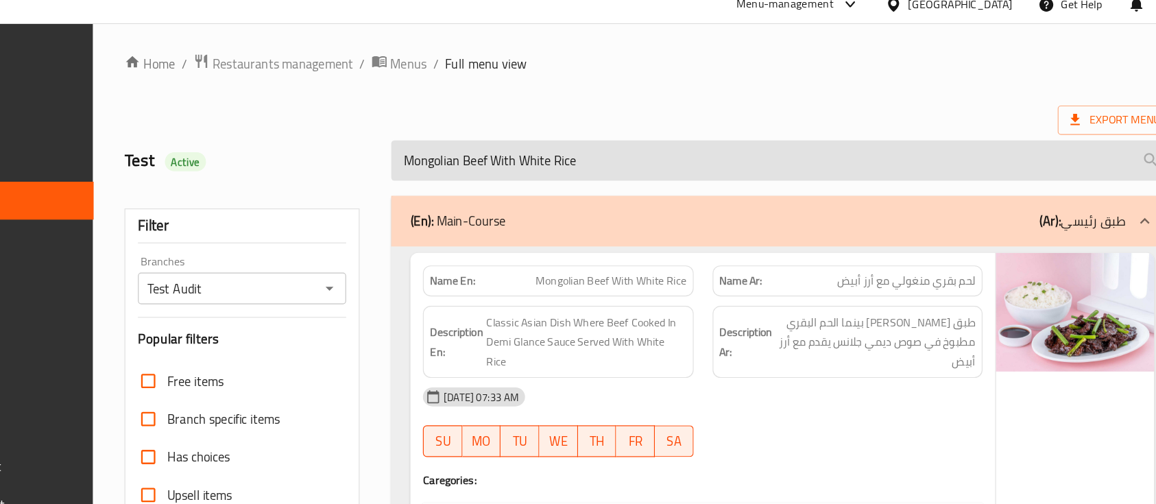
click at [643, 144] on input "Mongolian Beef With White Rice" at bounding box center [790, 152] width 678 height 35
paste input "Creamy Mushroom Beef"
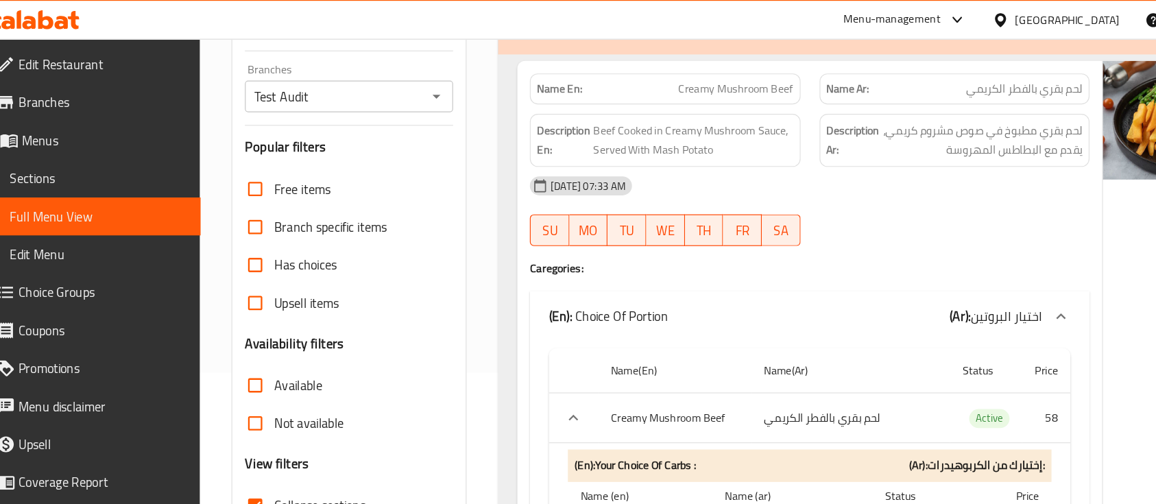
scroll to position [0, 0]
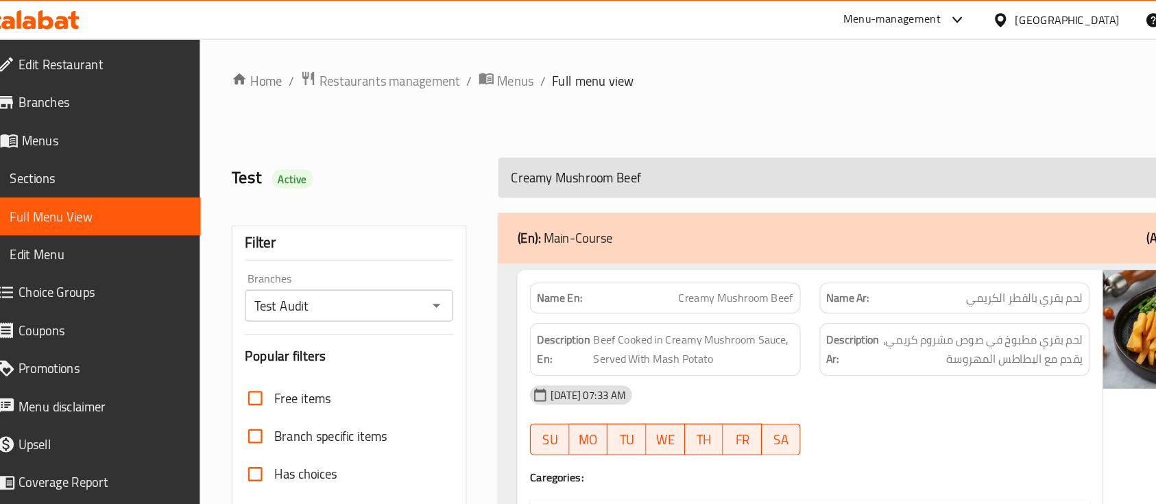
click at [584, 145] on input "Creamy Mushroom Beef" at bounding box center [790, 153] width 678 height 35
paste input "Lemon Salmon"
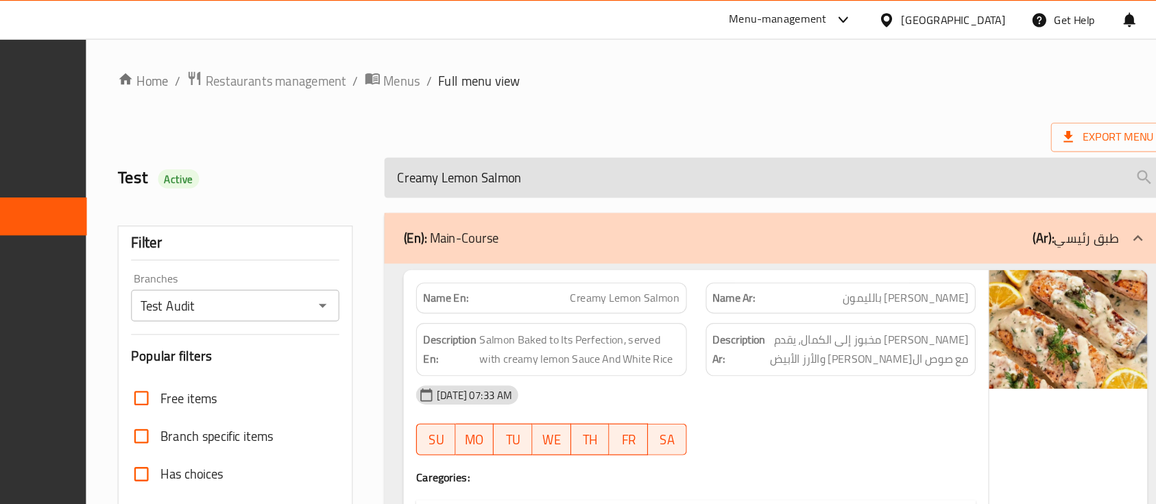
click at [601, 164] on input "Creamy Lemon Salmon" at bounding box center [790, 153] width 678 height 35
paste input "Salmon Teriyaki"
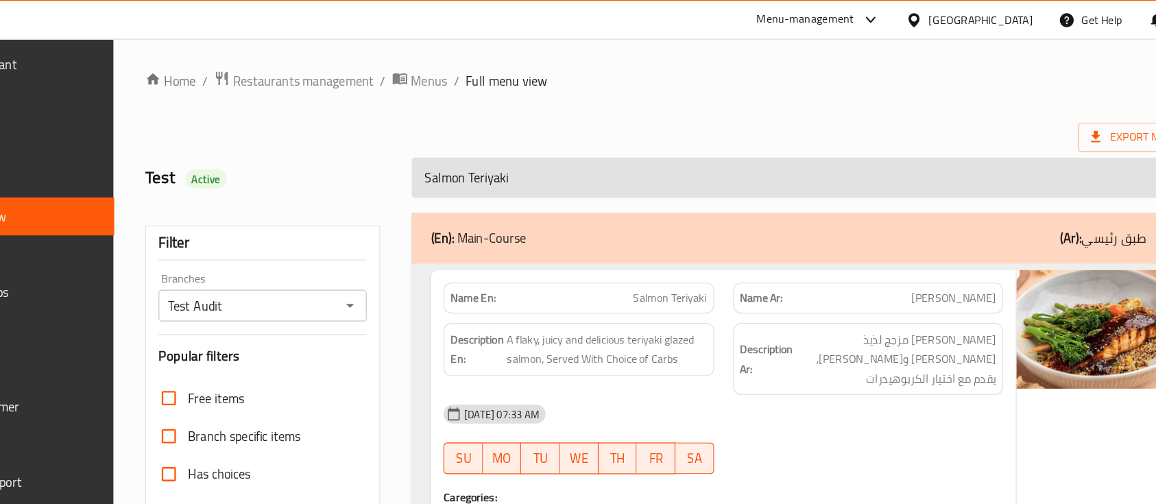
click at [549, 152] on input "Salmon Teriyaki" at bounding box center [790, 153] width 678 height 35
paste input "Garlic Shrimp Meal"
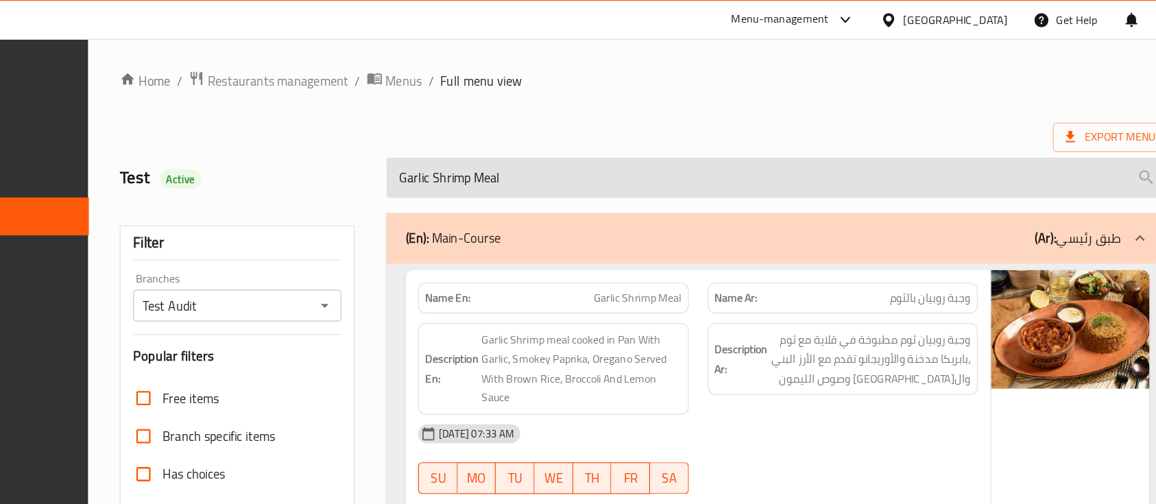
click at [604, 164] on input "Garlic Shrimp Meal" at bounding box center [790, 153] width 678 height 35
paste input "Jucy Shrimp"
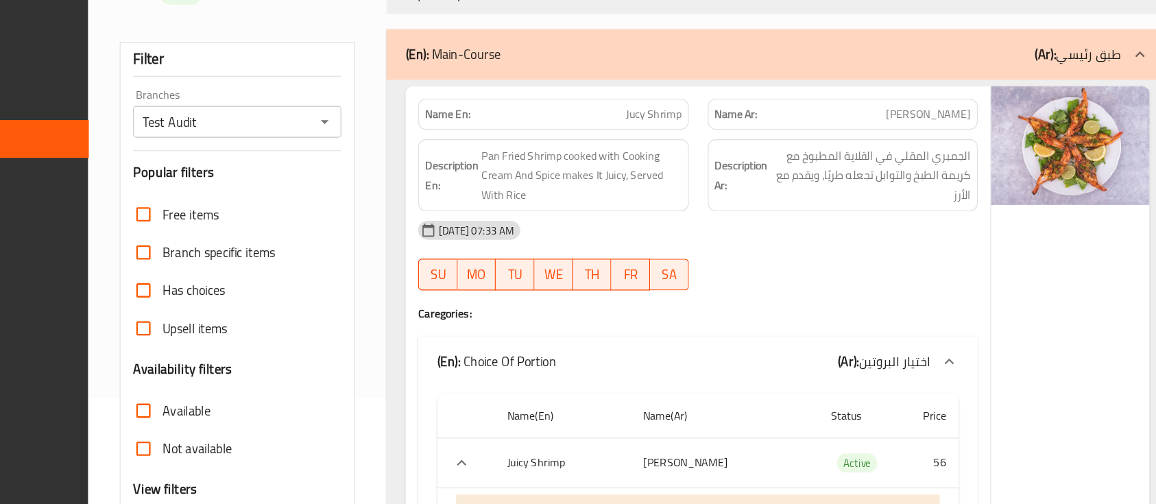
scroll to position [250, 0]
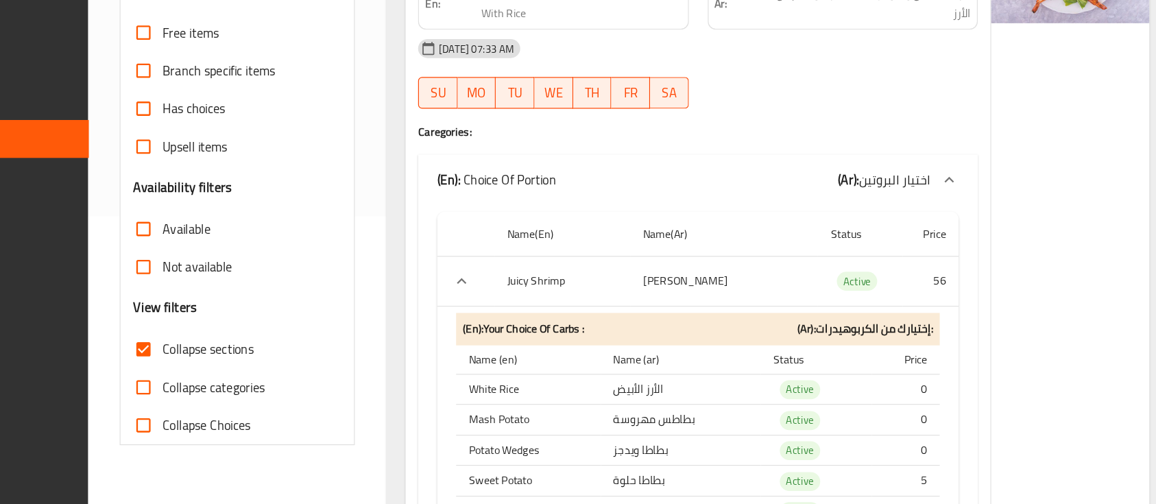
type input "Jucy Shrimp"
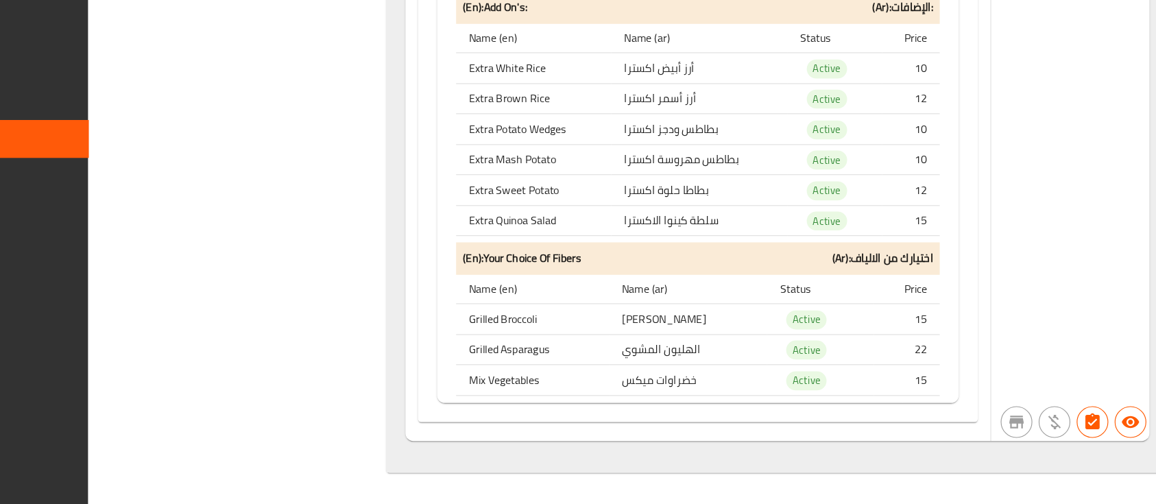
scroll to position [2008, 0]
